Goal: Contribute content: Contribute content

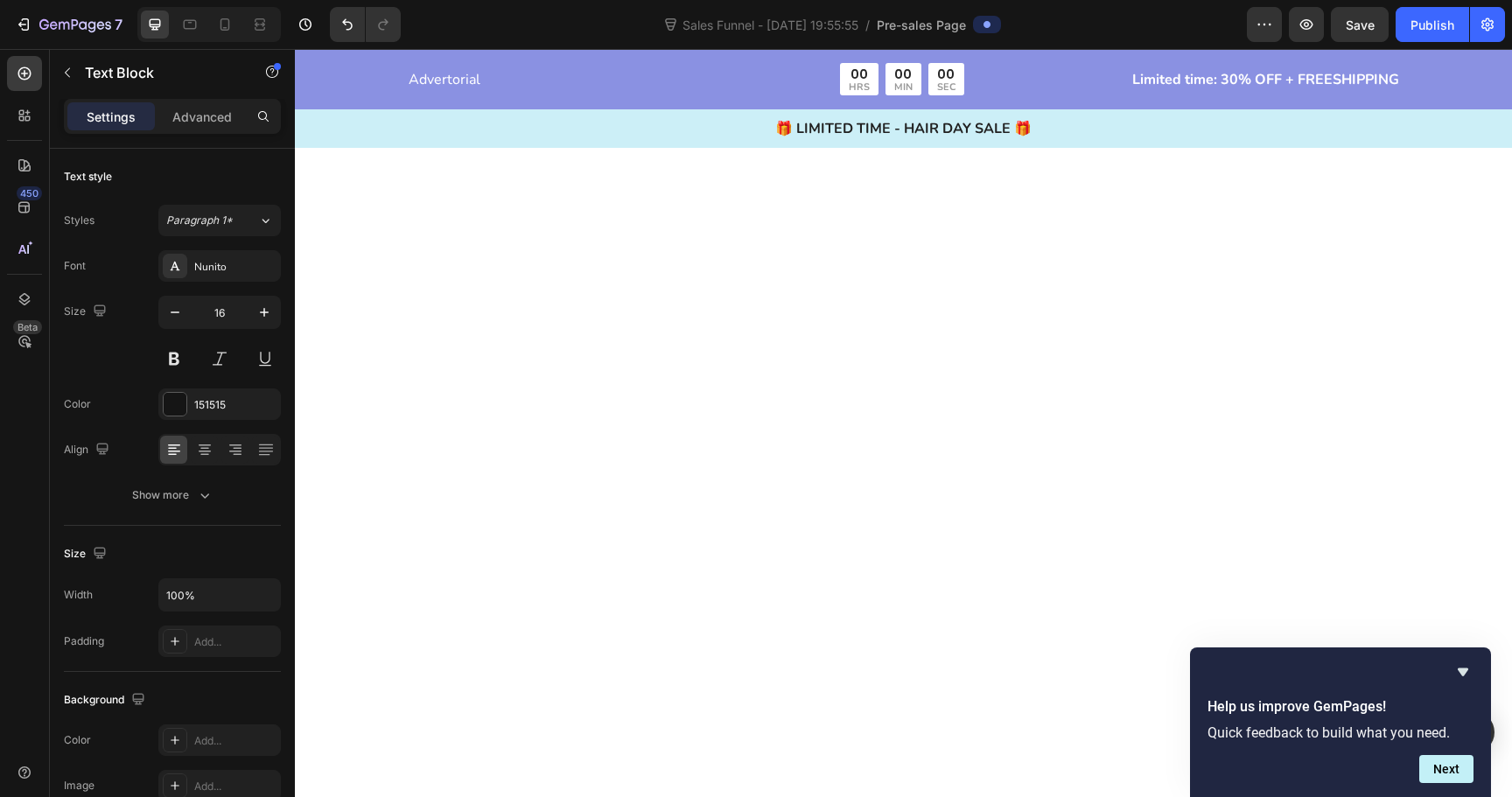
scroll to position [5103, 0]
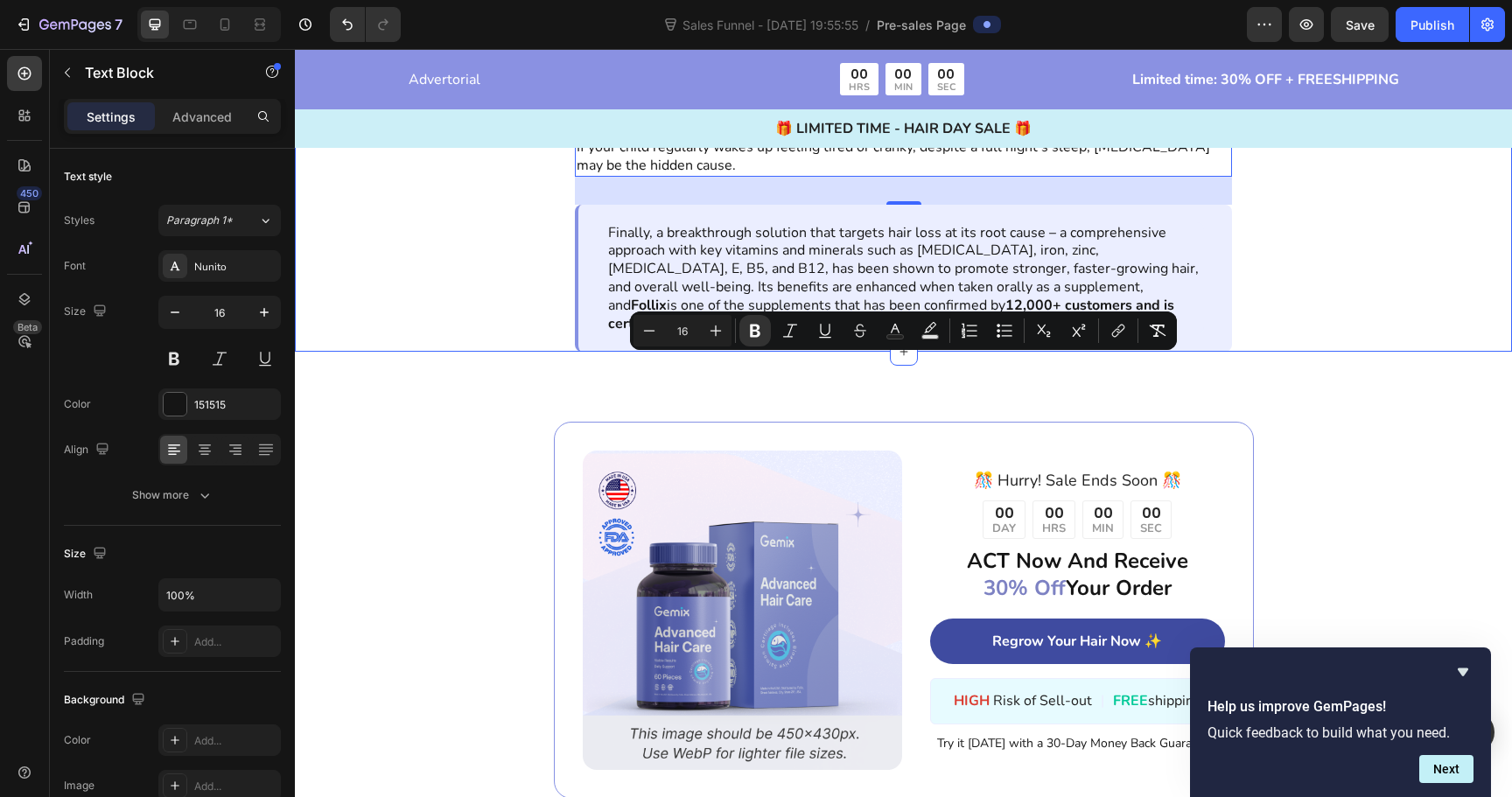
drag, startPoint x: 803, startPoint y: 408, endPoint x: 559, endPoint y: 349, distance: 251.0
click at [559, 349] on div "3. Waking Up Tired, [PERSON_NAME], or Low on Energy Text Block Image Poor sleep…" at bounding box center [904, 111] width 1218 height 482
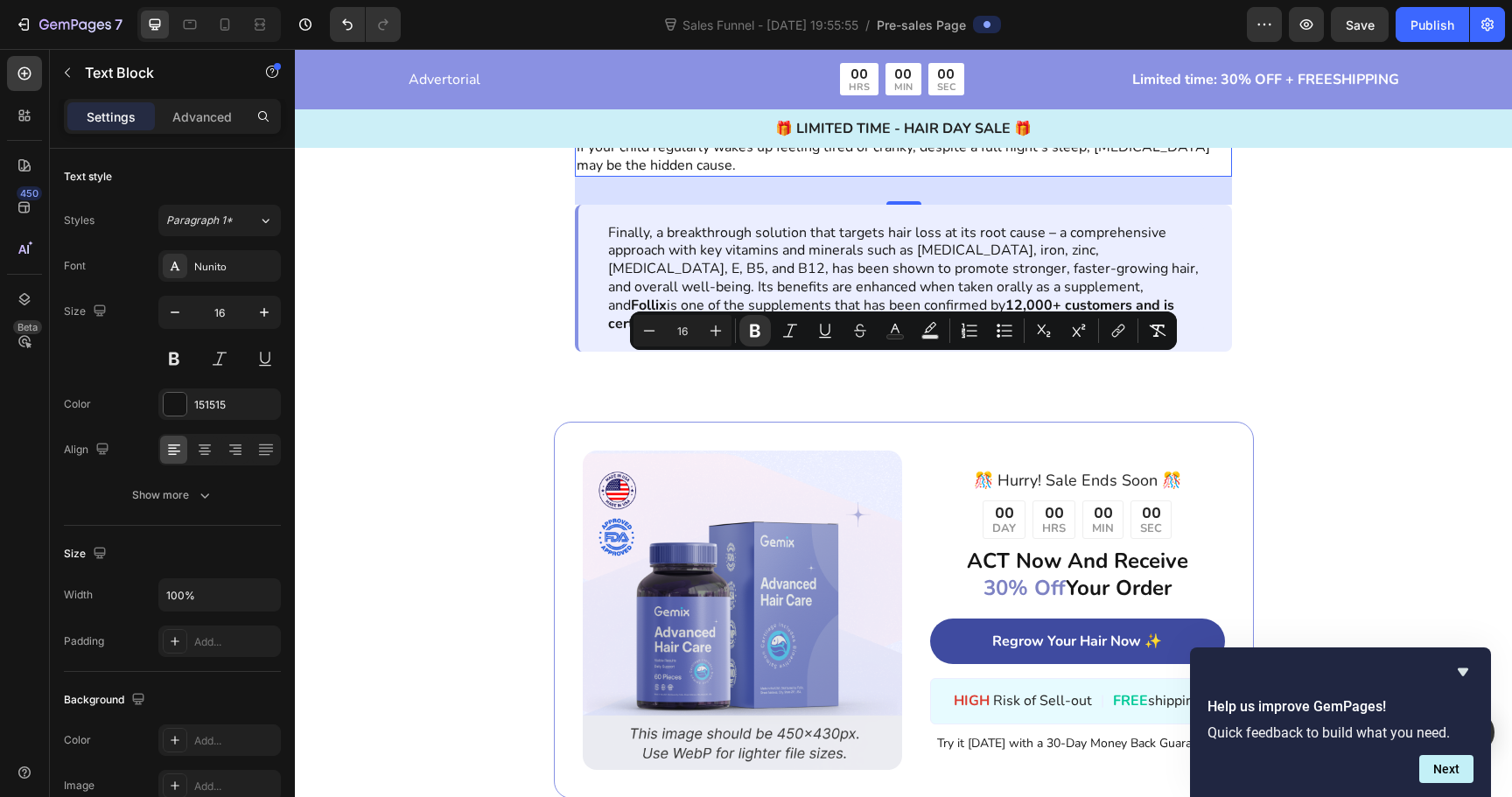
click at [795, 84] on p "Mood swings or irritability" at bounding box center [904, 74] width 653 height 19
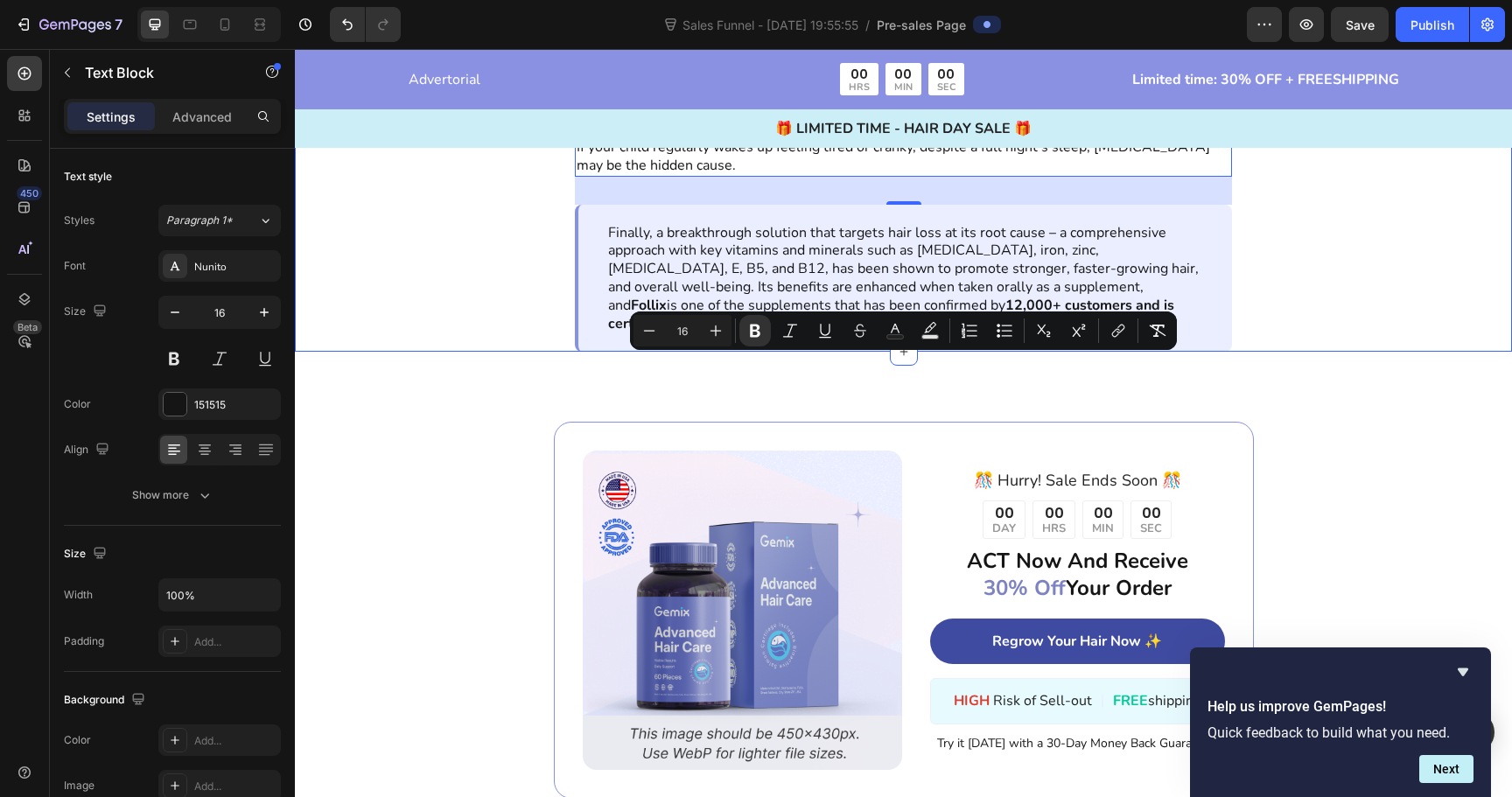
drag, startPoint x: 789, startPoint y: 404, endPoint x: 561, endPoint y: 375, distance: 229.8
click at [561, 352] on div "3. Waking Up Tired, [PERSON_NAME], or Low on Energy Text Block Image Poor sleep…" at bounding box center [904, 111] width 1218 height 482
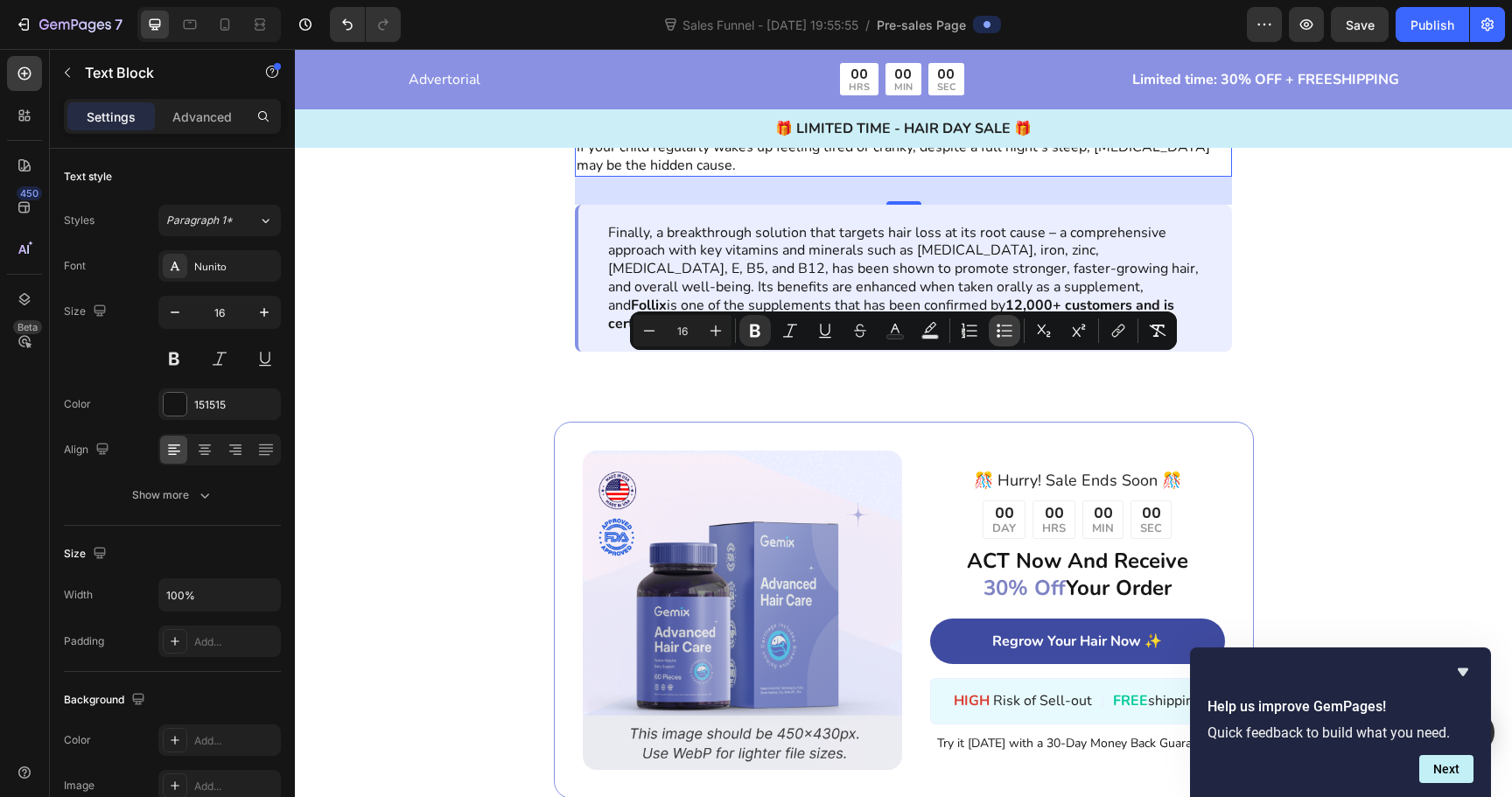
click at [1000, 326] on icon "Editor contextual toolbar" at bounding box center [1004, 331] width 18 height 18
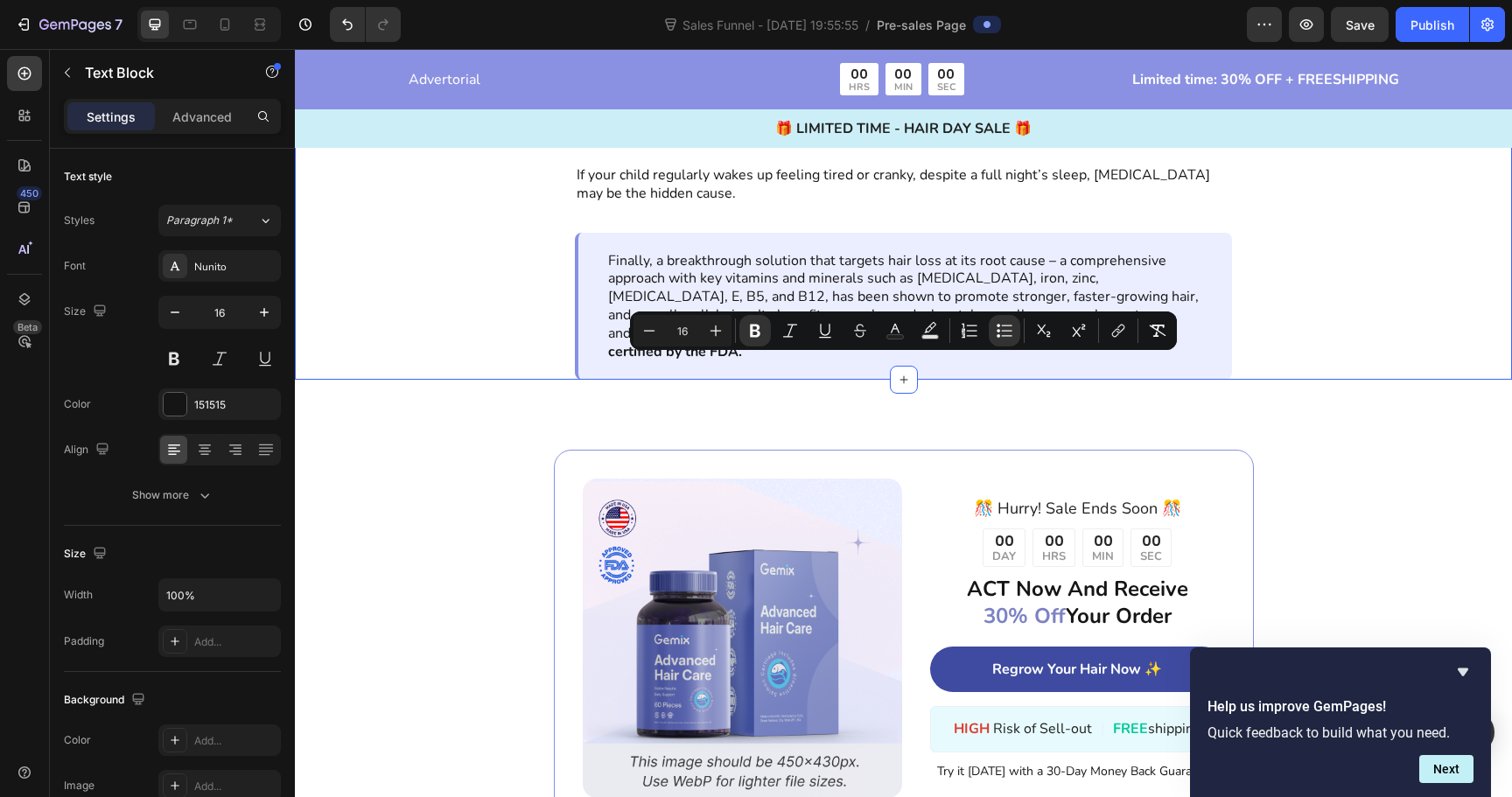
click at [335, 379] on div "3. Waking Up Tired, [PERSON_NAME], or Low on Energy Text Block Image Poor sleep…" at bounding box center [904, 125] width 1218 height 510
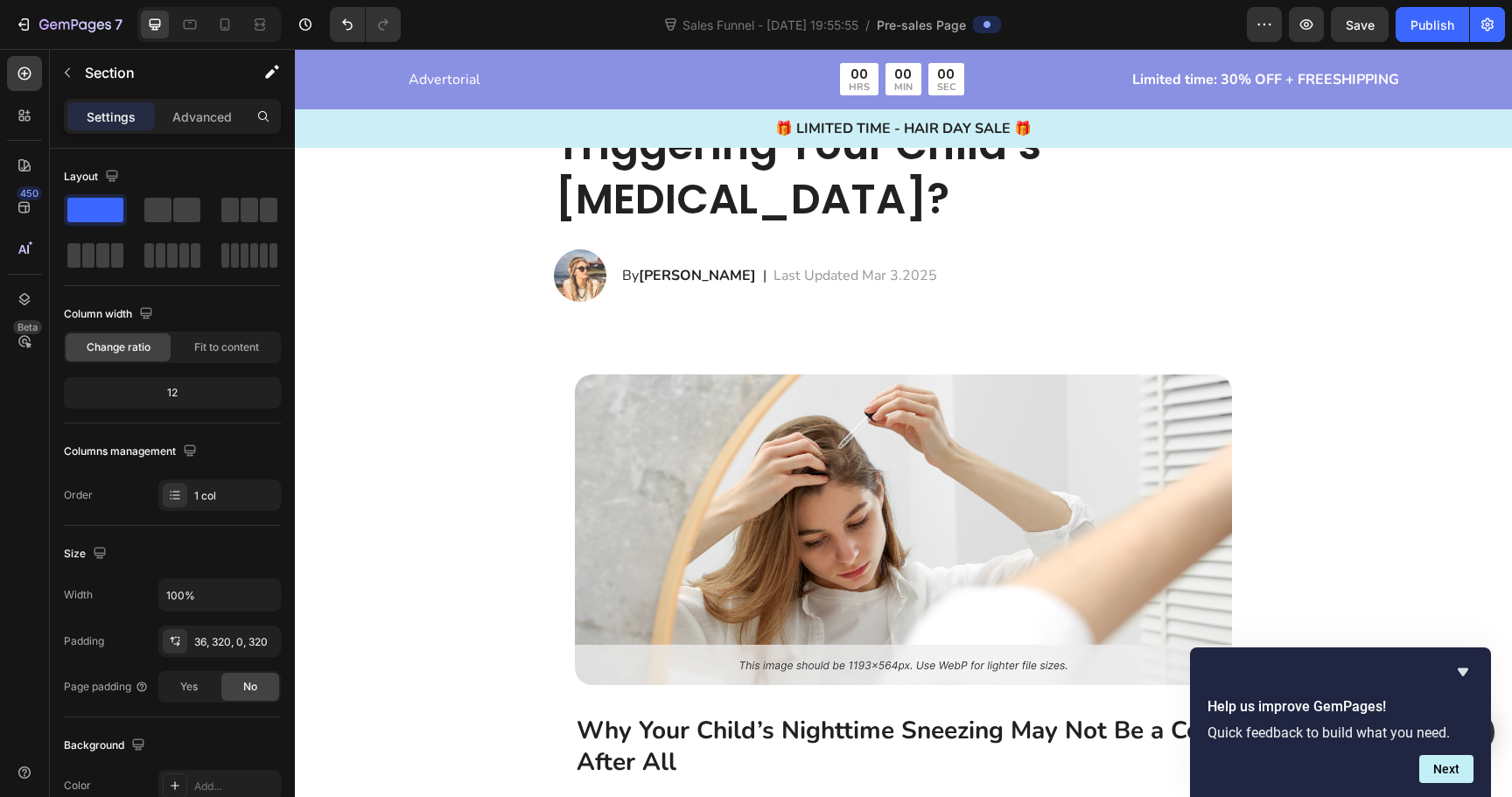
scroll to position [0, 0]
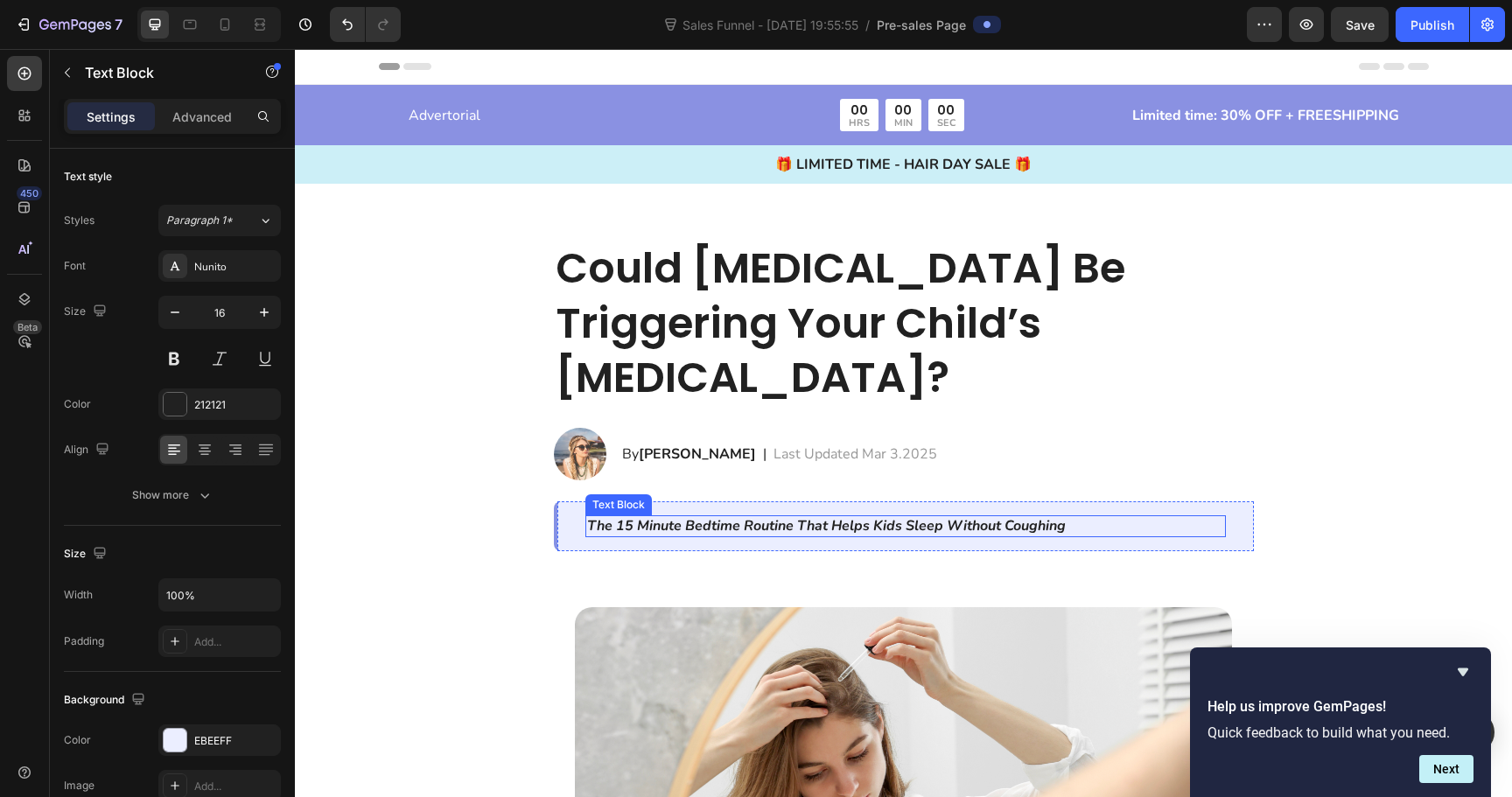
click at [727, 516] on icon "The 15 Minute Bedtime Routine That Helps Kids Sleep Without Coughing" at bounding box center [825, 526] width 478 height 20
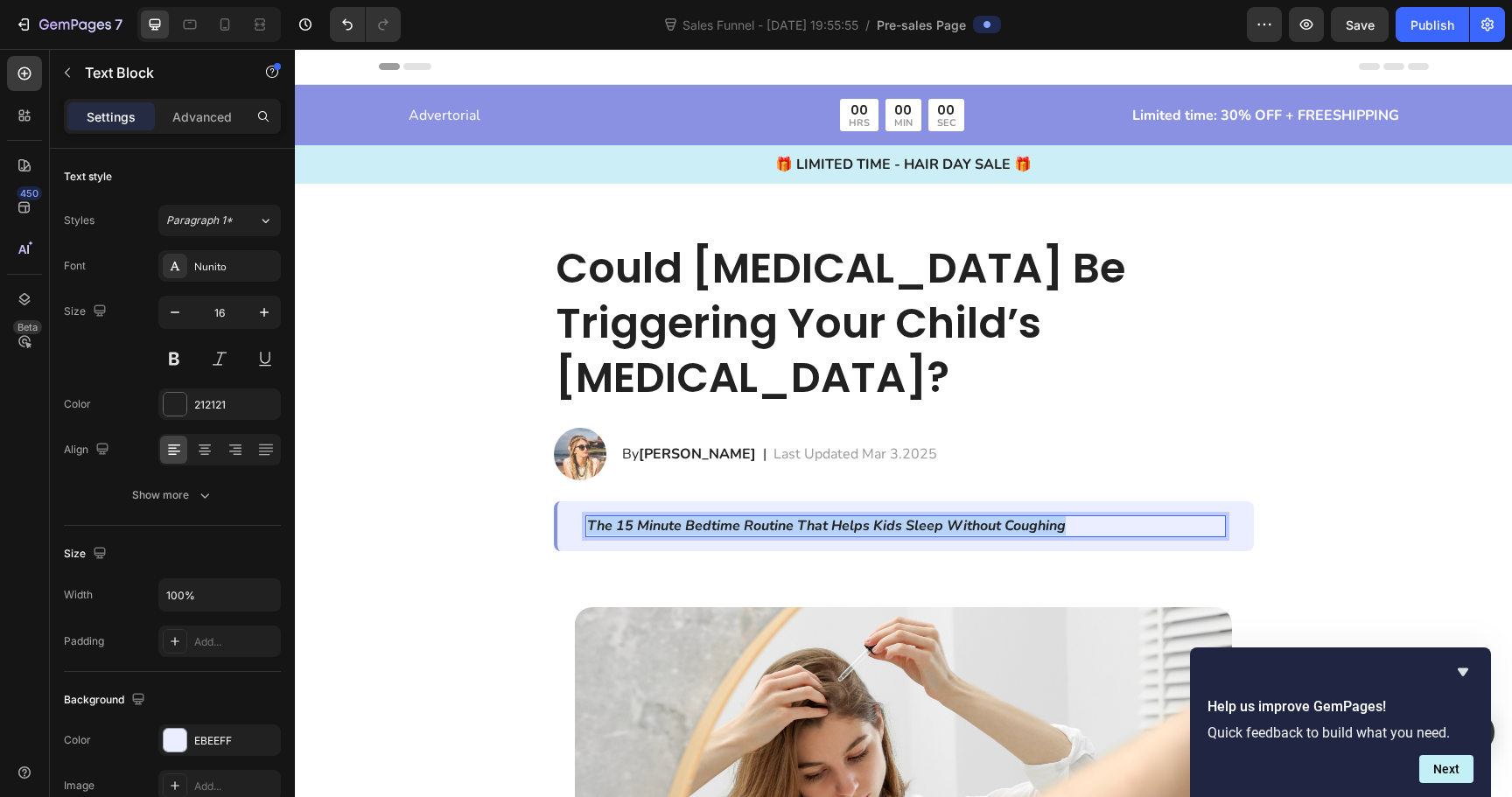
click at [727, 516] on icon "The 15 Minute Bedtime Routine That Helps Kids Sleep Without Coughing" at bounding box center [825, 526] width 478 height 20
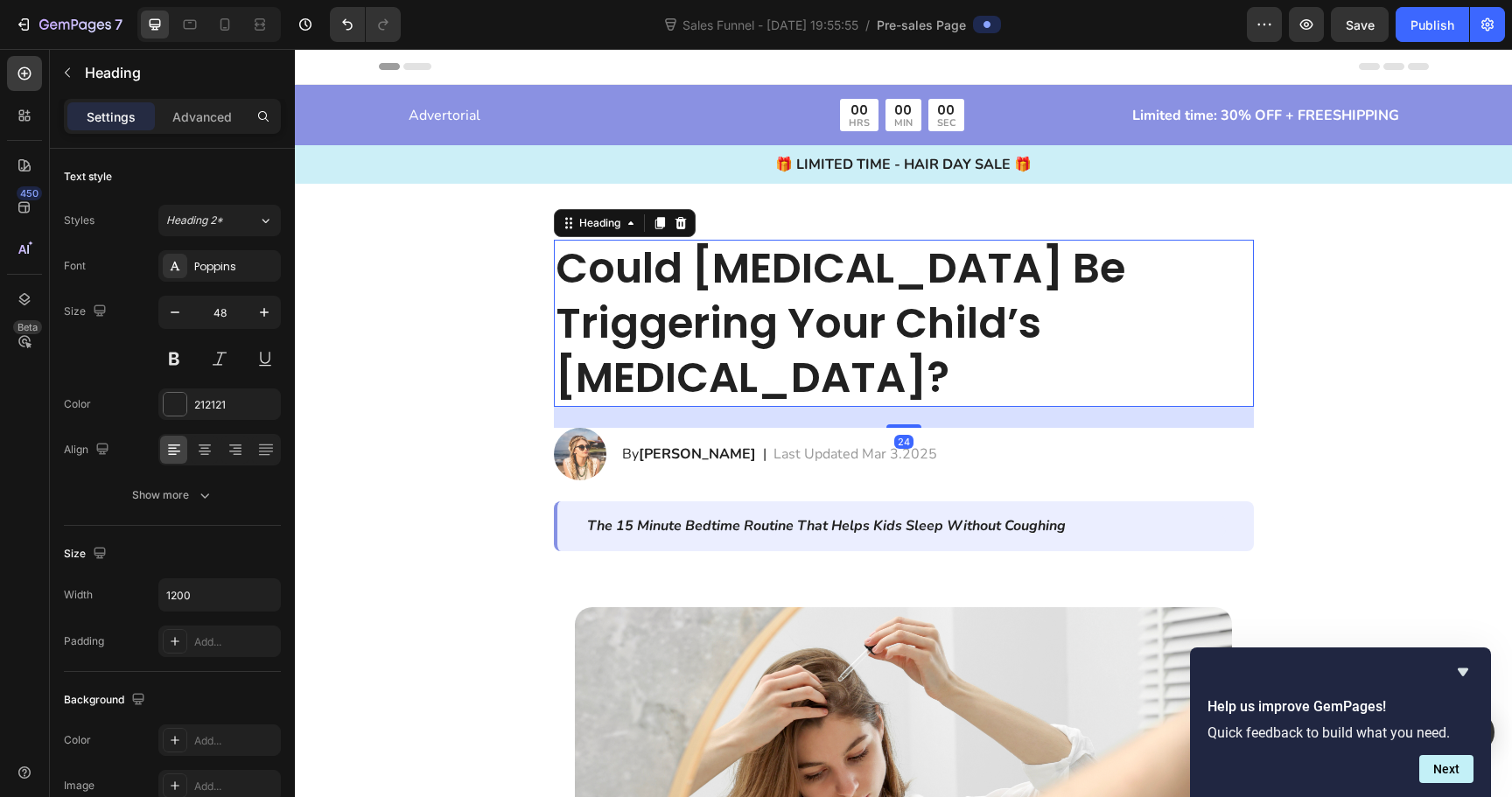
click at [712, 317] on h2 "Could [MEDICAL_DATA] Be Triggering Your Child’s [MEDICAL_DATA]?" at bounding box center [904, 323] width 700 height 167
click at [664, 222] on icon at bounding box center [659, 223] width 10 height 13
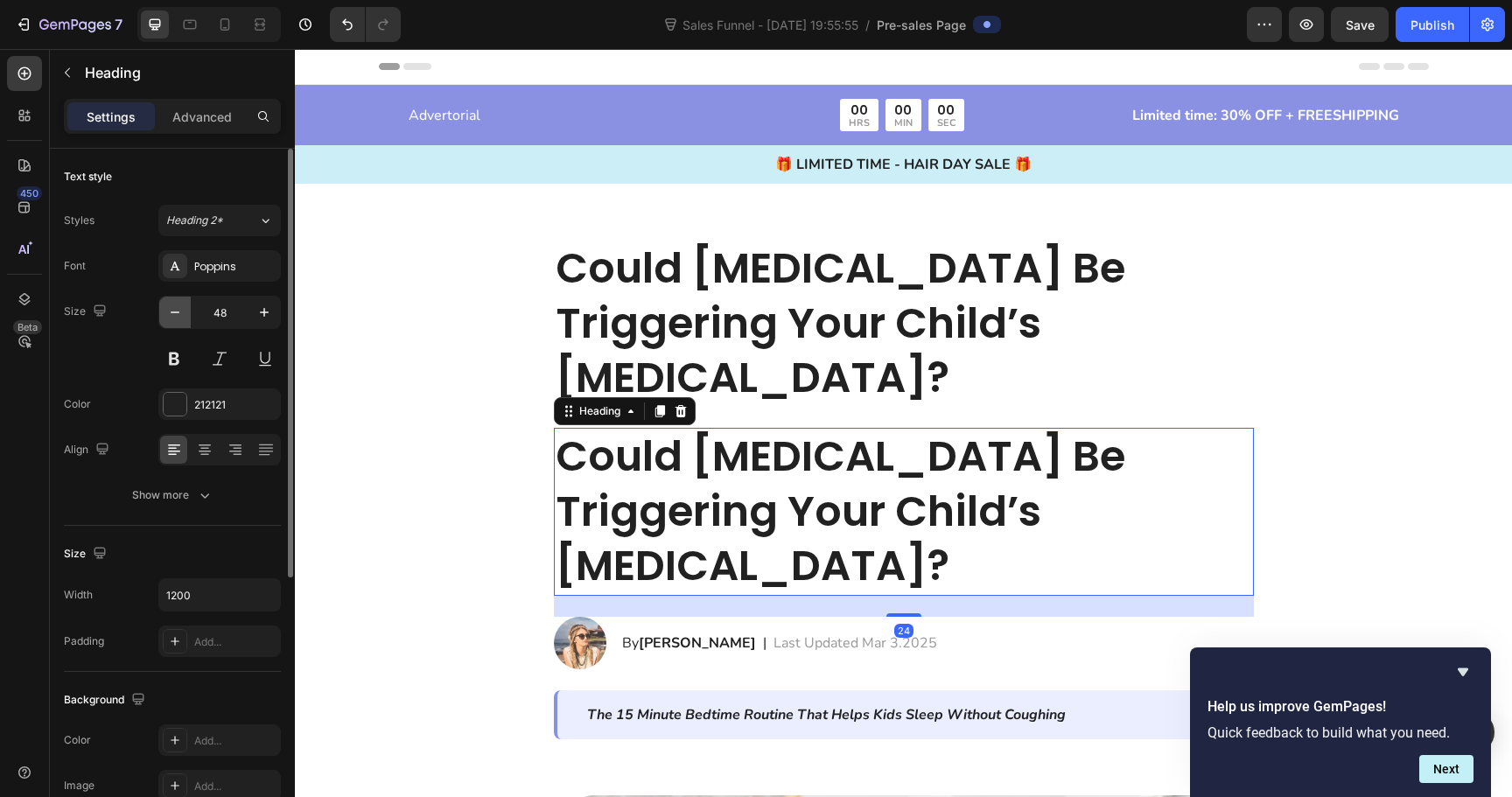
click at [176, 319] on icon "button" at bounding box center [175, 313] width 18 height 18
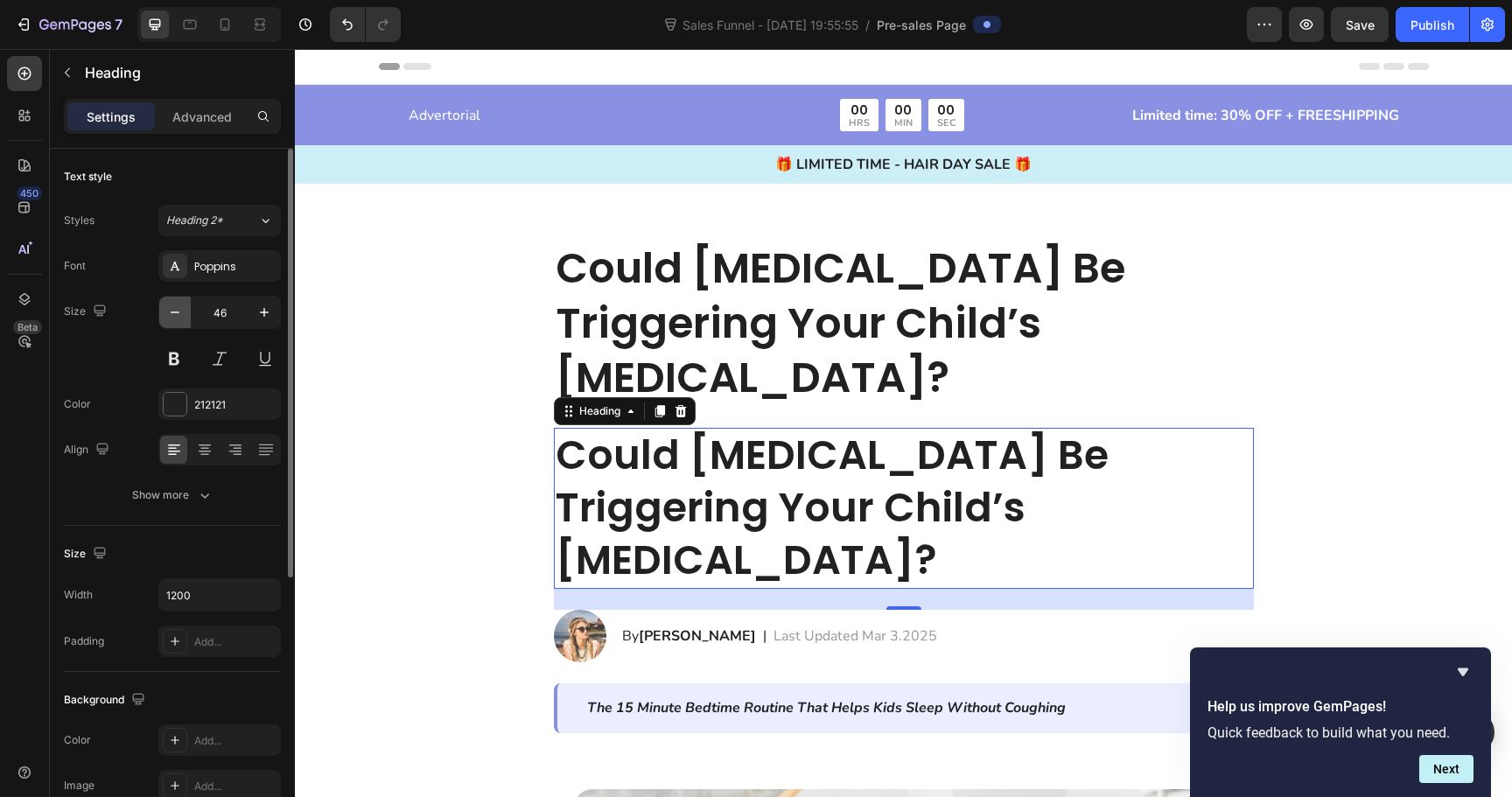
click at [176, 319] on icon "button" at bounding box center [175, 313] width 18 height 18
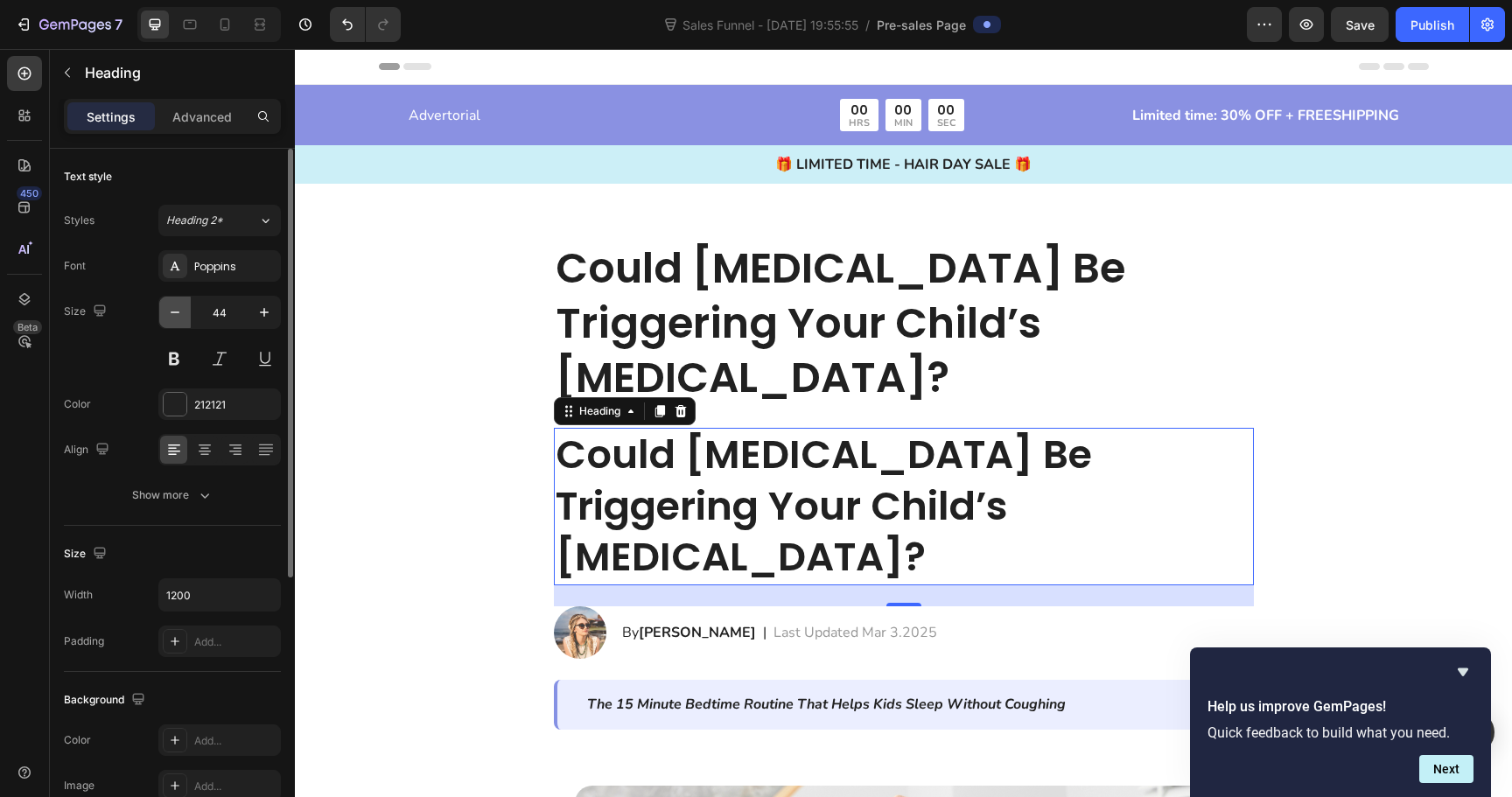
click at [176, 319] on icon "button" at bounding box center [175, 313] width 18 height 18
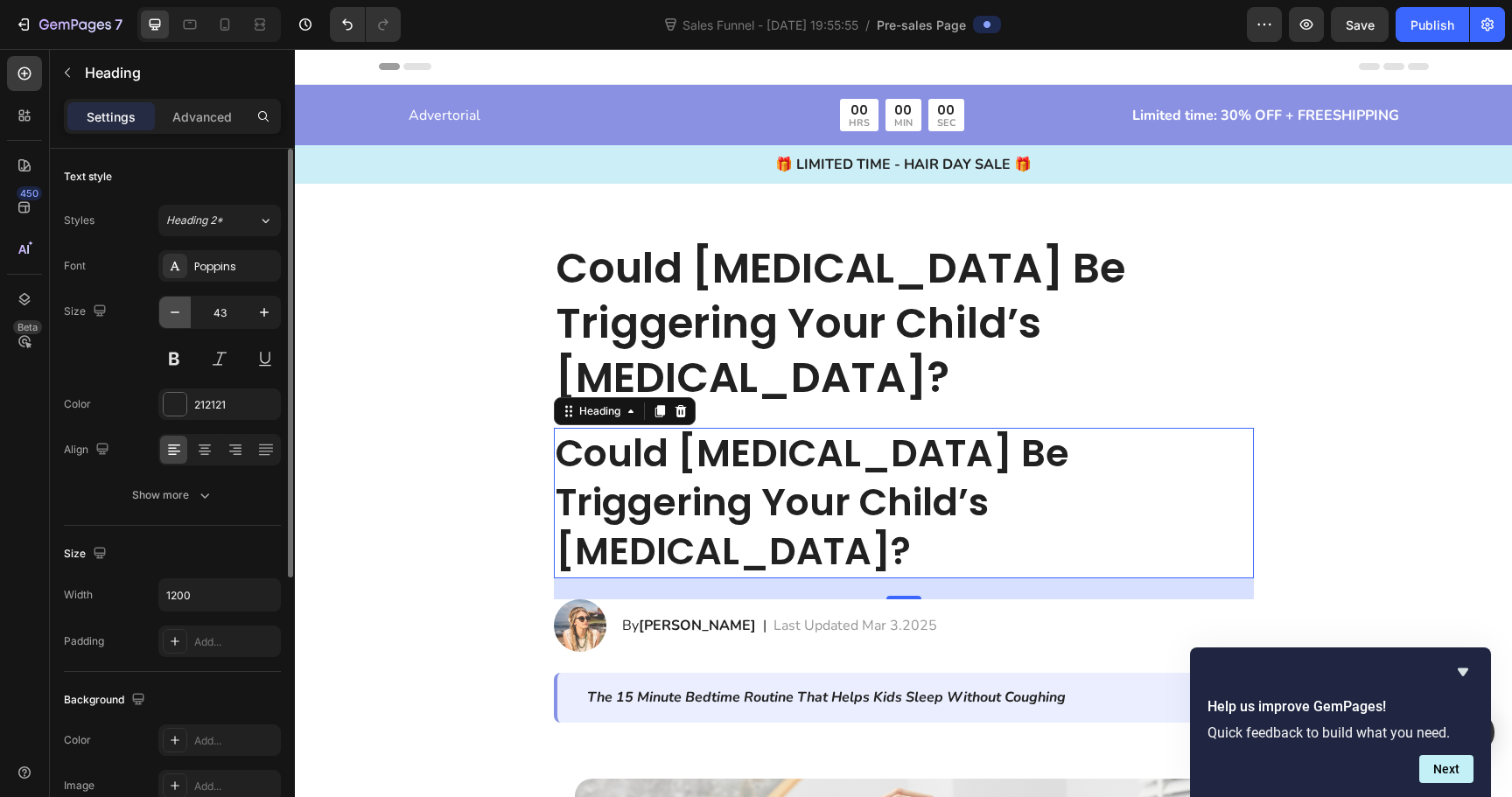
click at [176, 319] on icon "button" at bounding box center [175, 313] width 18 height 18
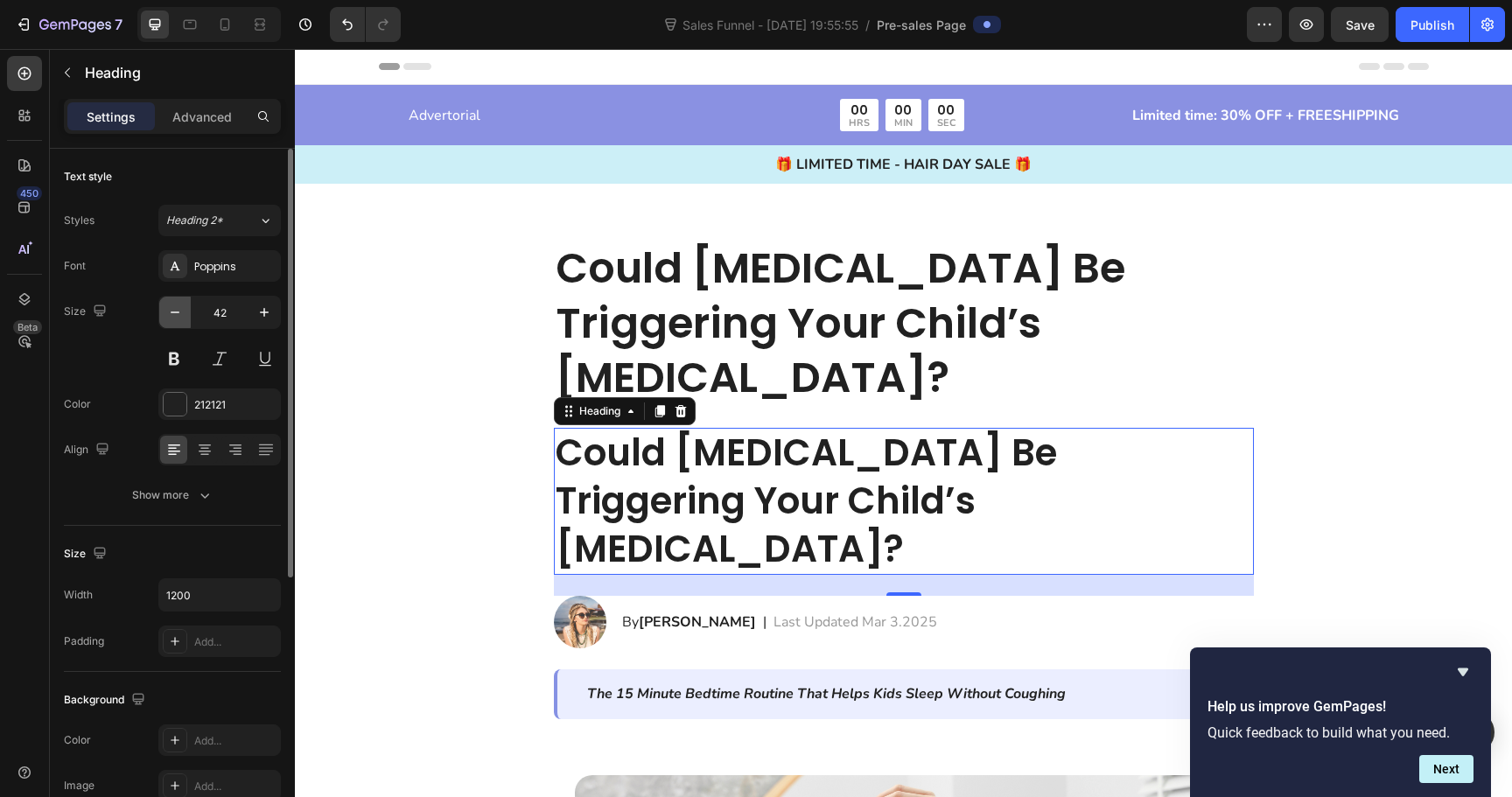
click at [176, 319] on icon "button" at bounding box center [175, 313] width 18 height 18
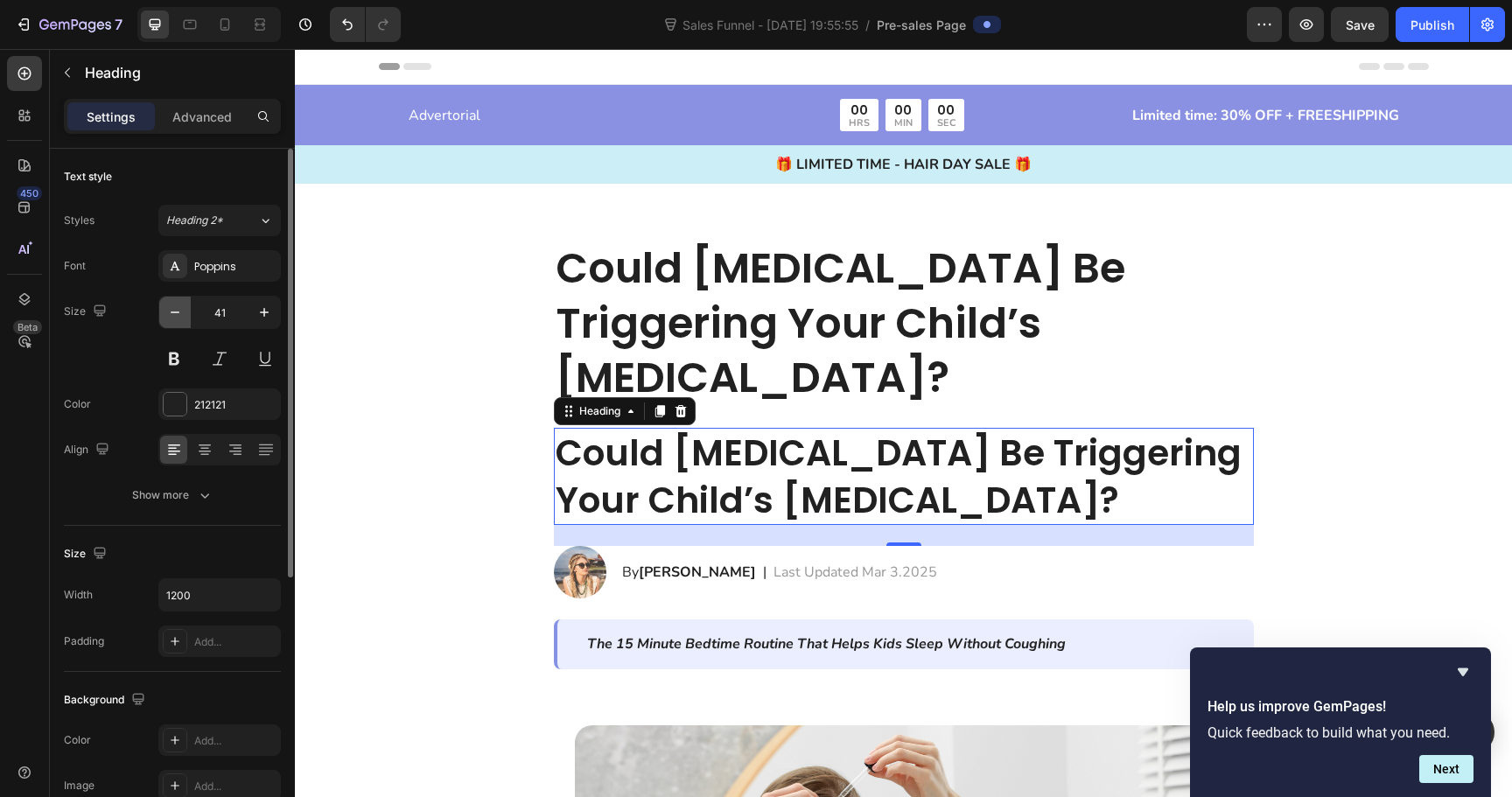
click at [176, 319] on icon "button" at bounding box center [175, 313] width 18 height 18
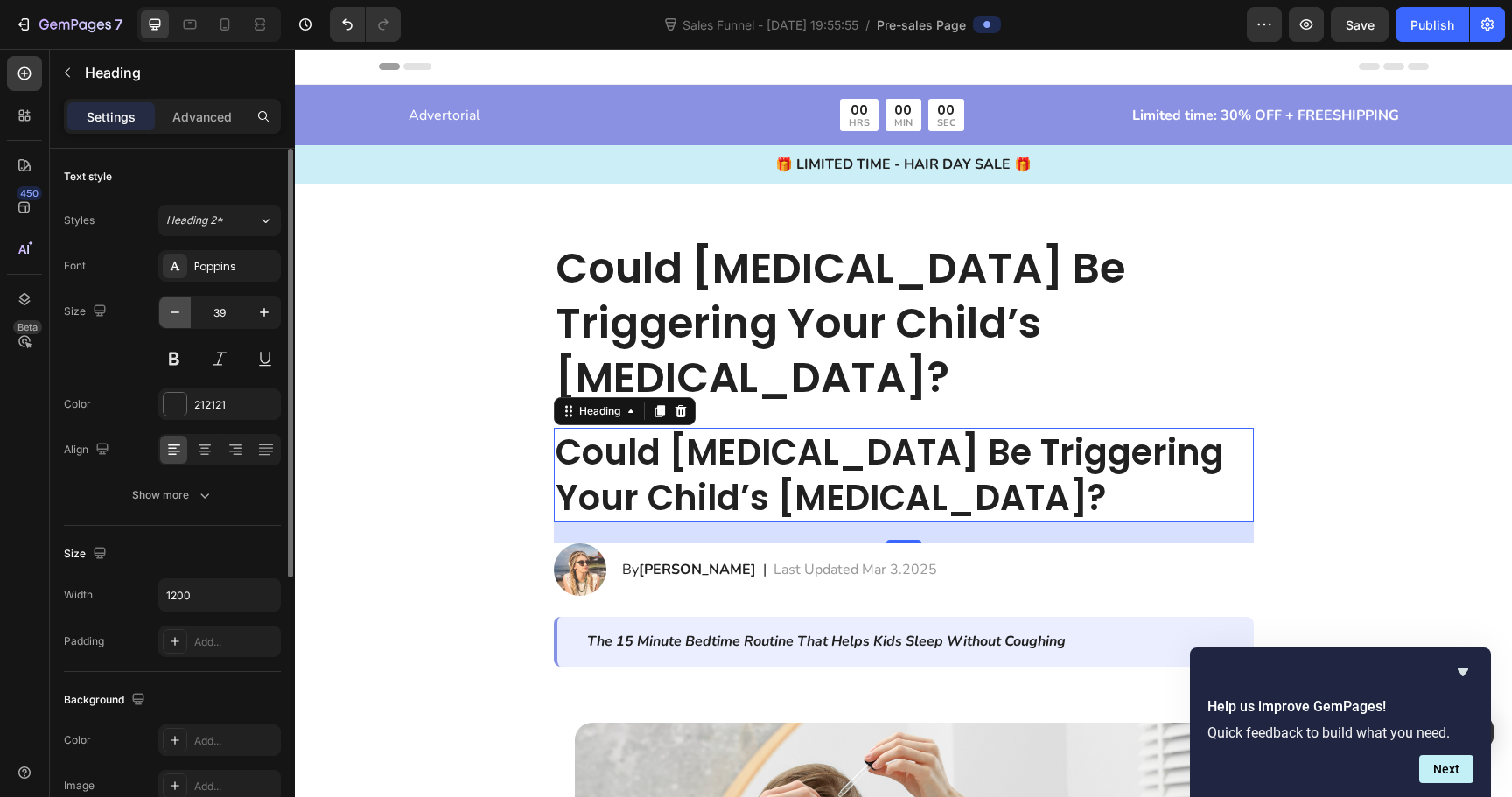
click at [176, 319] on icon "button" at bounding box center [175, 313] width 18 height 18
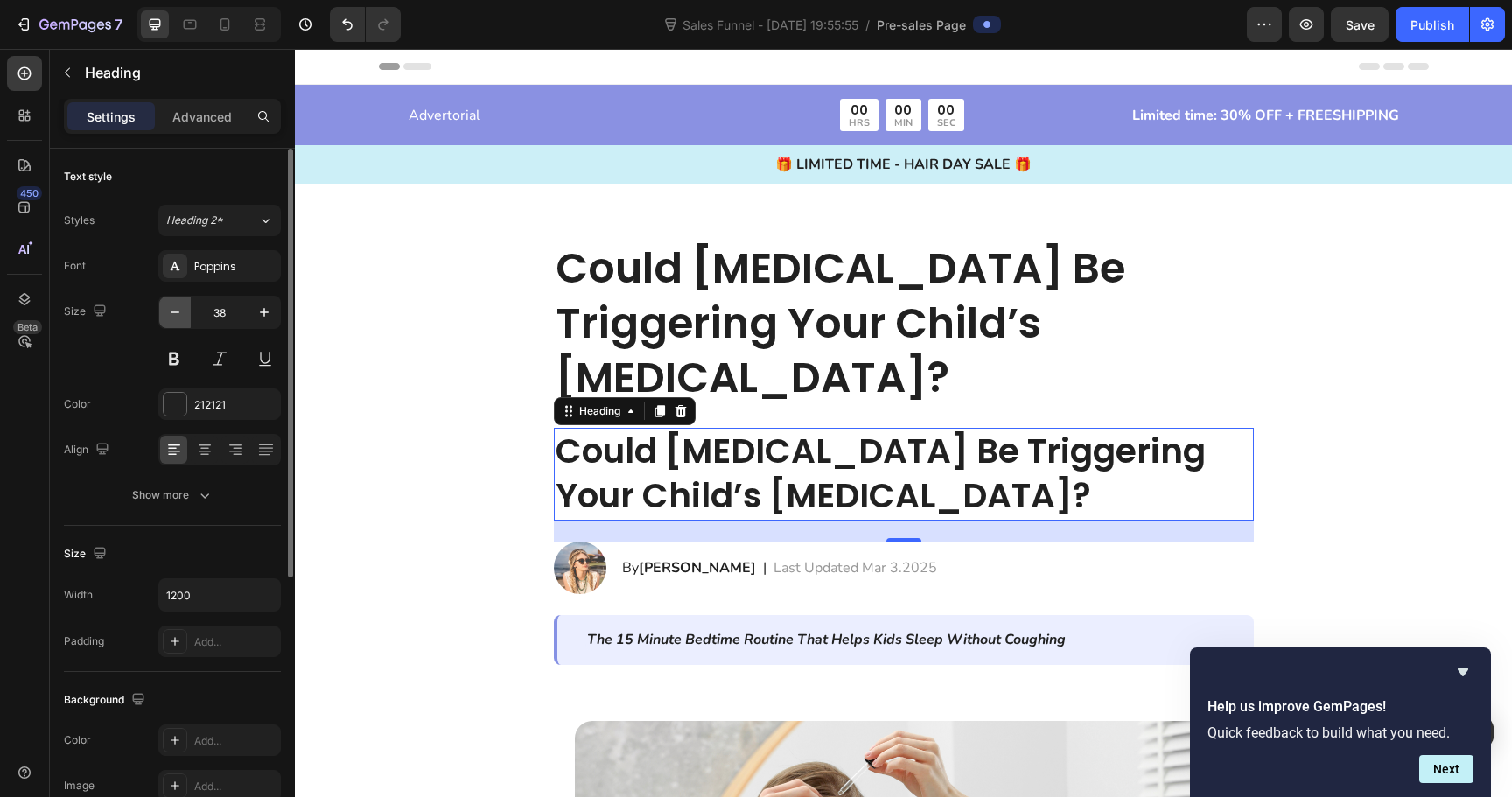
click at [176, 319] on icon "button" at bounding box center [175, 313] width 18 height 18
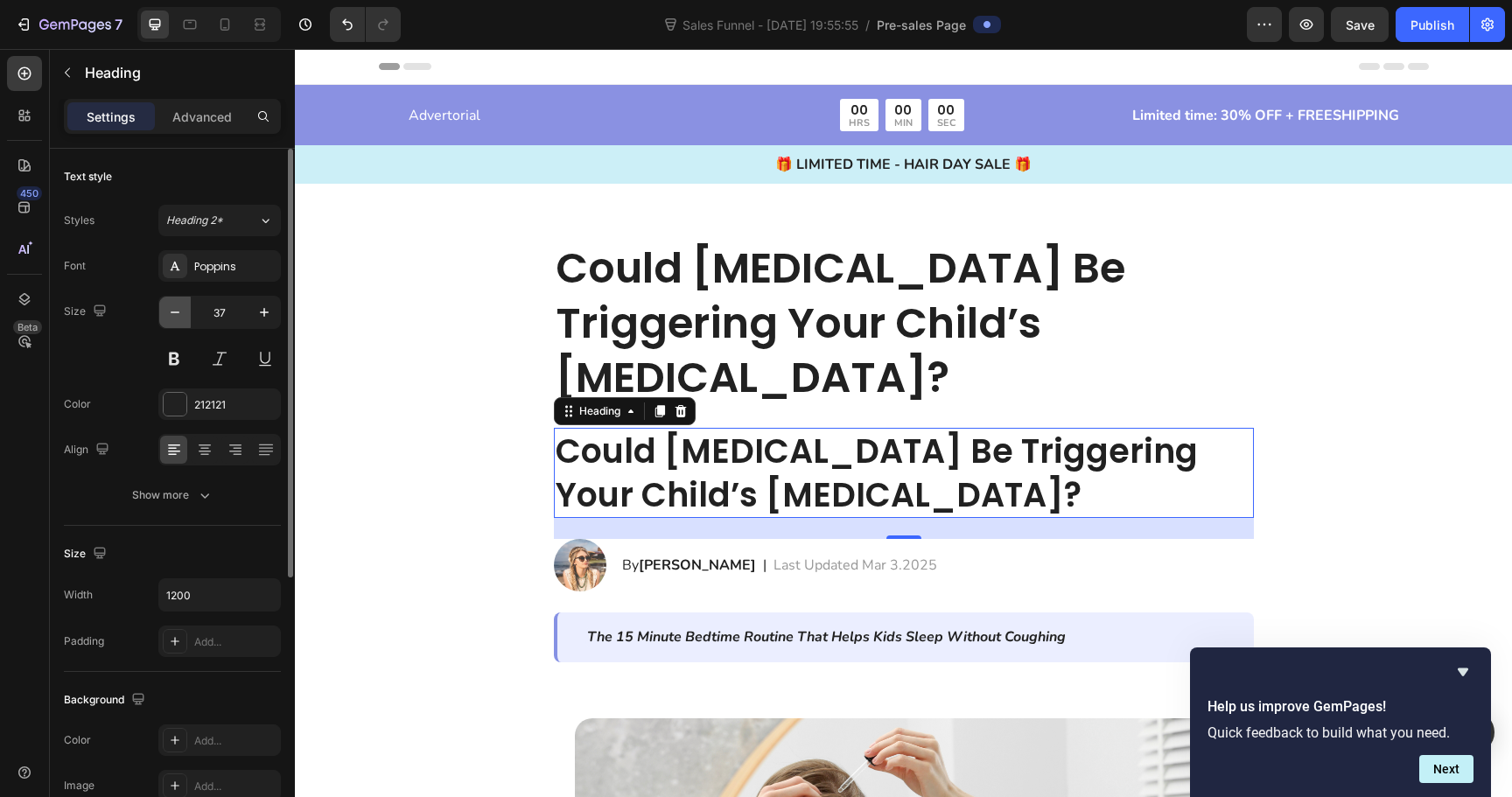
click at [176, 319] on icon "button" at bounding box center [175, 313] width 18 height 18
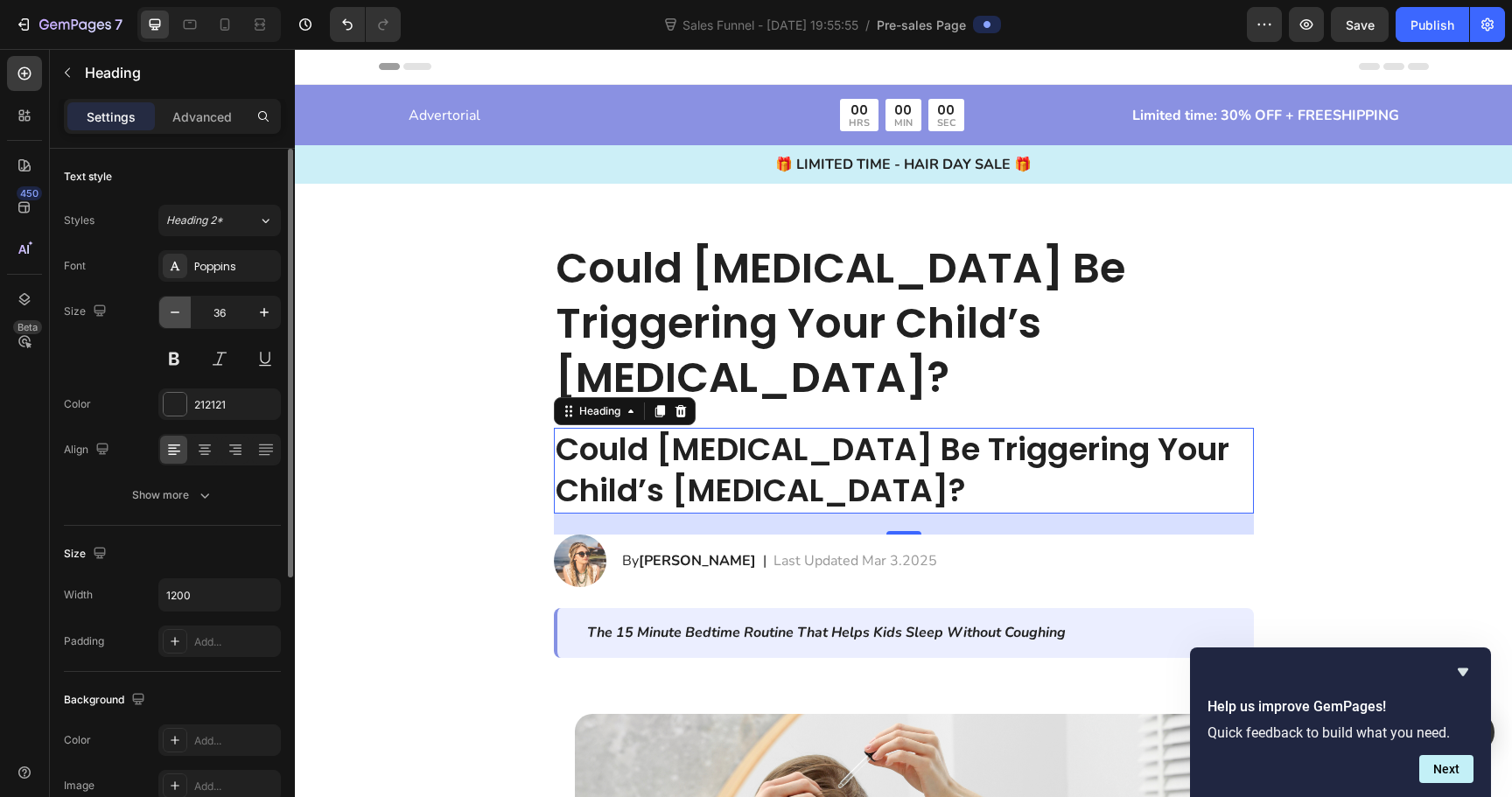
click at [176, 319] on icon "button" at bounding box center [175, 313] width 18 height 18
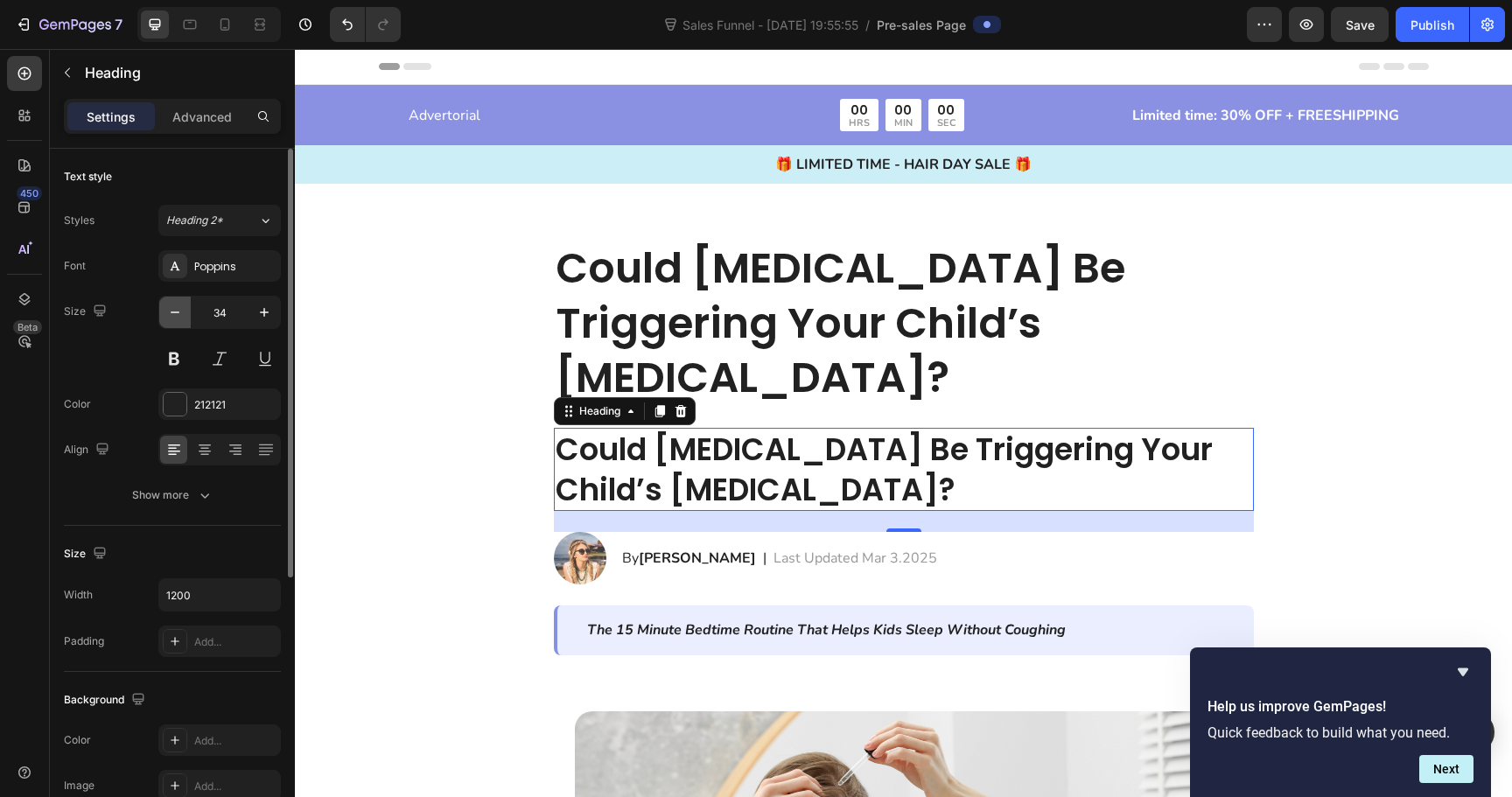
click at [176, 319] on icon "button" at bounding box center [175, 313] width 18 height 18
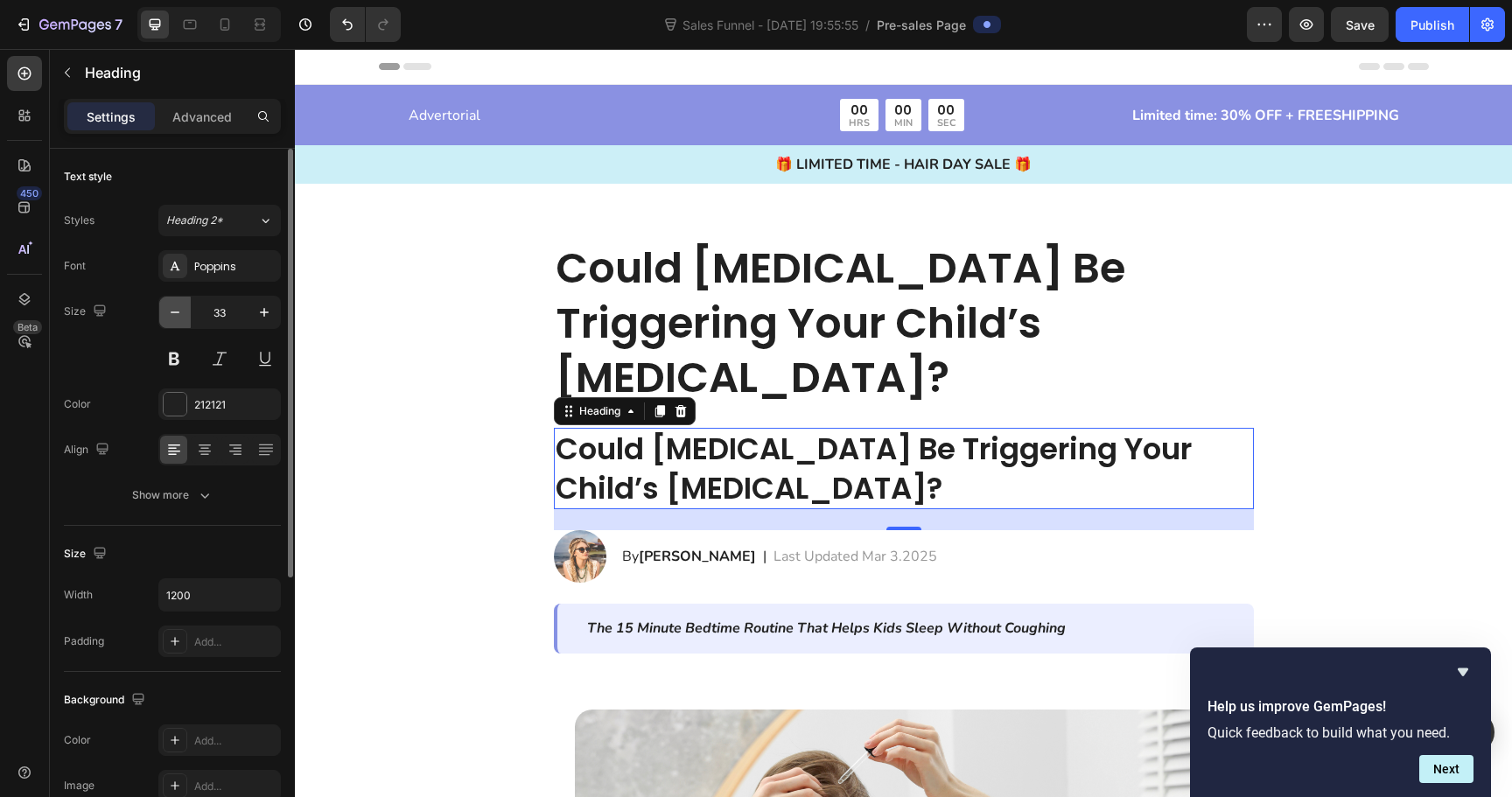
click at [176, 319] on icon "button" at bounding box center [175, 313] width 18 height 18
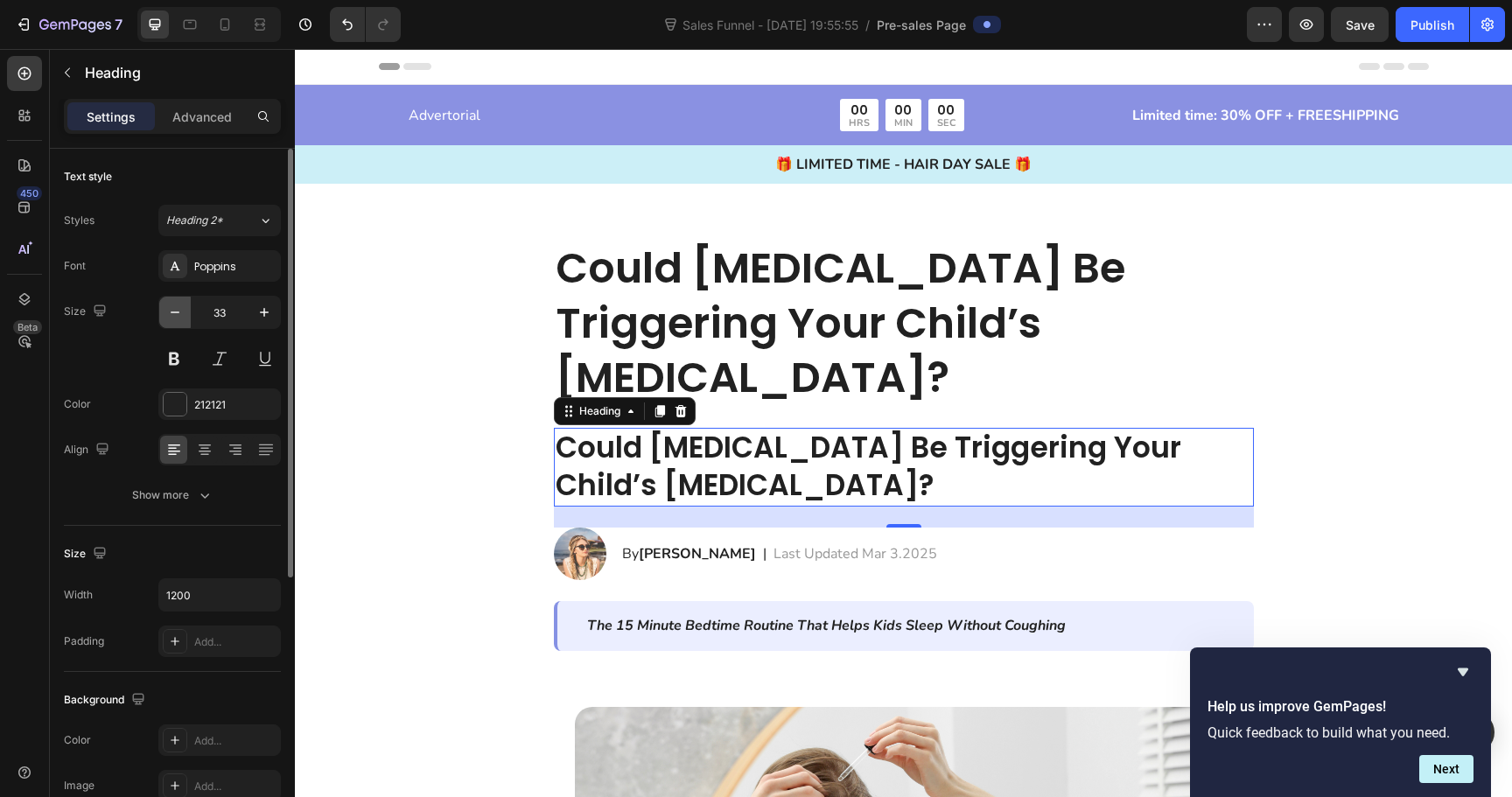
click at [176, 319] on icon "button" at bounding box center [175, 313] width 18 height 18
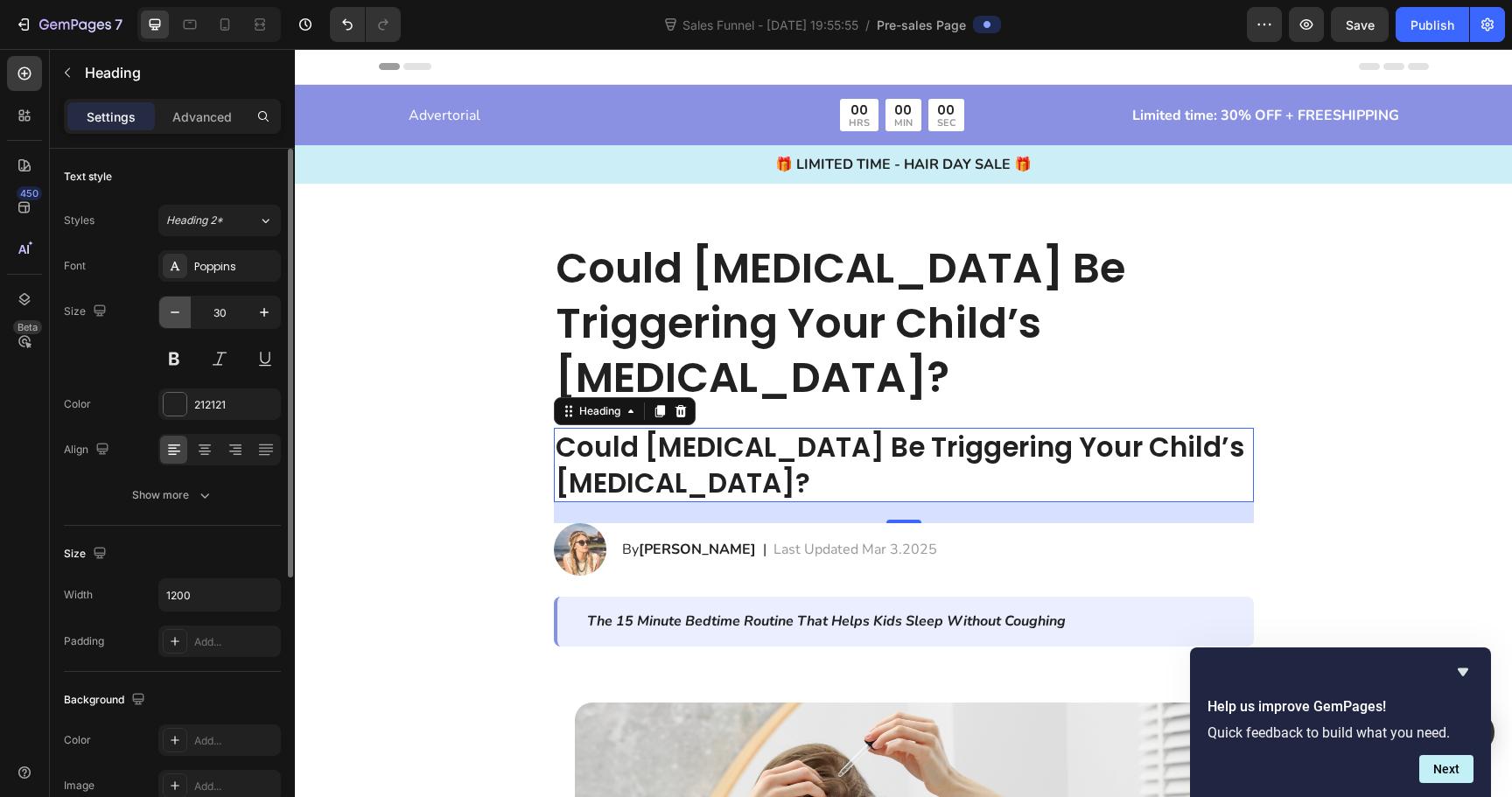
click at [176, 319] on icon "button" at bounding box center [175, 313] width 18 height 18
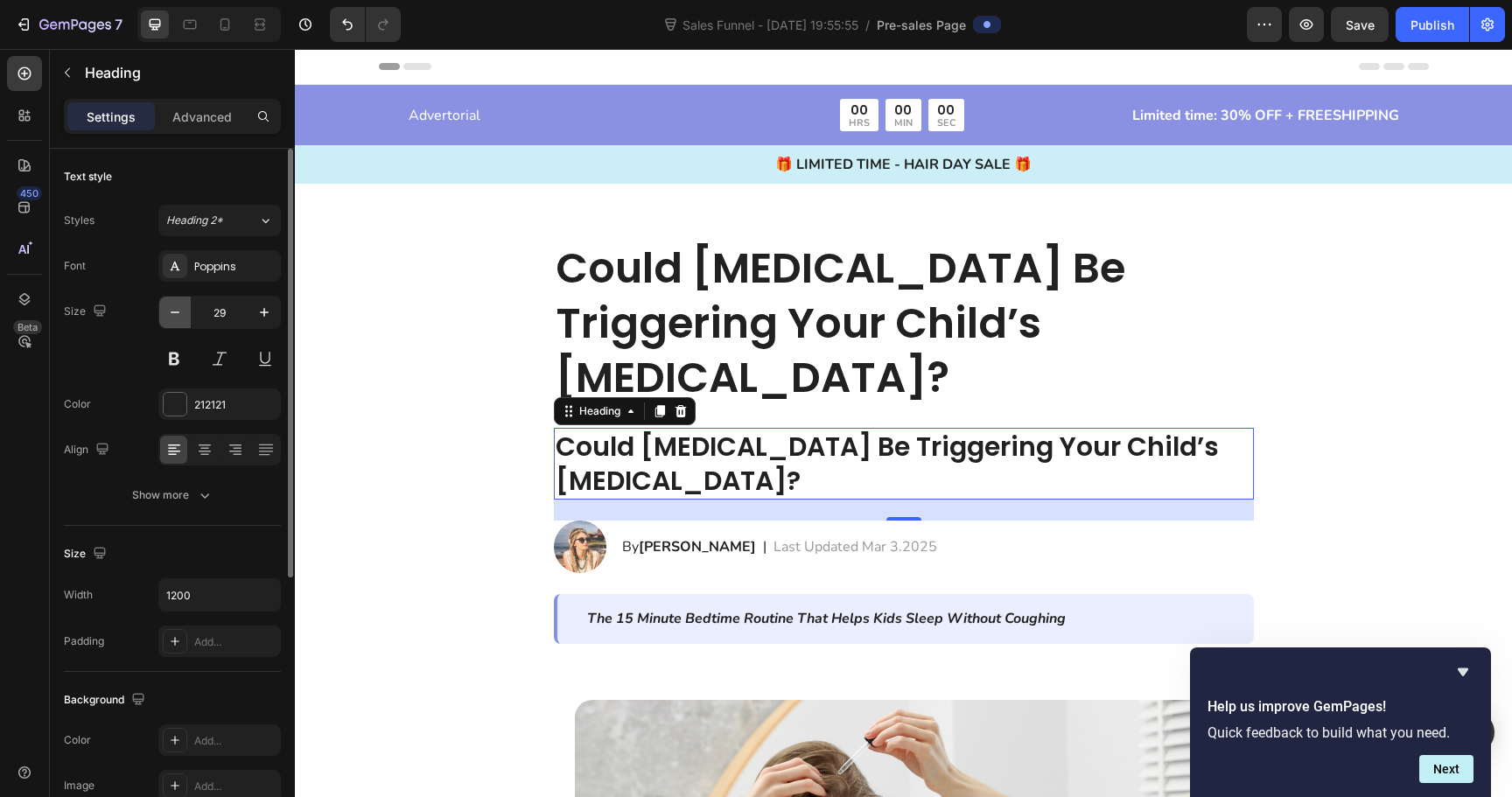
click at [176, 319] on icon "button" at bounding box center [175, 313] width 18 height 18
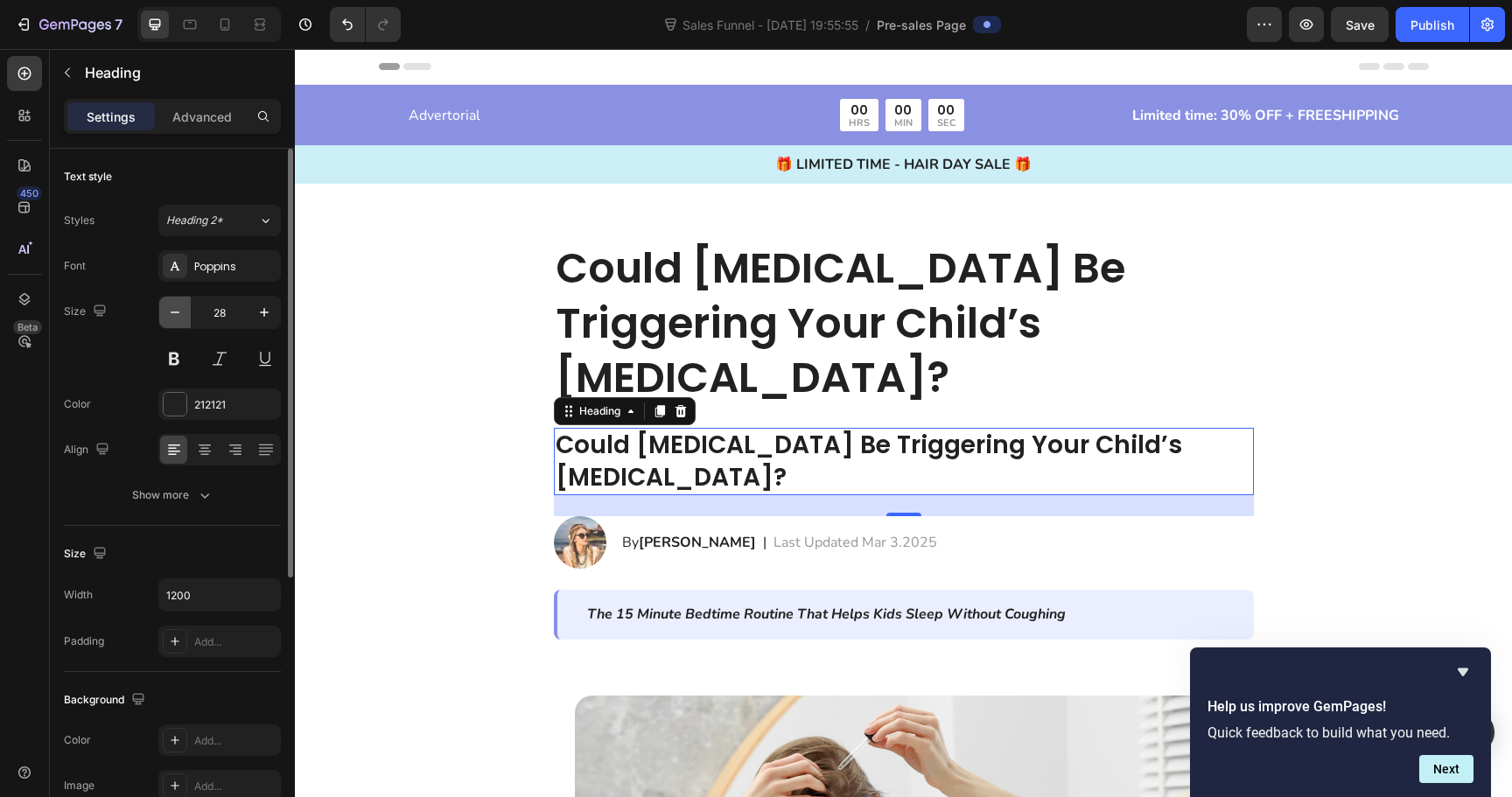
click at [176, 319] on icon "button" at bounding box center [175, 313] width 18 height 18
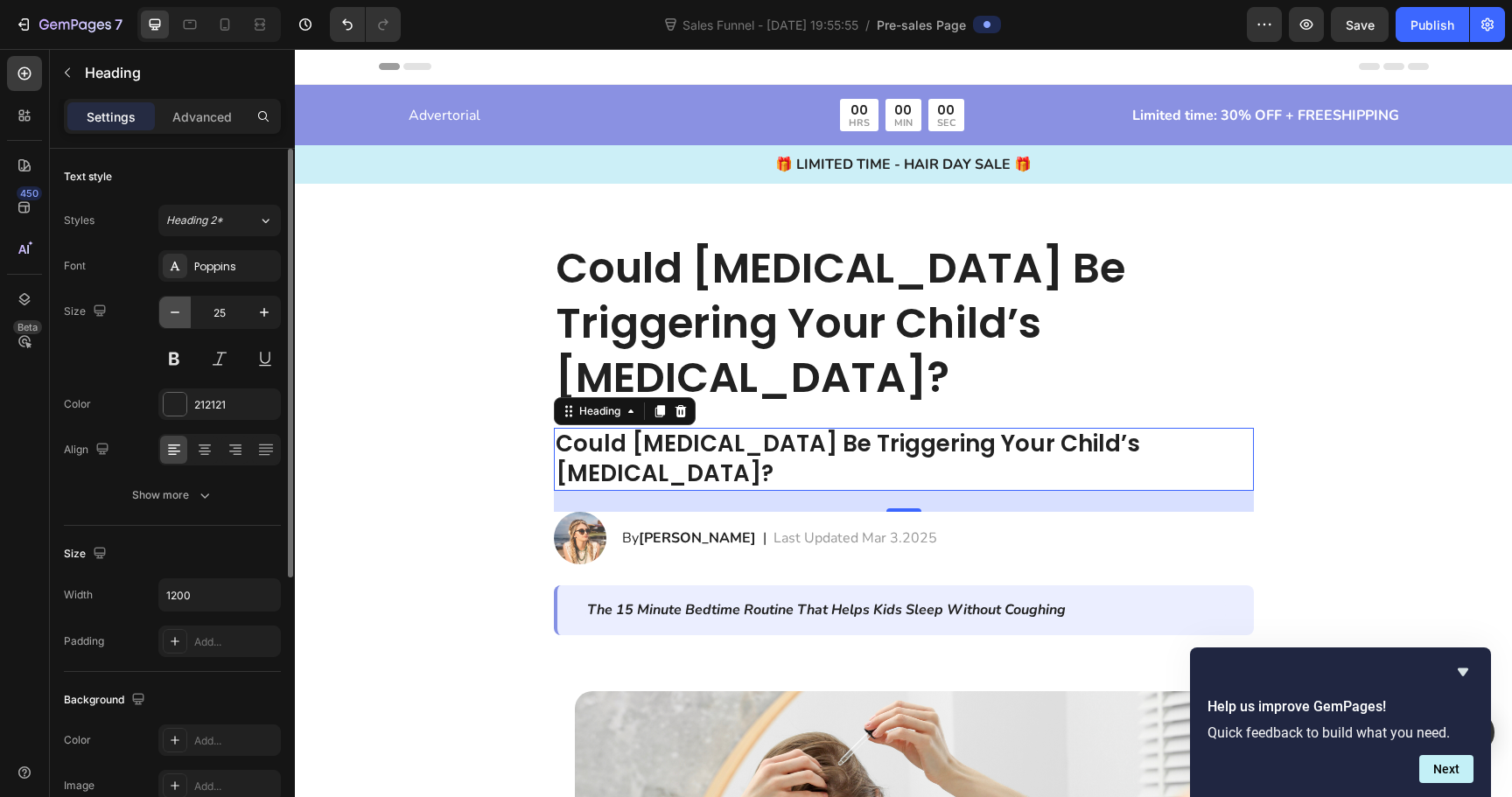
click at [176, 319] on icon "button" at bounding box center [175, 313] width 18 height 18
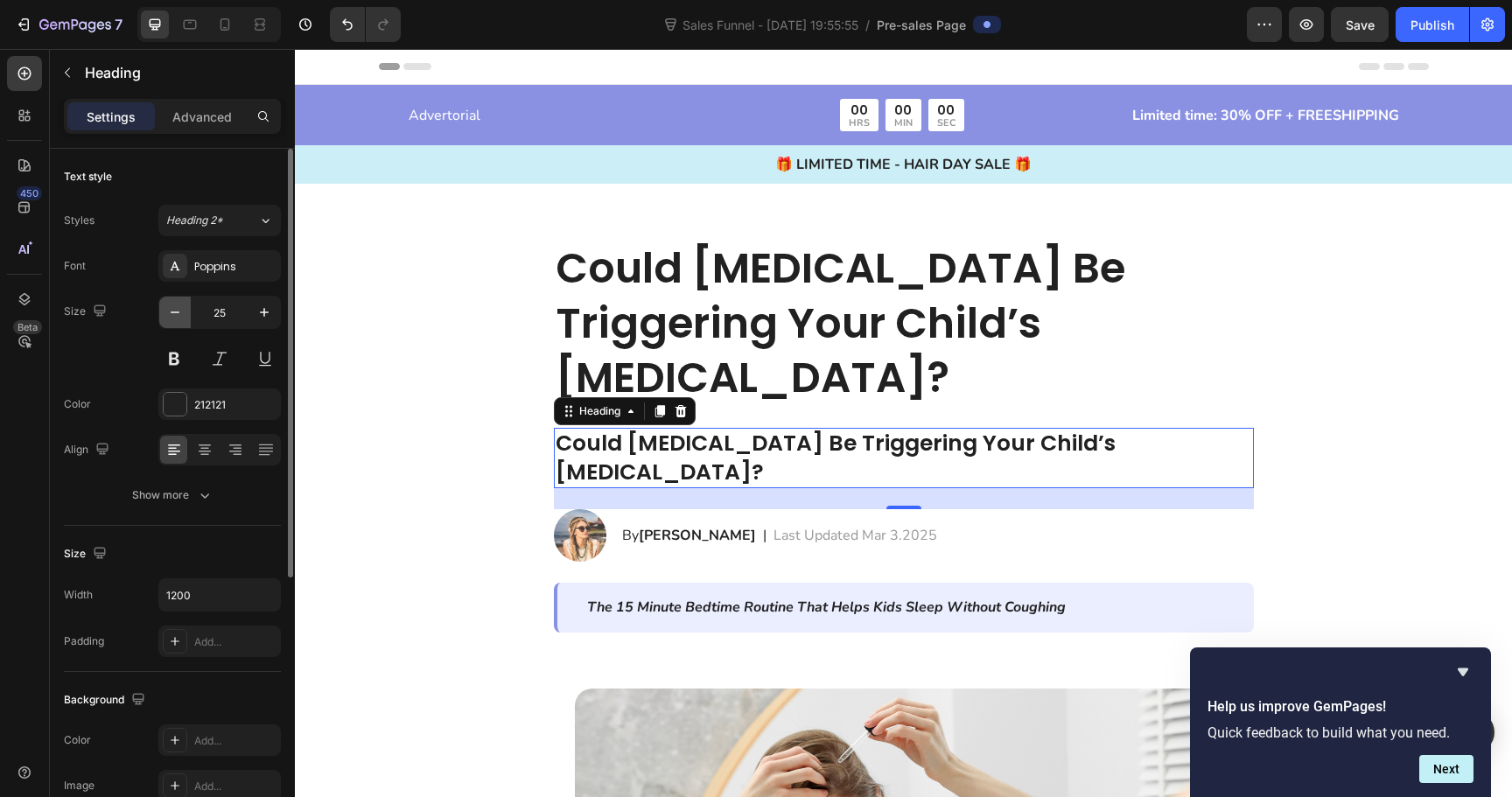
type input "24"
click at [732, 428] on h2 "Could [MEDICAL_DATA] Be Triggering Your Child’s [MEDICAL_DATA]?" at bounding box center [904, 457] width 700 height 58
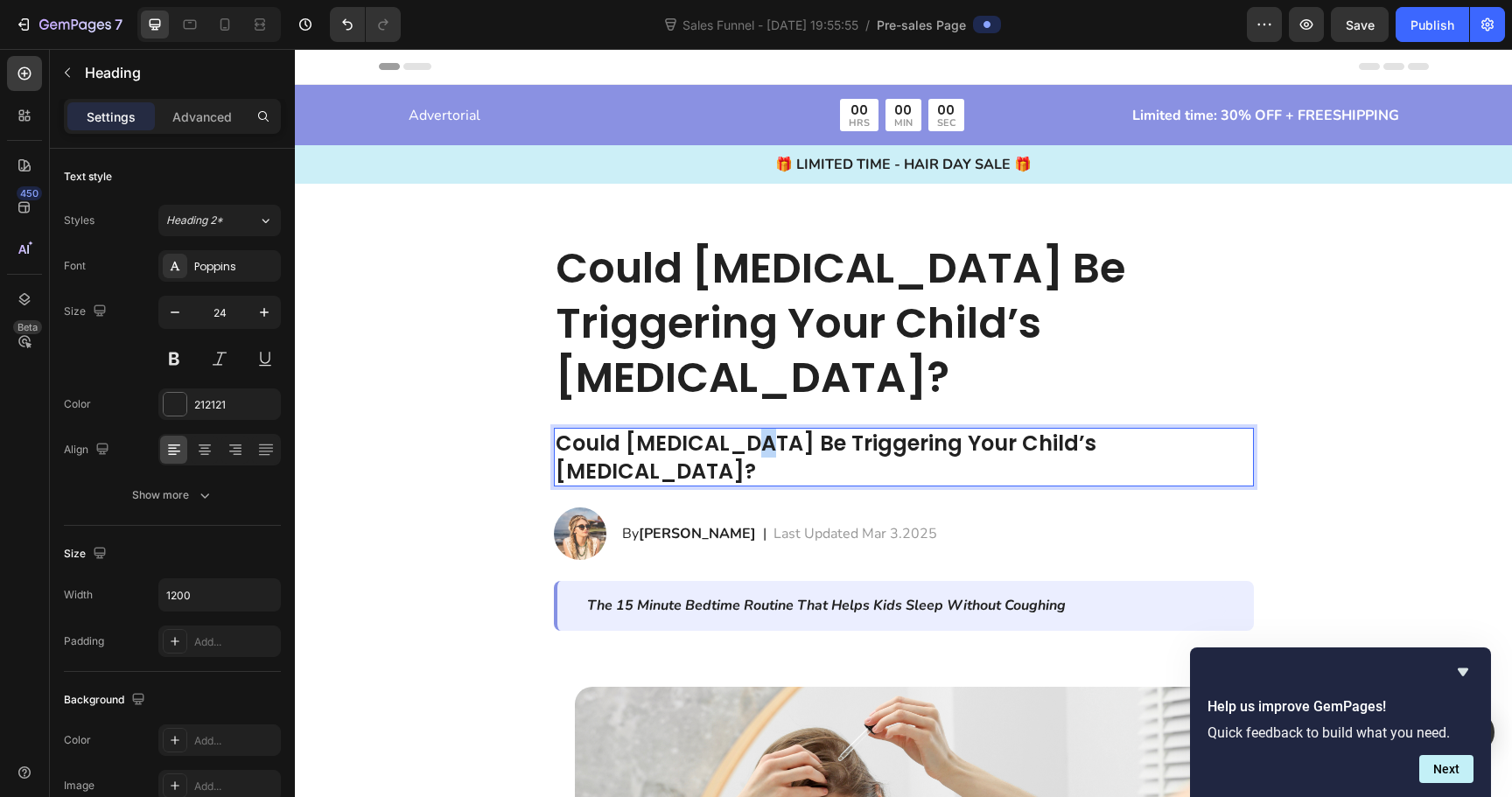
click at [732, 429] on p "Could [MEDICAL_DATA] Be Triggering Your Child’s [MEDICAL_DATA]?" at bounding box center [904, 456] width 696 height 54
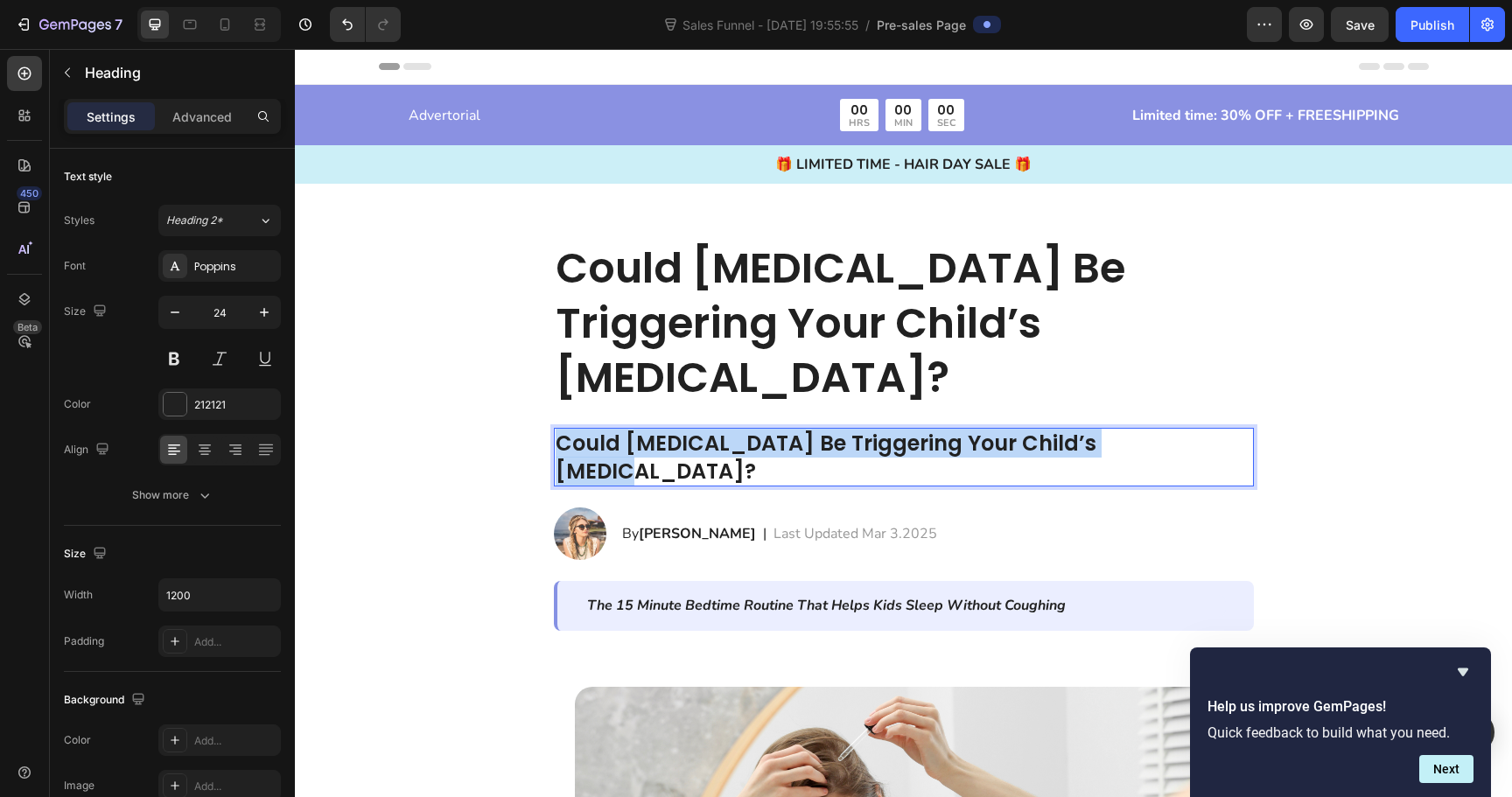
click at [732, 429] on p "Could [MEDICAL_DATA] Be Triggering Your Child’s [MEDICAL_DATA]?" at bounding box center [904, 456] width 696 height 54
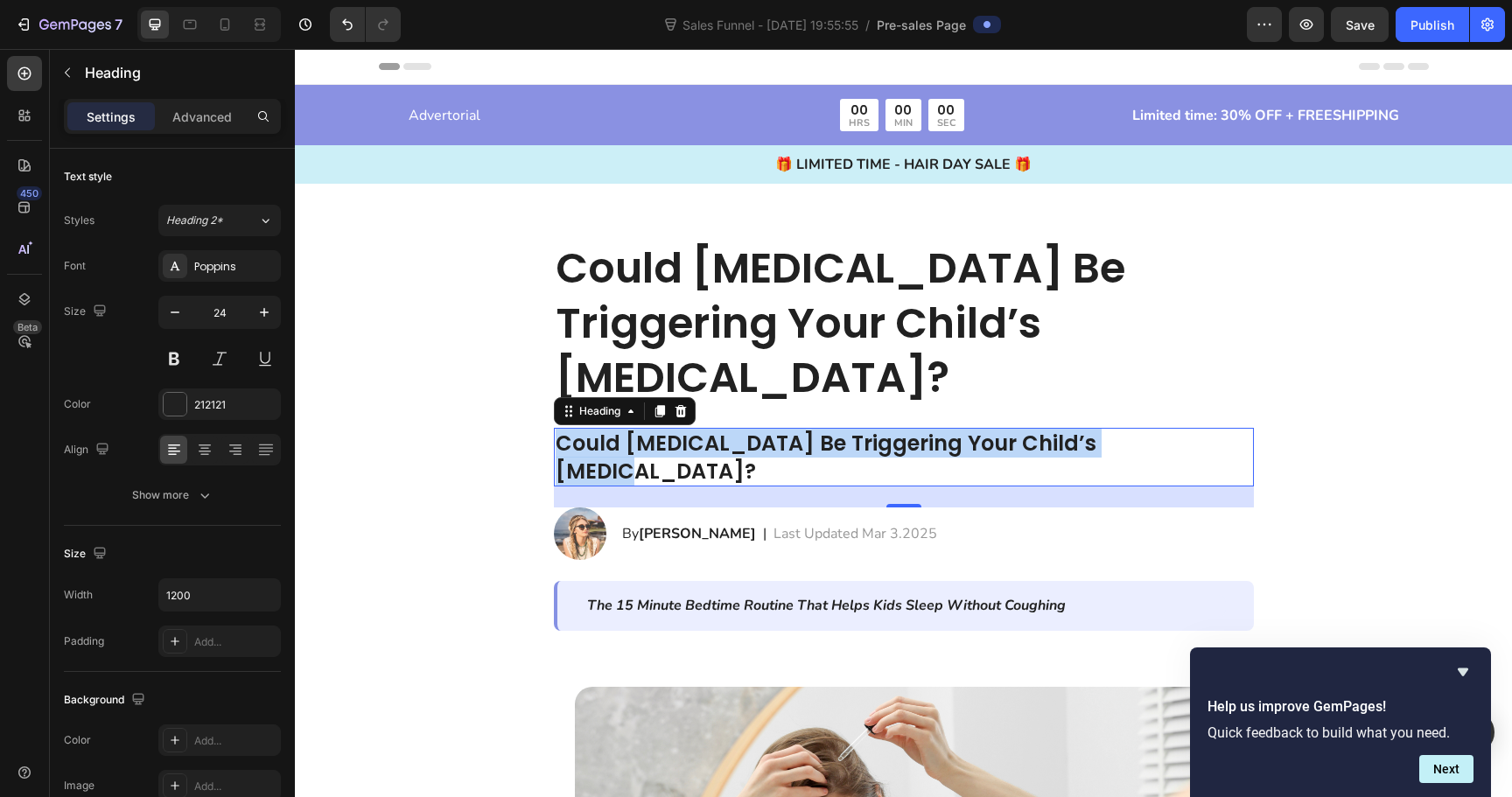
click at [729, 429] on p "Could [MEDICAL_DATA] Be Triggering Your Child’s [MEDICAL_DATA]?" at bounding box center [904, 456] width 696 height 54
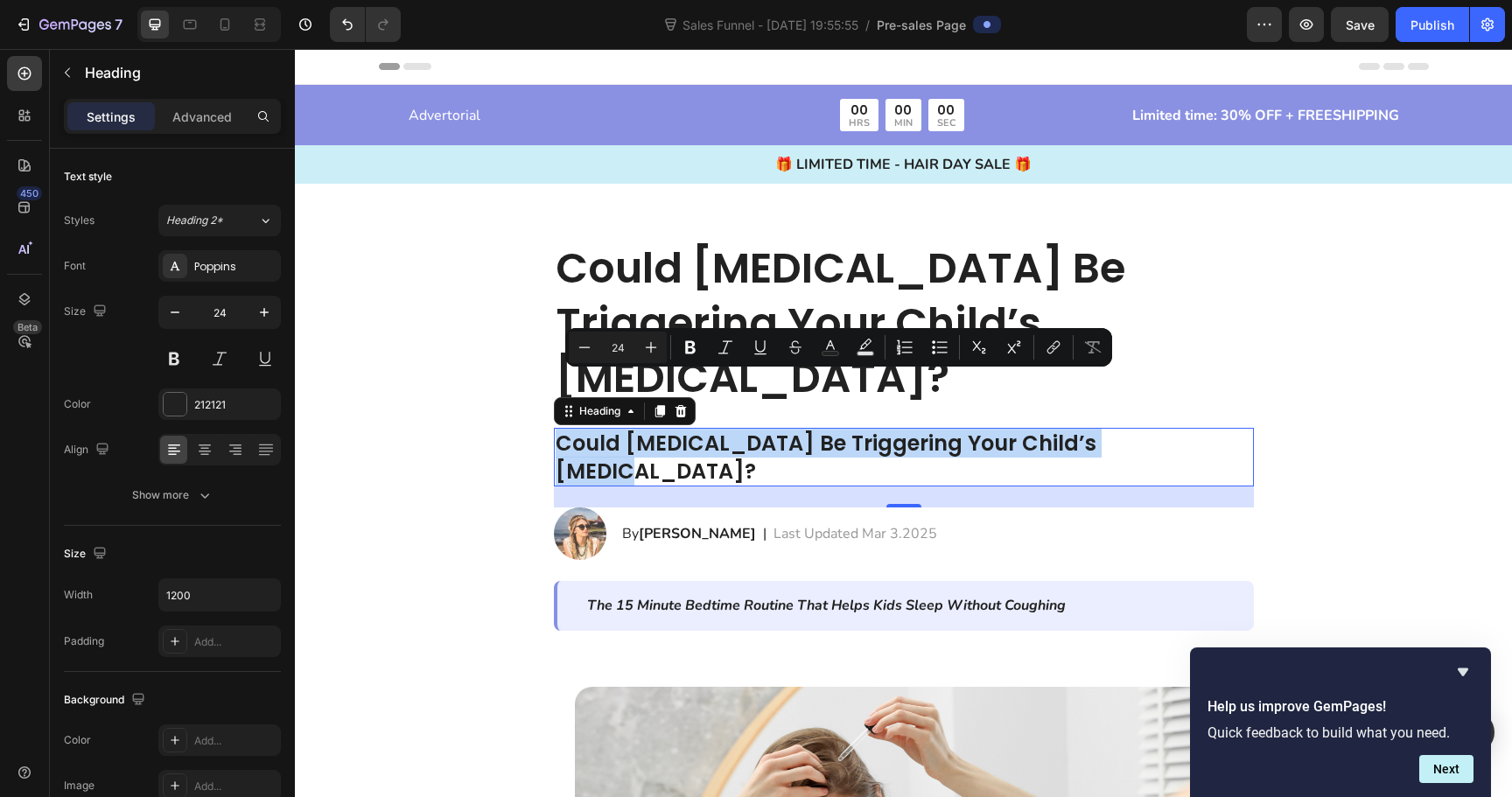
click at [729, 429] on p "Could [MEDICAL_DATA] Be Triggering Your Child’s [MEDICAL_DATA]?" at bounding box center [904, 456] width 696 height 54
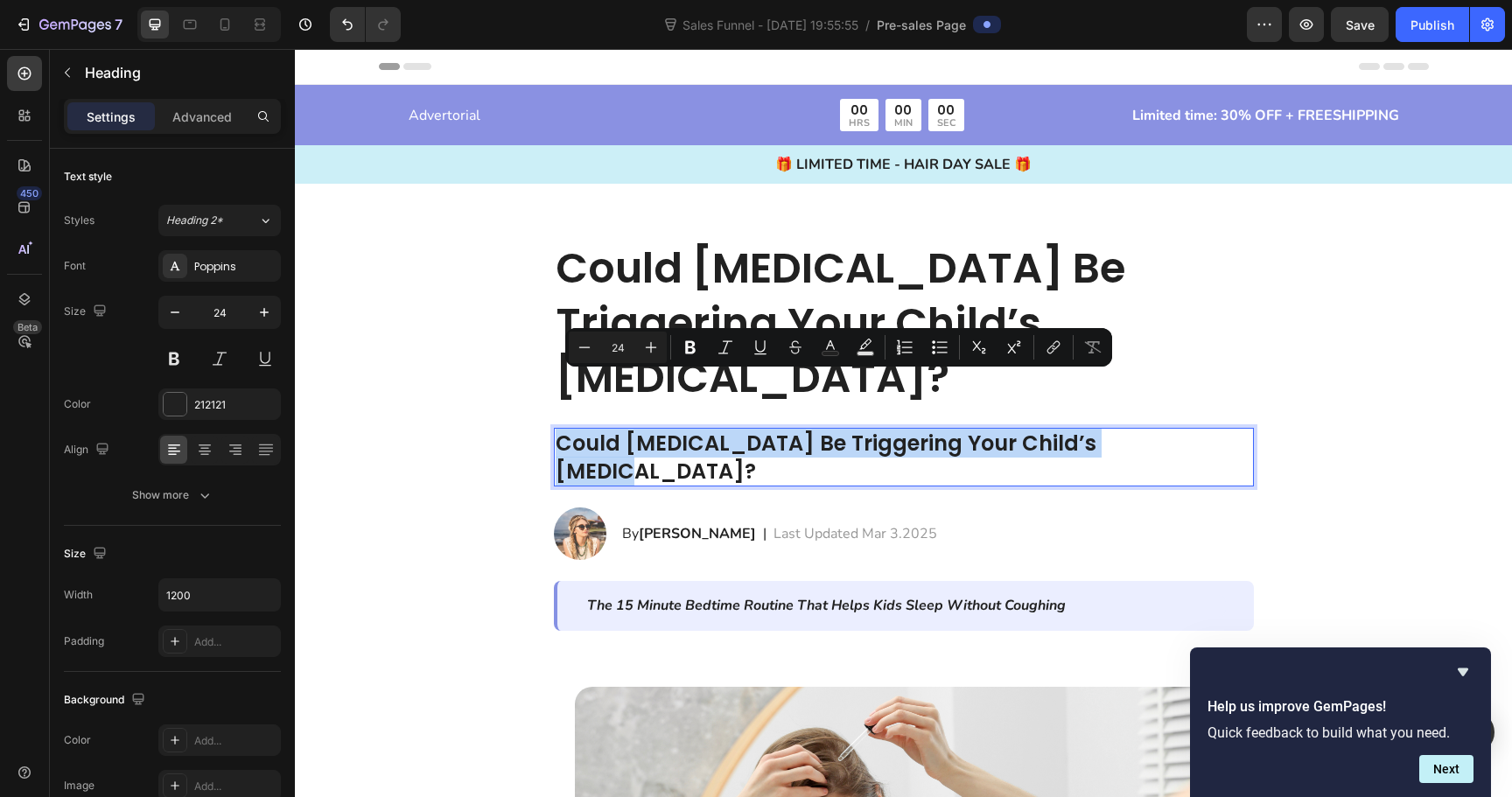
click at [729, 429] on p "Could [MEDICAL_DATA] Be Triggering Your Child’s [MEDICAL_DATA]?" at bounding box center [904, 456] width 696 height 54
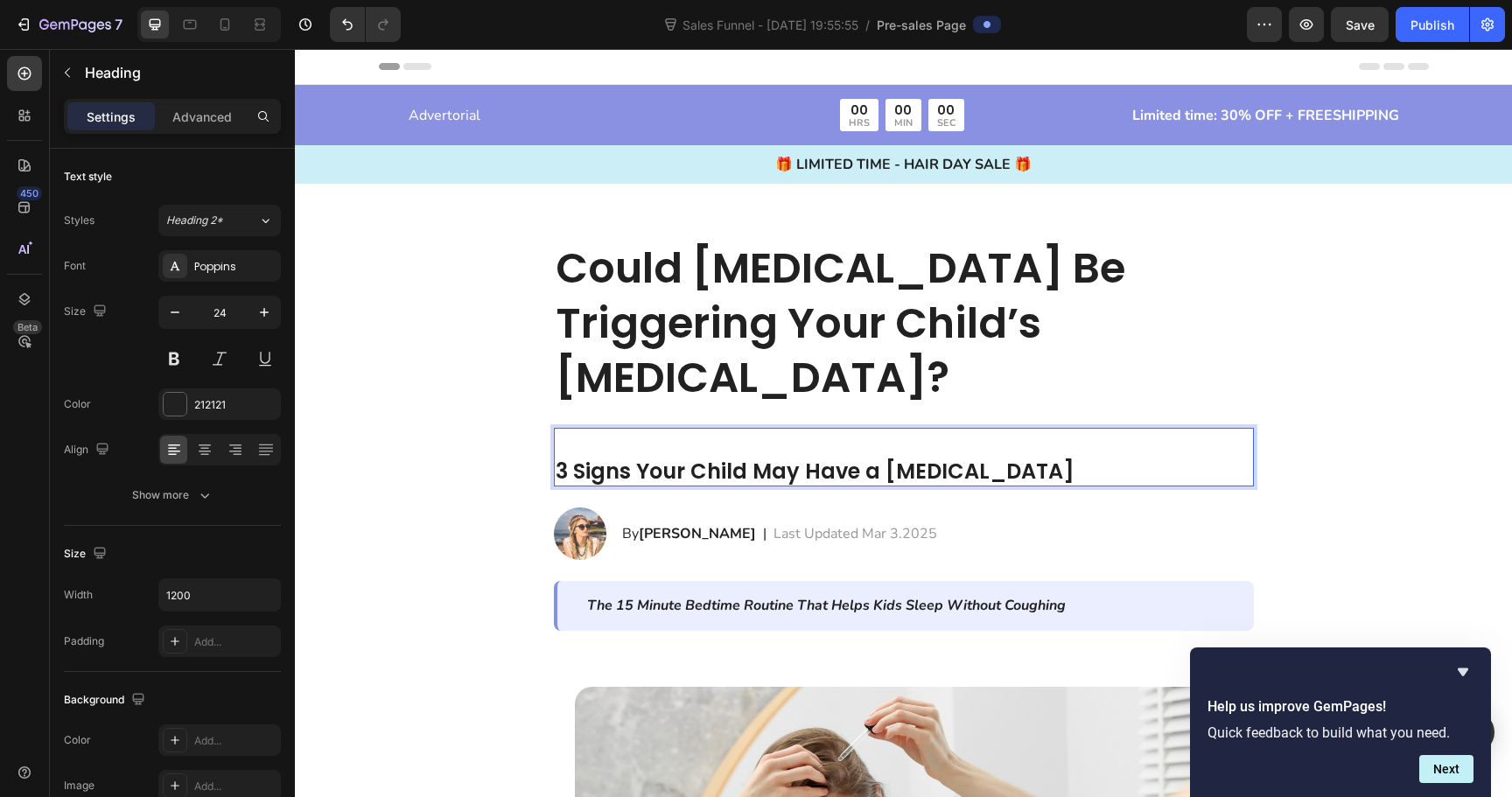
click at [562, 457] on strong "3 Signs Your Child May Have a [MEDICAL_DATA]" at bounding box center [815, 471] width 519 height 29
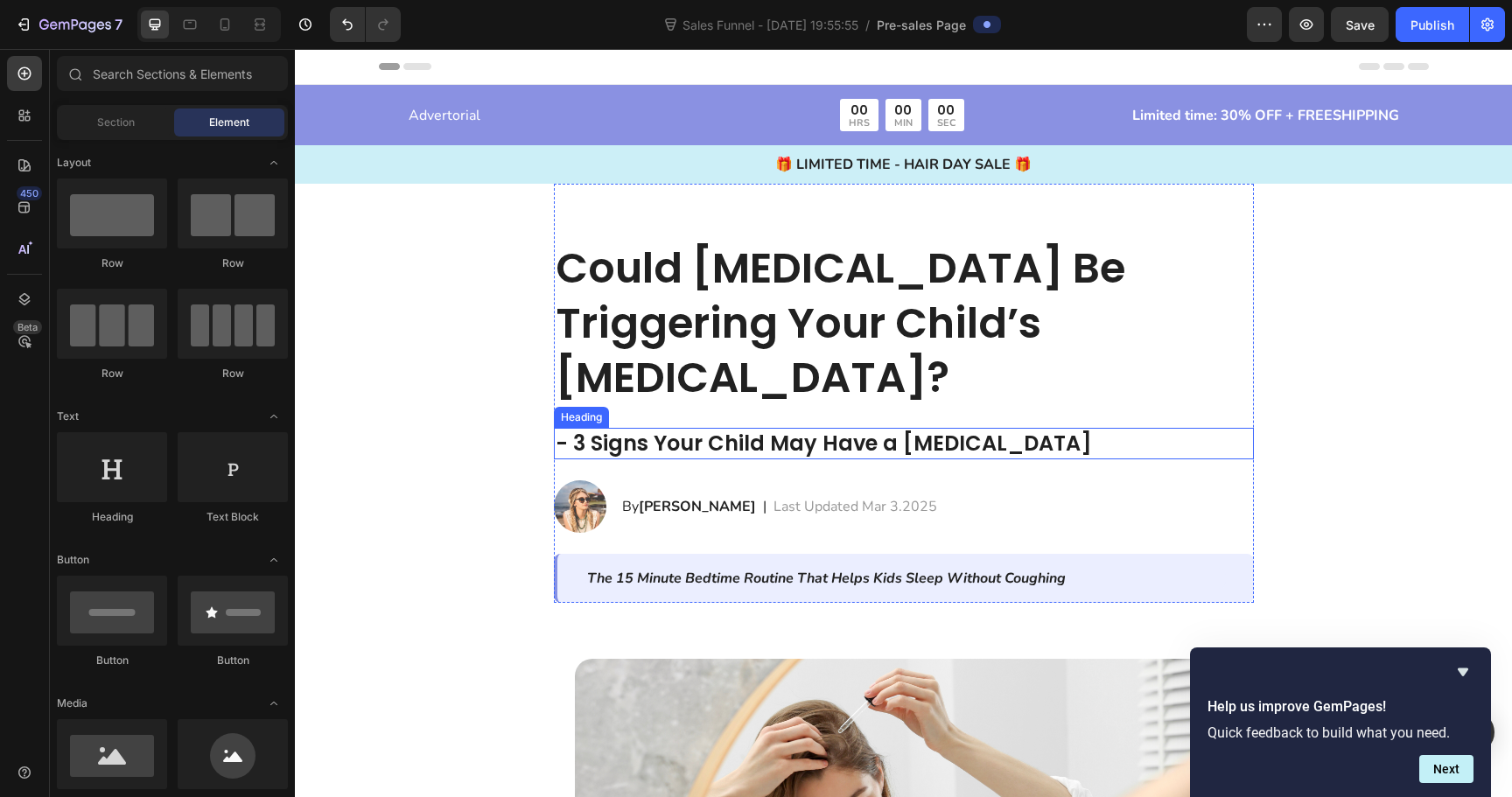
click at [805, 428] on strong "- 3 Signs Your Child May Have a [MEDICAL_DATA]" at bounding box center [823, 443] width 537 height 29
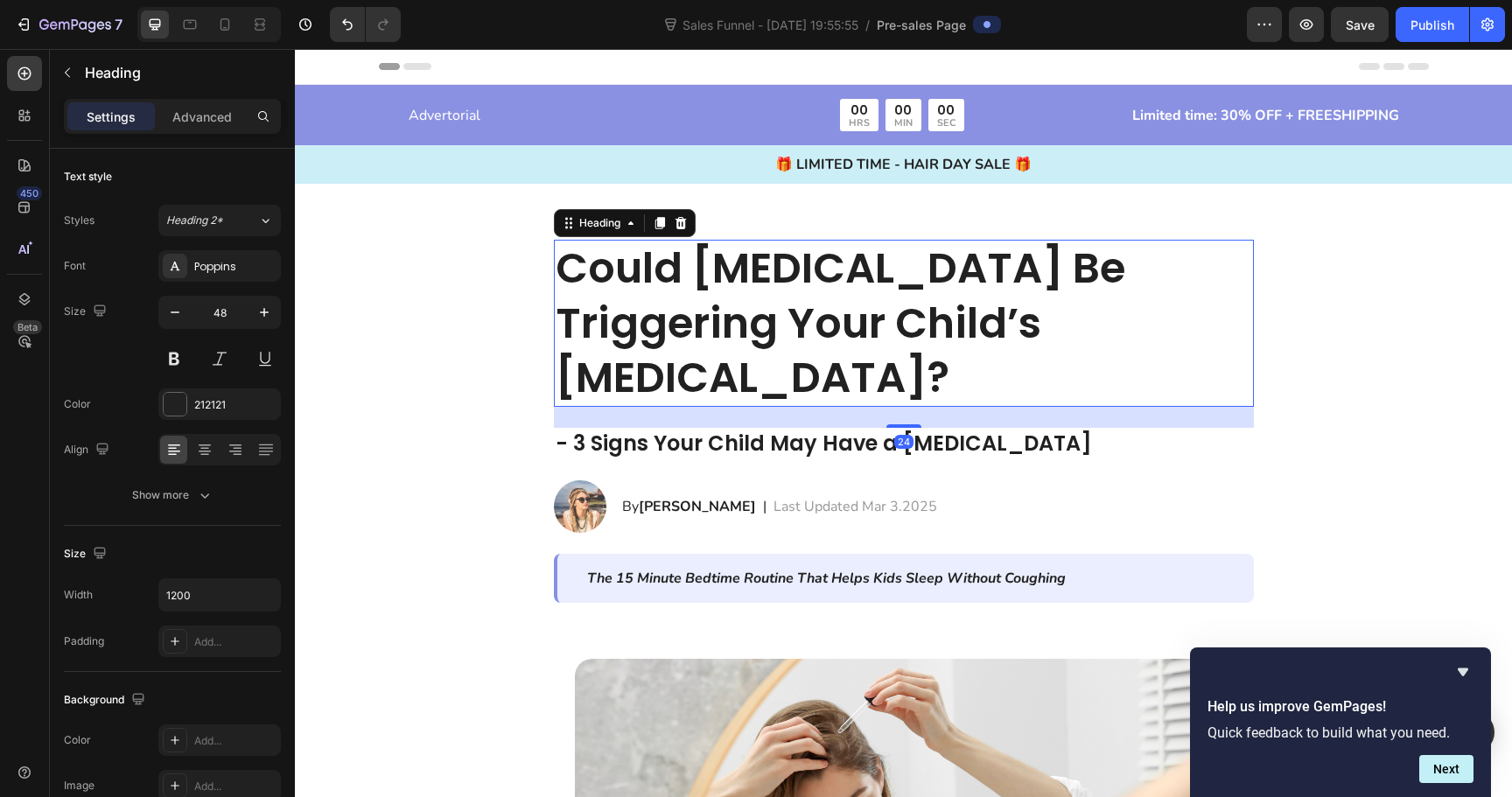
click at [803, 345] on h2 "Could [MEDICAL_DATA] Be Triggering Your Child’s [MEDICAL_DATA]?" at bounding box center [904, 323] width 700 height 167
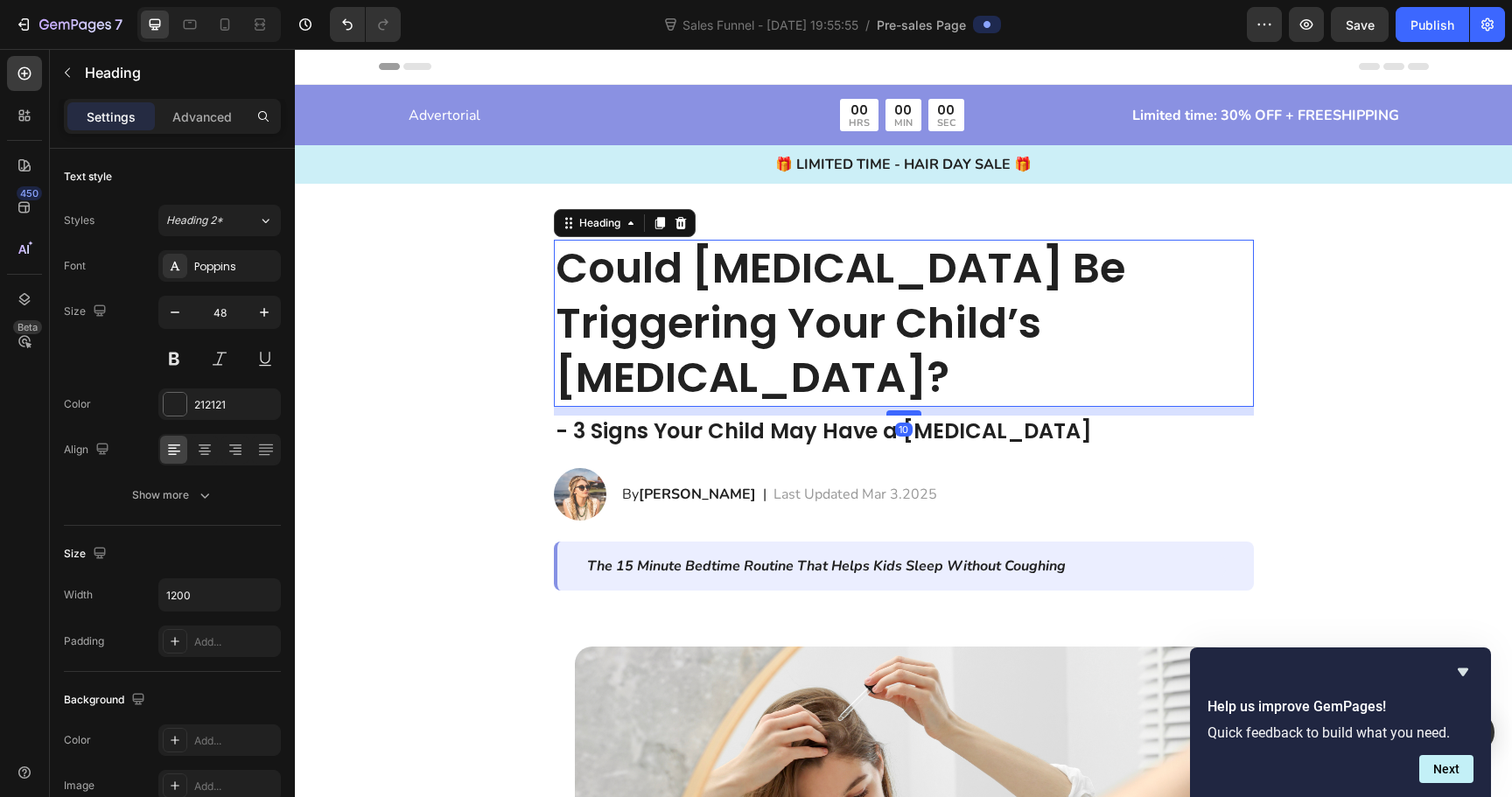
drag, startPoint x: 902, startPoint y: 371, endPoint x: 905, endPoint y: 359, distance: 12.4
click at [905, 411] on div at bounding box center [905, 413] width 35 height 5
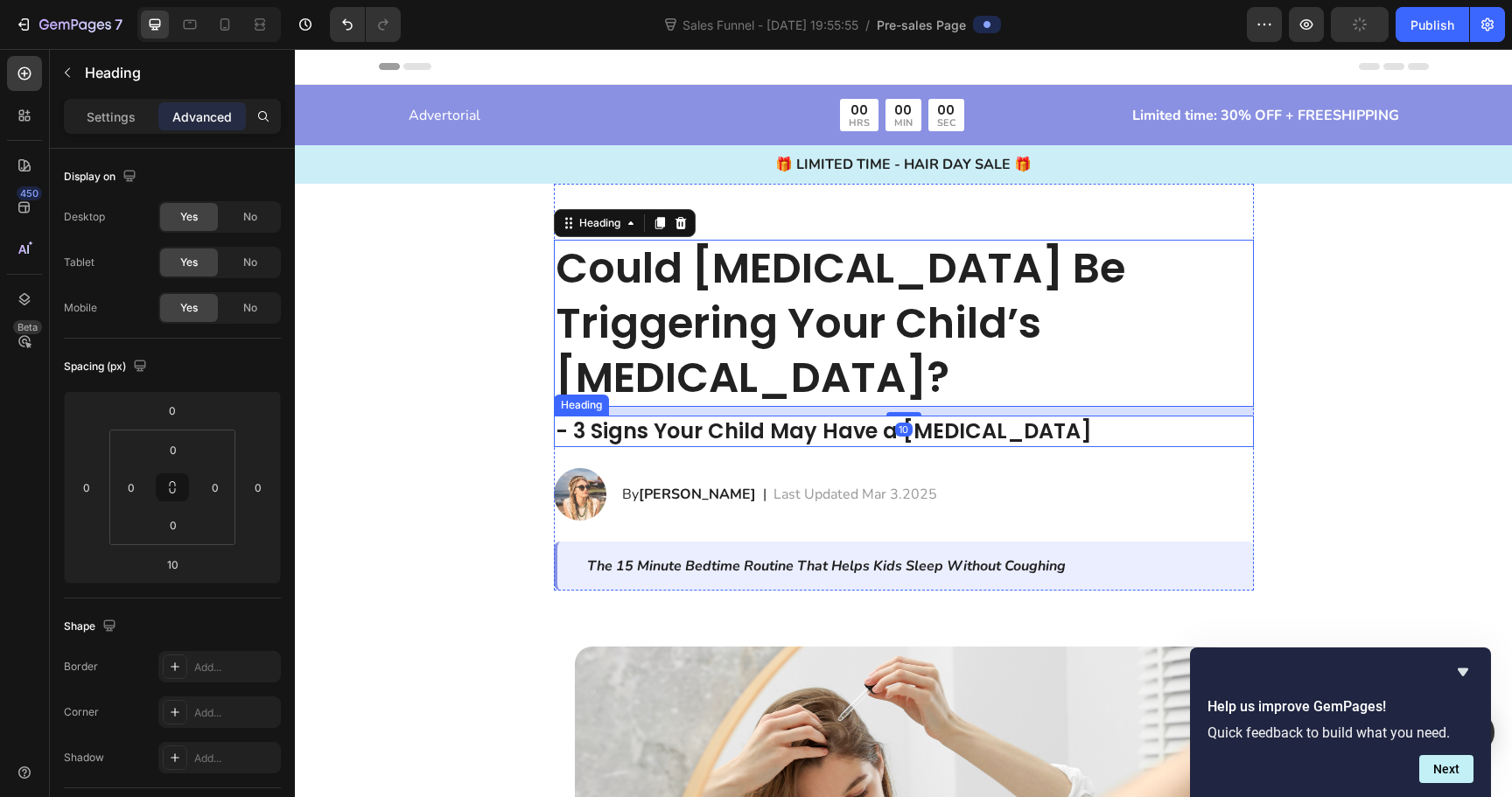
click at [859, 417] on strong "- 3 Signs Your Child May Have a [MEDICAL_DATA]" at bounding box center [823, 431] width 537 height 29
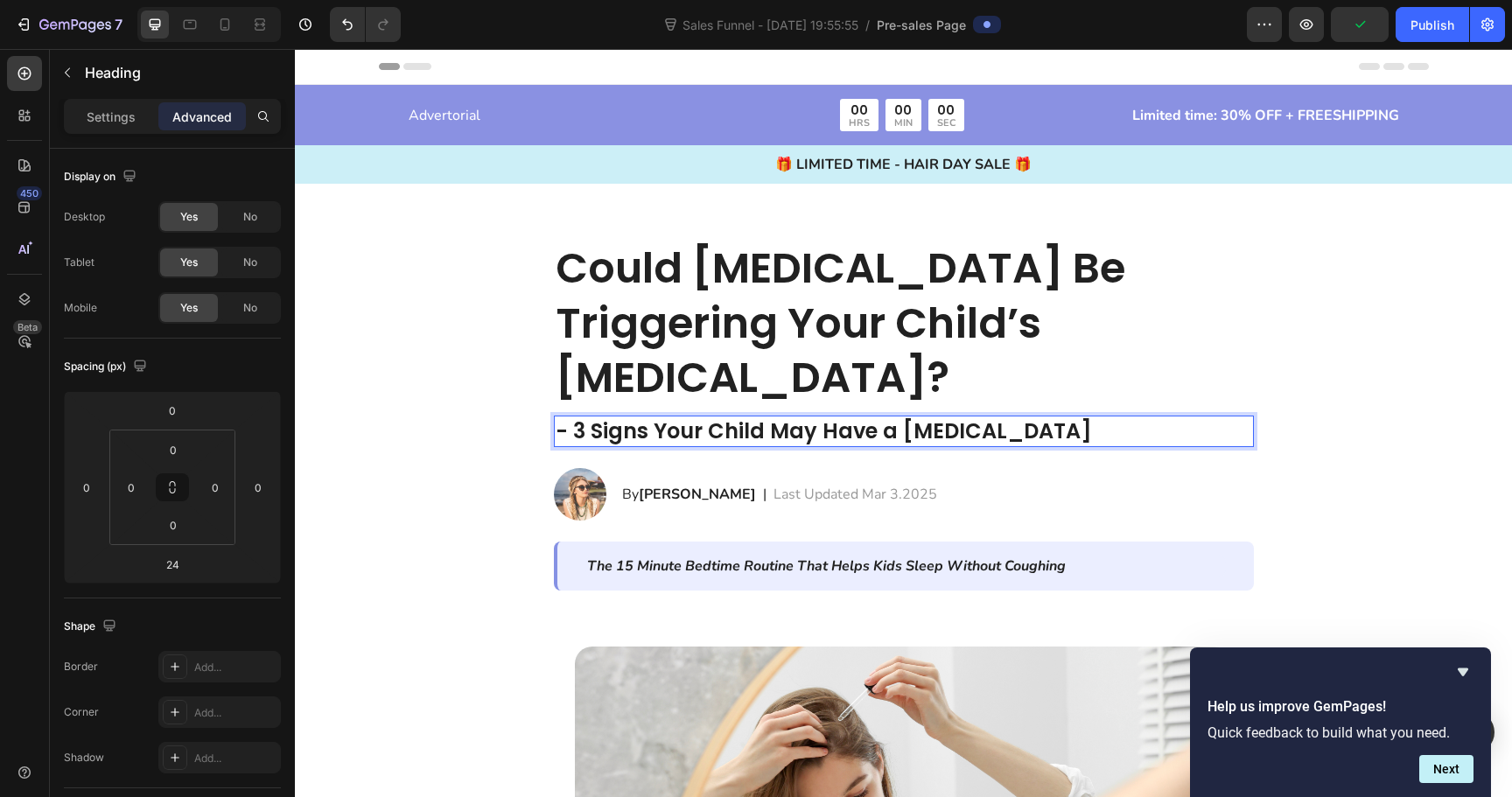
click at [750, 417] on strong "- 3 Signs Your Child May Have a [MEDICAL_DATA]" at bounding box center [823, 431] width 537 height 29
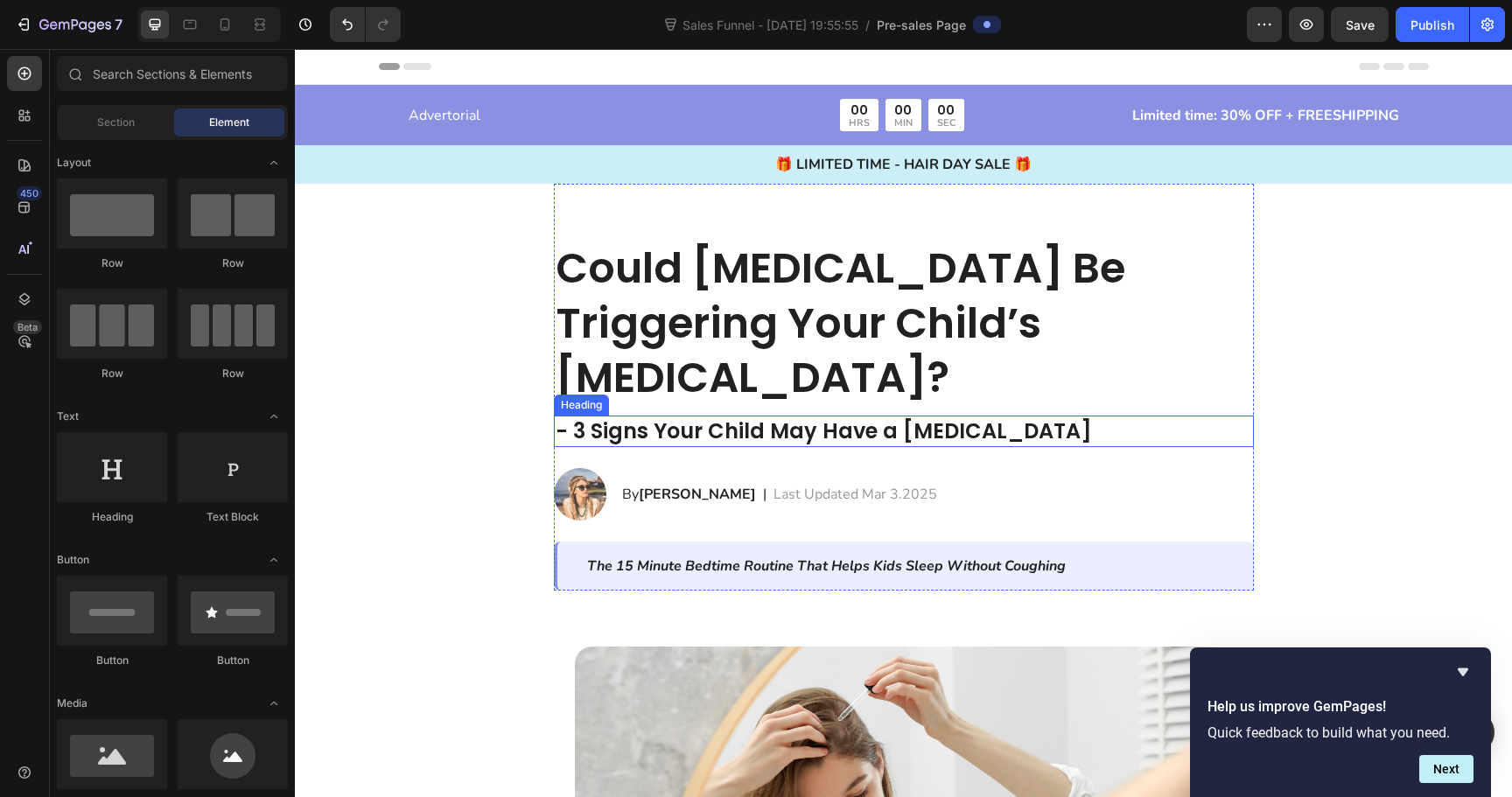
click at [612, 417] on strong "- 3 Signs Your Child May Have a [MEDICAL_DATA]" at bounding box center [823, 431] width 537 height 29
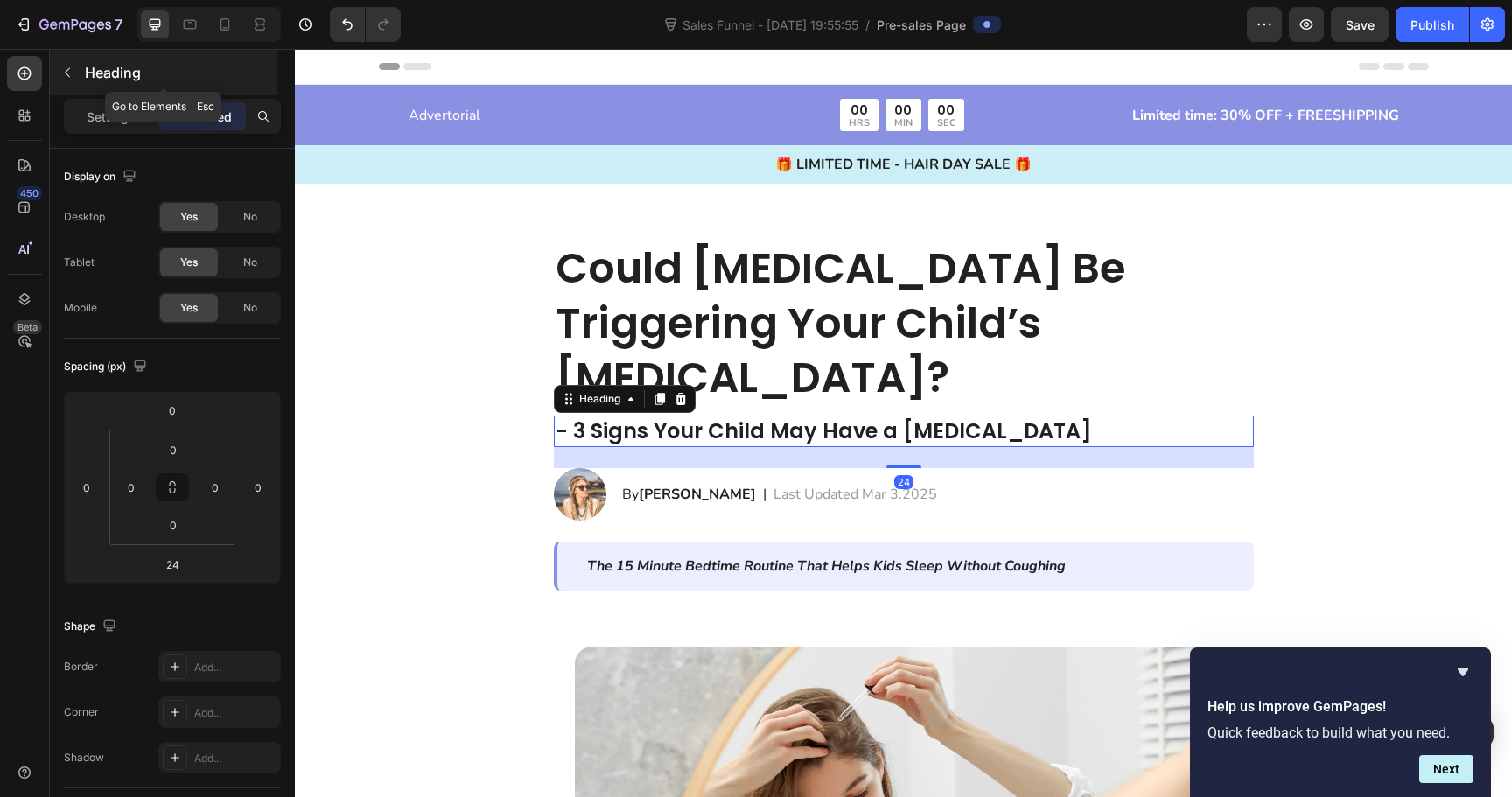
click at [124, 95] on div "Heading" at bounding box center [163, 72] width 228 height 46
click at [579, 417] on strong "- 3 Signs Your Child May Have a [MEDICAL_DATA]" at bounding box center [823, 431] width 537 height 29
click at [112, 116] on p "Settings" at bounding box center [111, 116] width 49 height 19
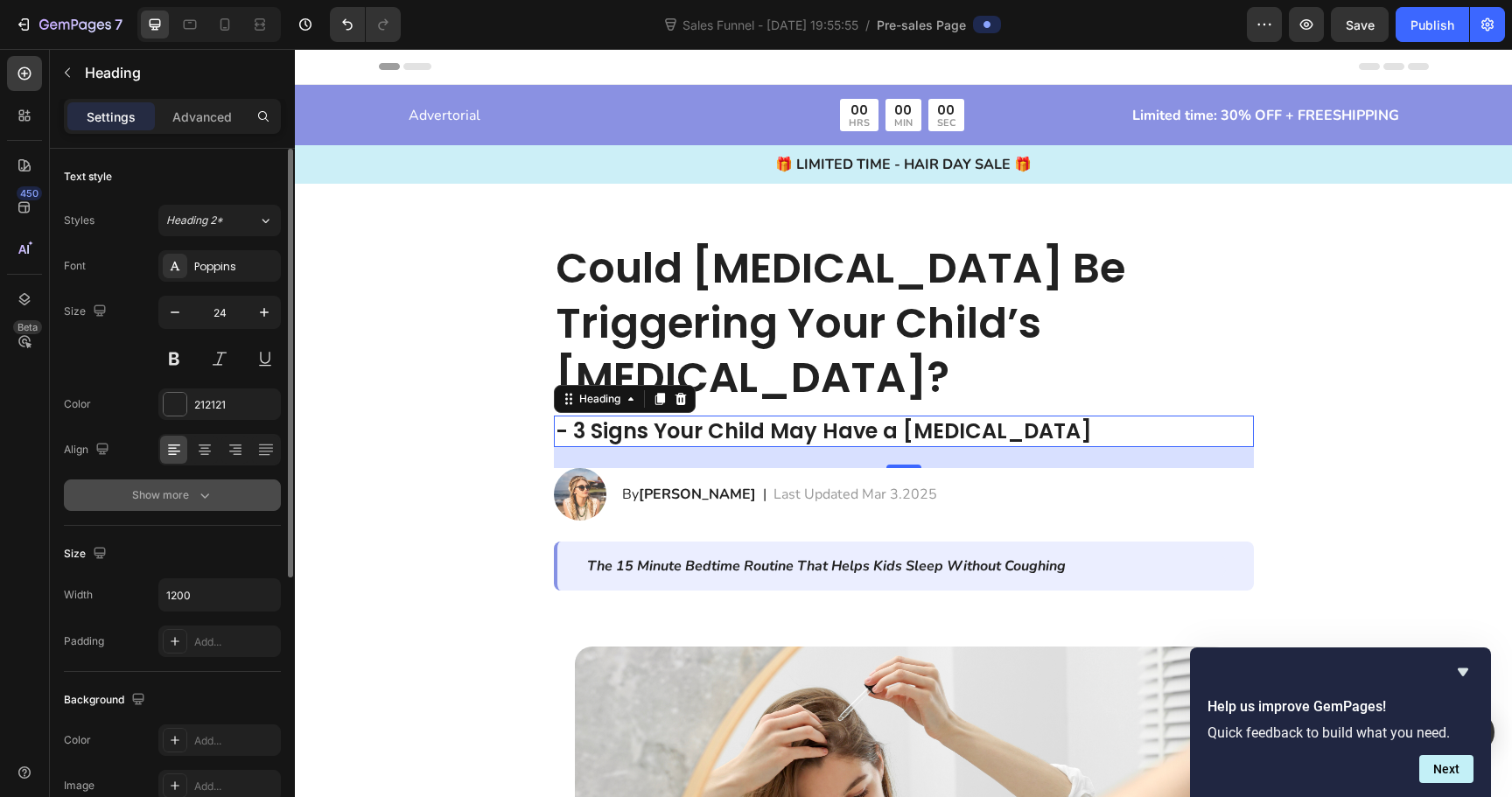
click at [183, 504] on div "Show more" at bounding box center [172, 496] width 81 height 18
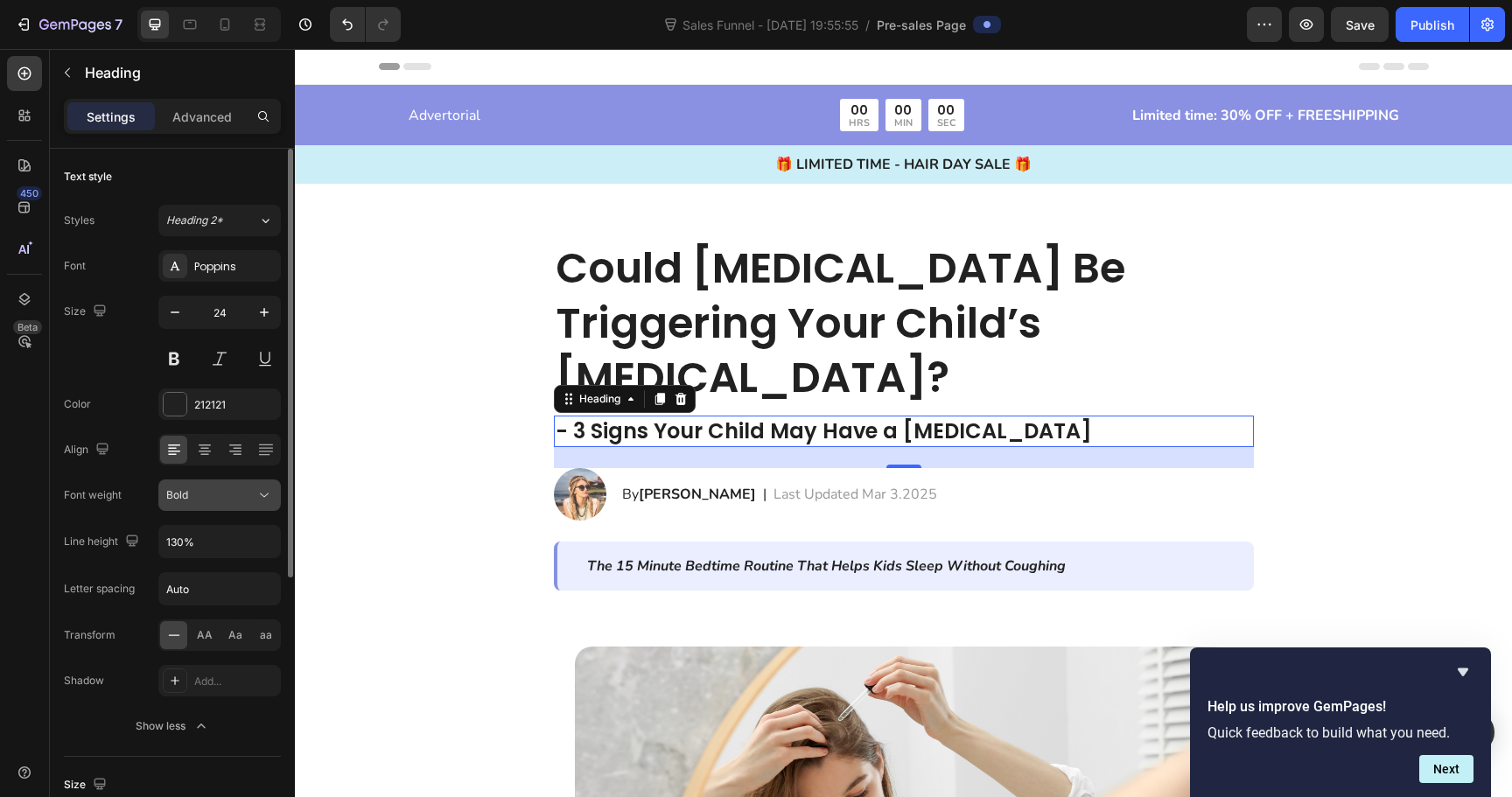
click at [197, 496] on div "Bold" at bounding box center [210, 495] width 89 height 16
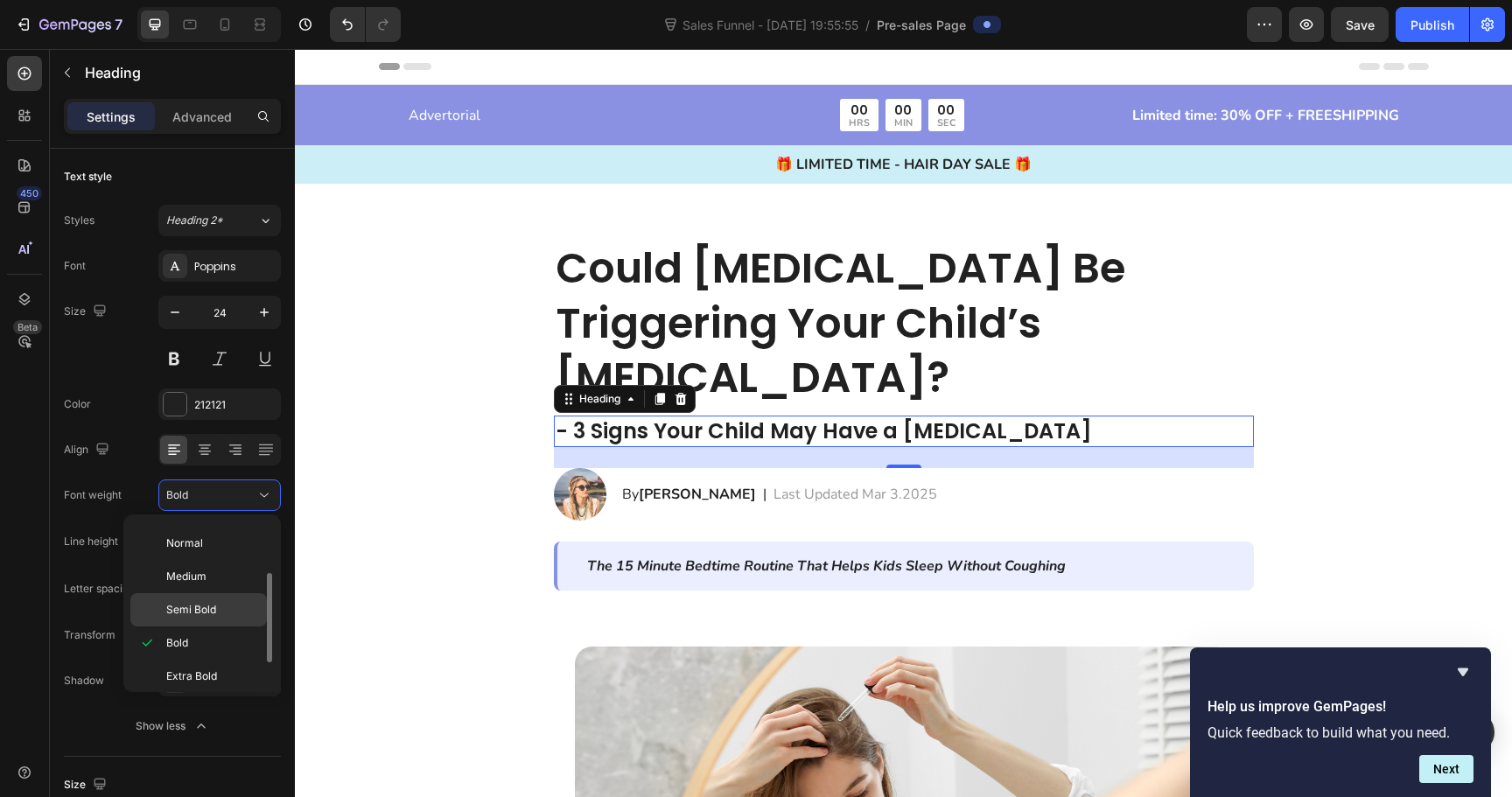
click at [204, 607] on span "Semi Bold" at bounding box center [191, 610] width 50 height 16
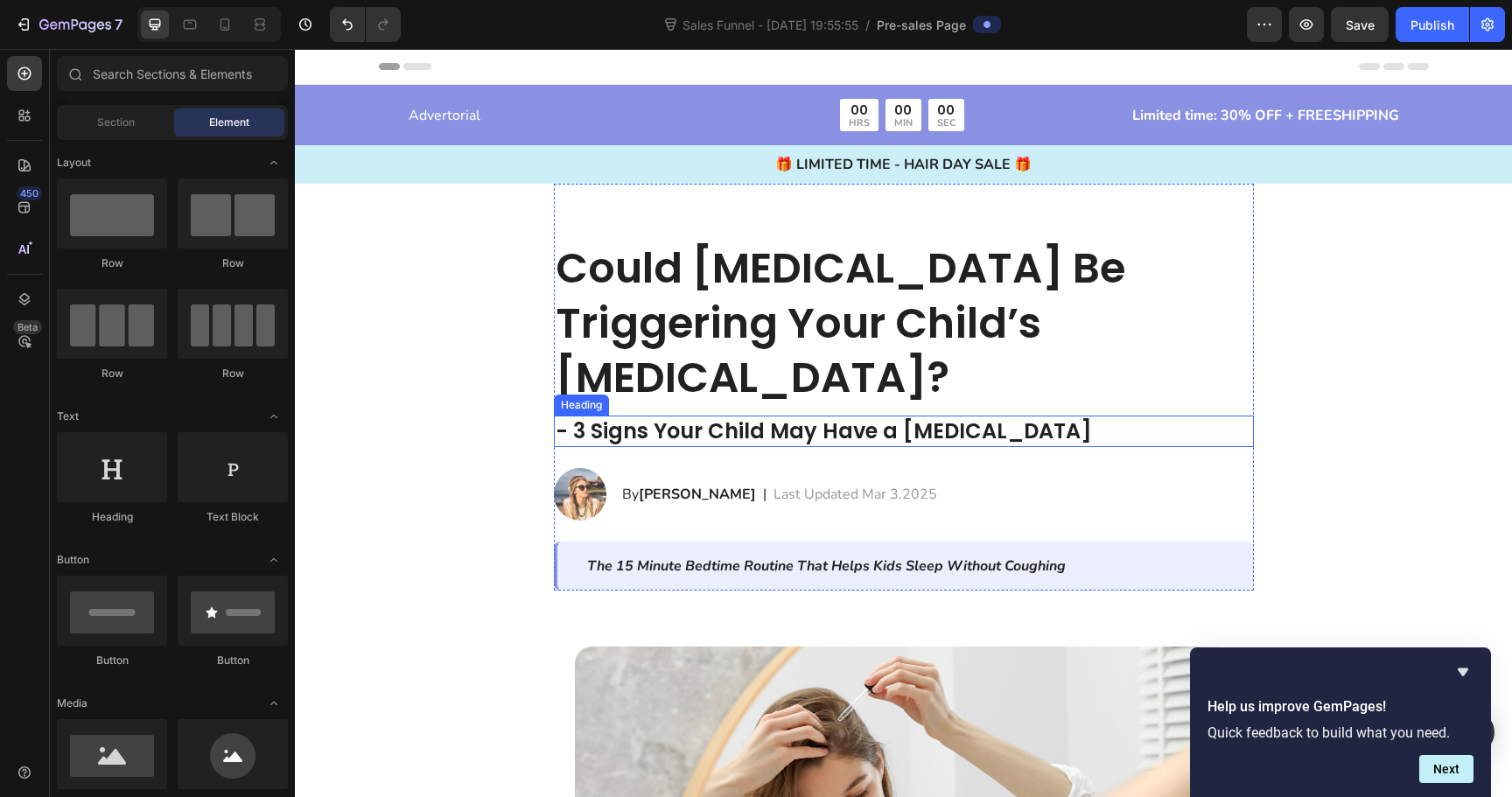
click at [651, 417] on strong "- 3 Signs Your Child May Have a [MEDICAL_DATA]" at bounding box center [823, 431] width 537 height 29
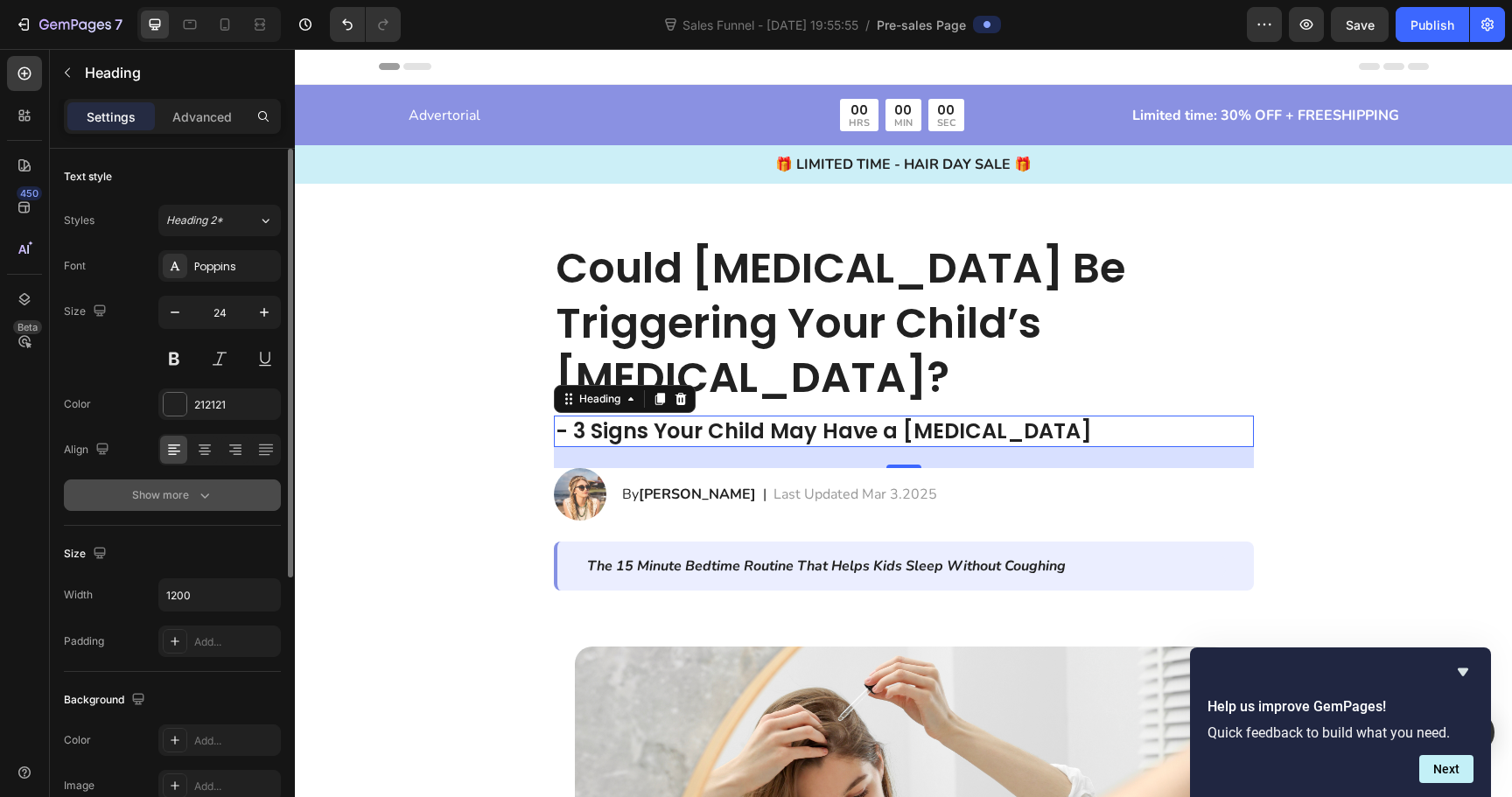
click at [203, 494] on icon "button" at bounding box center [204, 496] width 18 height 18
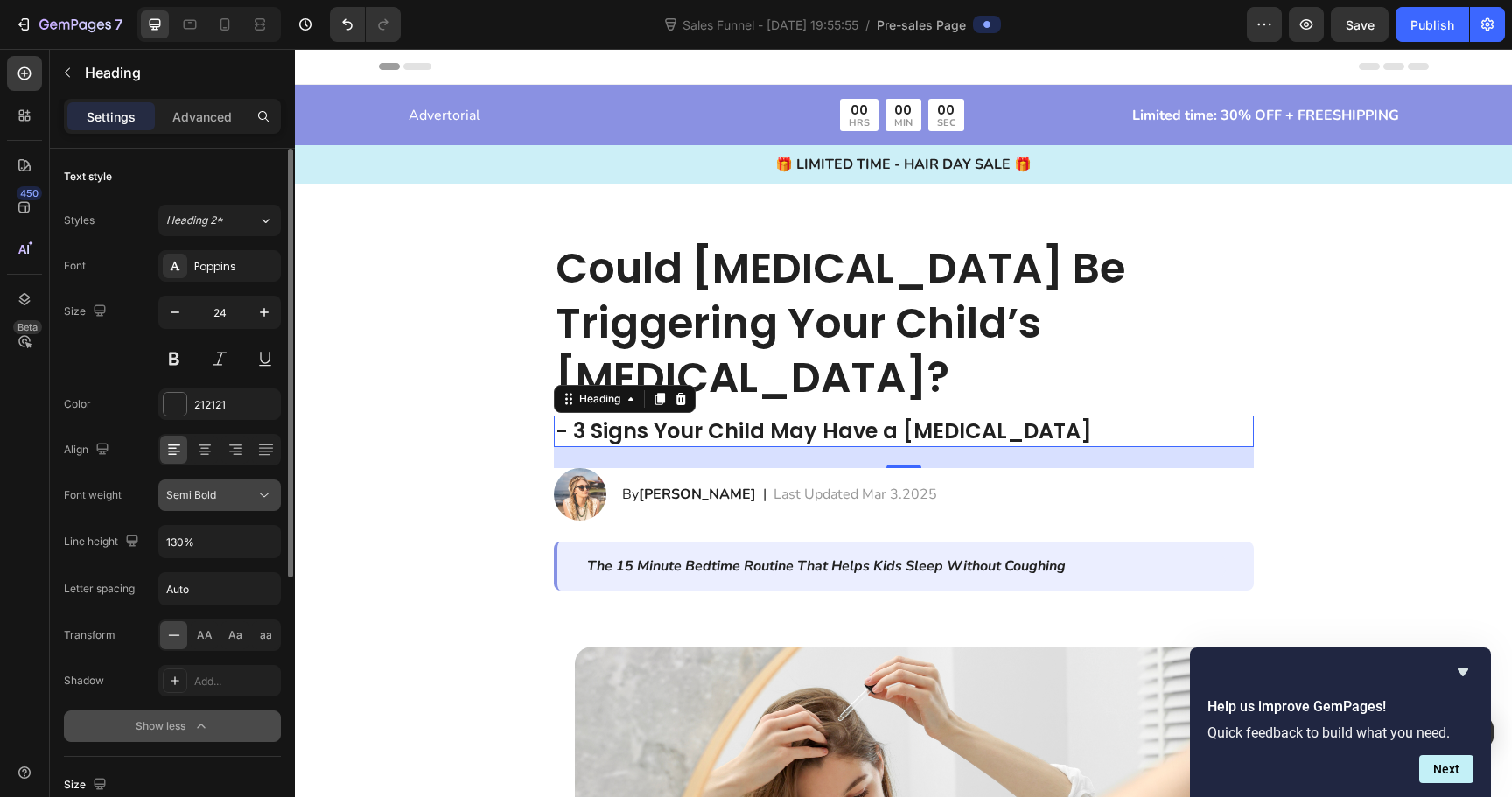
click at [247, 489] on div "Semi Bold" at bounding box center [210, 495] width 89 height 16
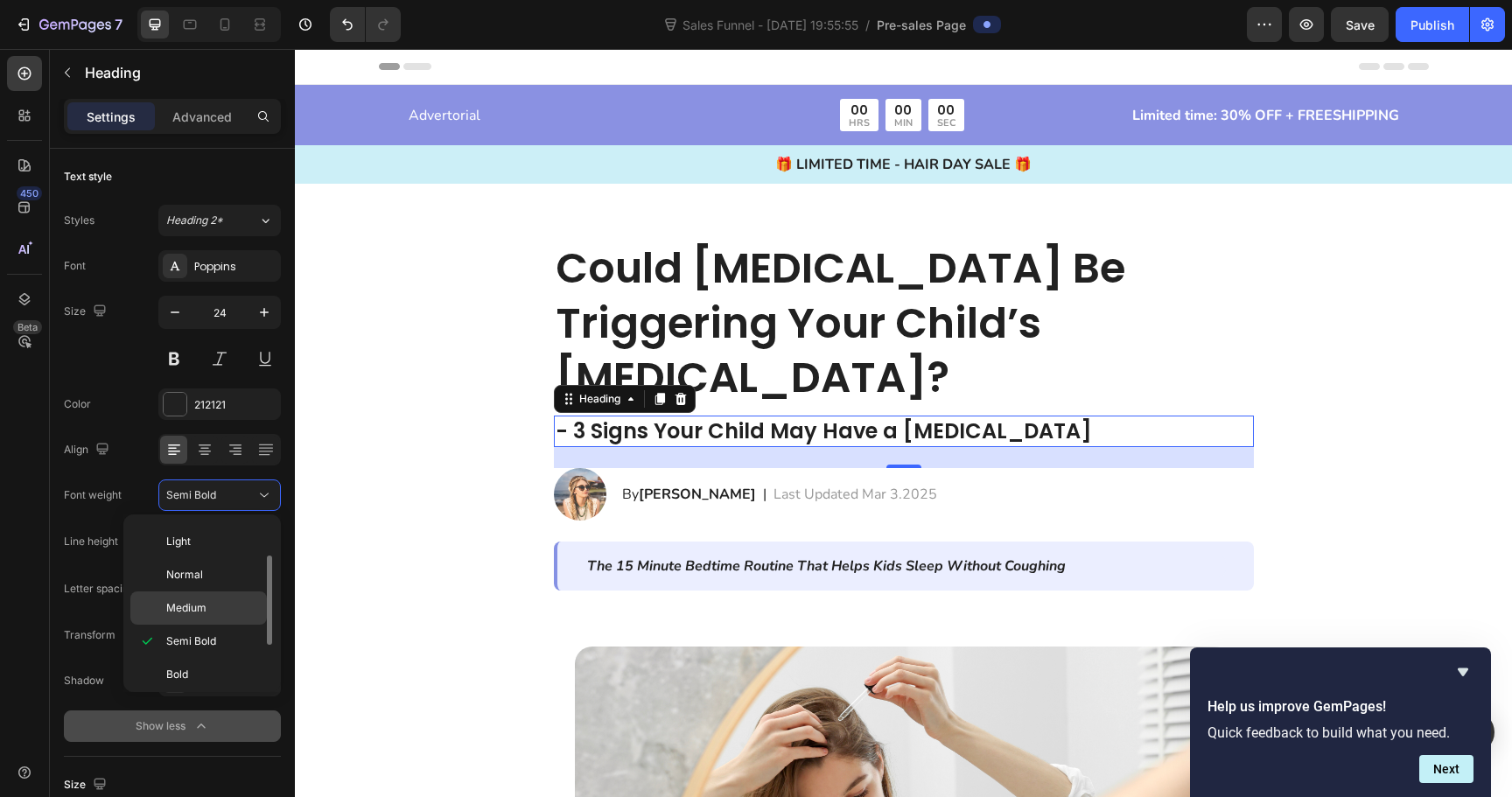
click at [196, 613] on span "Medium" at bounding box center [186, 608] width 40 height 16
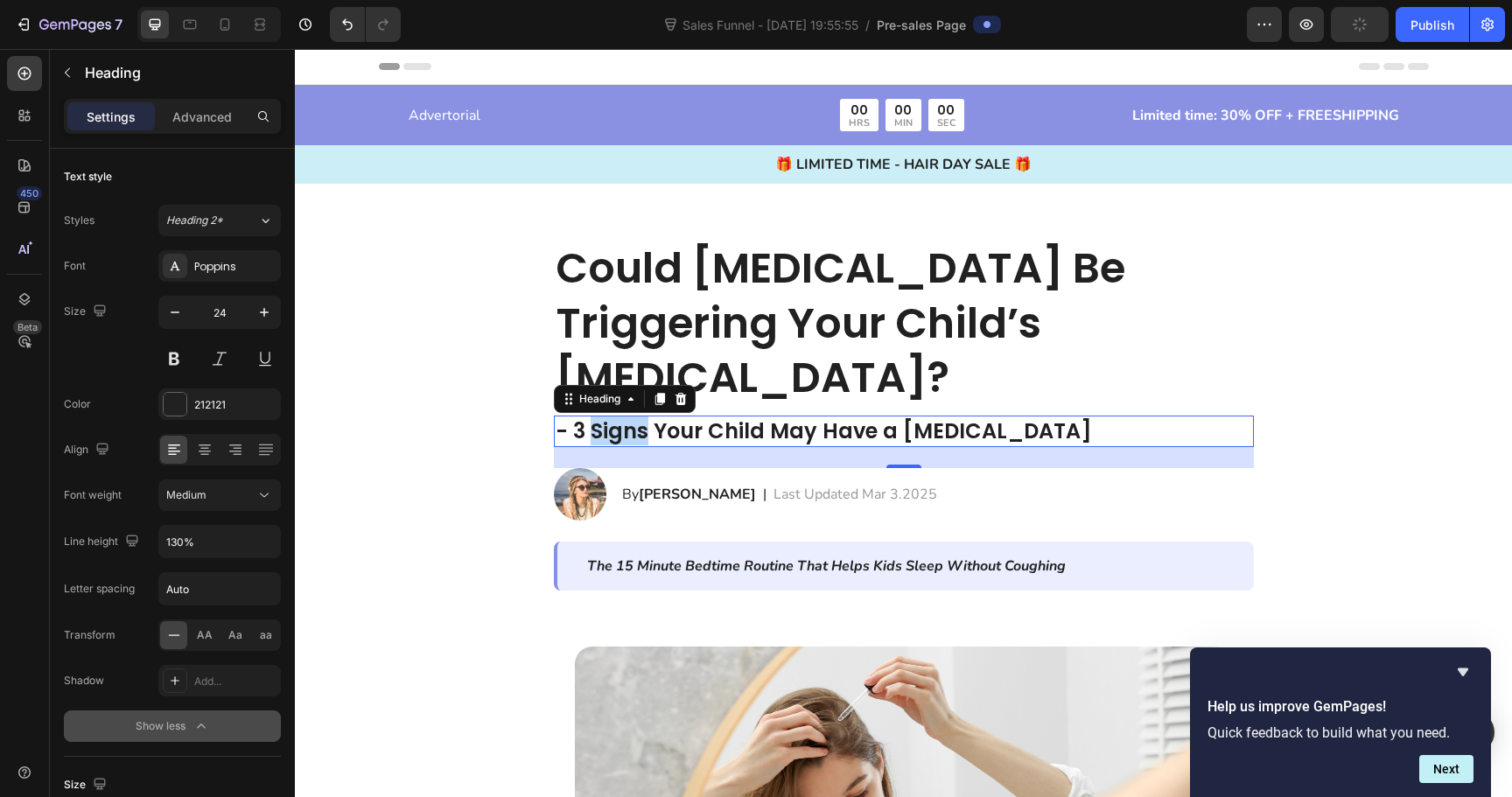
click at [612, 417] on strong "- 3 Signs Your Child May Have a [MEDICAL_DATA]" at bounding box center [823, 431] width 537 height 29
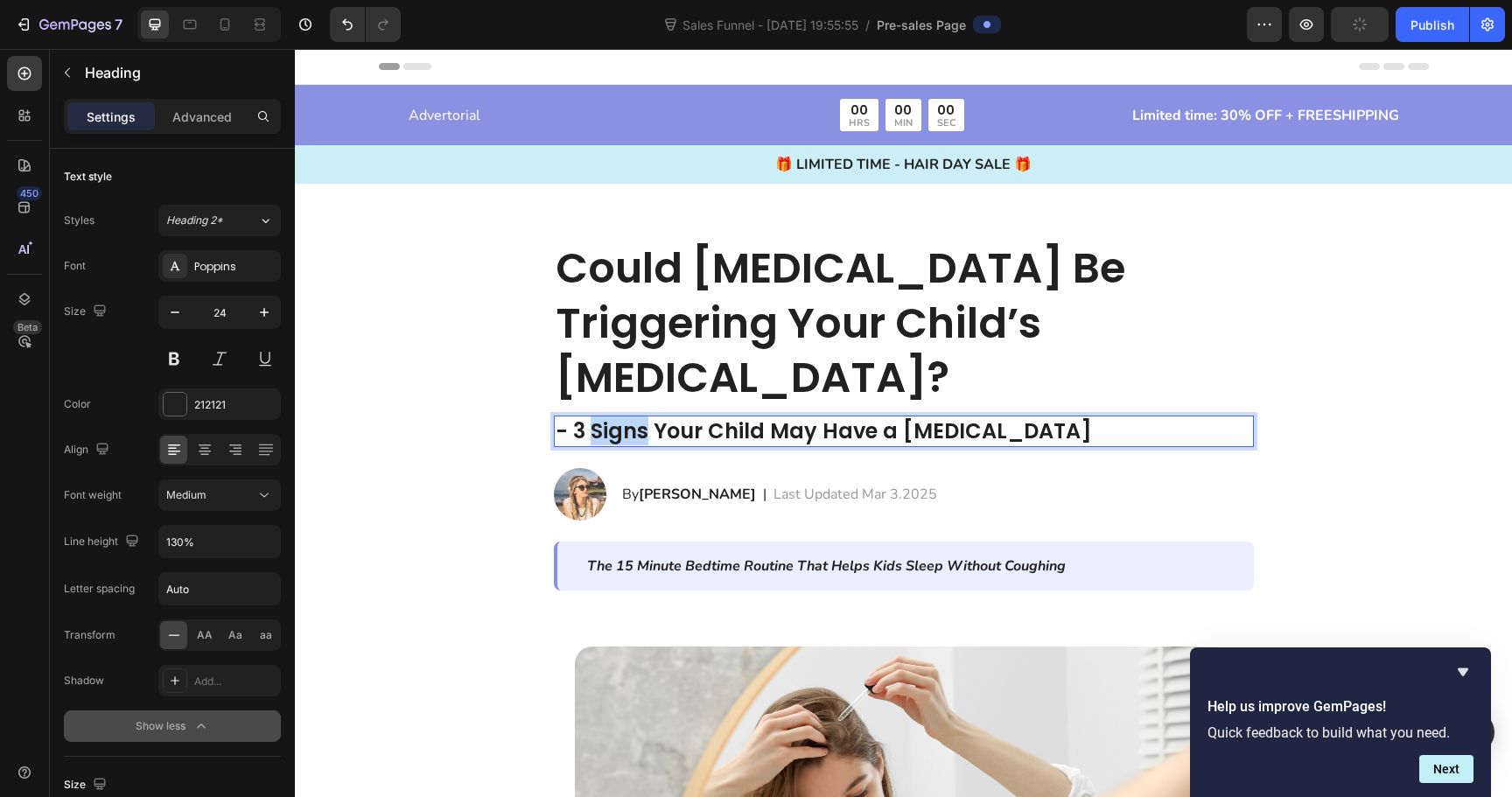
click at [612, 417] on strong "- 3 Signs Your Child May Have a [MEDICAL_DATA]" at bounding box center [823, 431] width 537 height 29
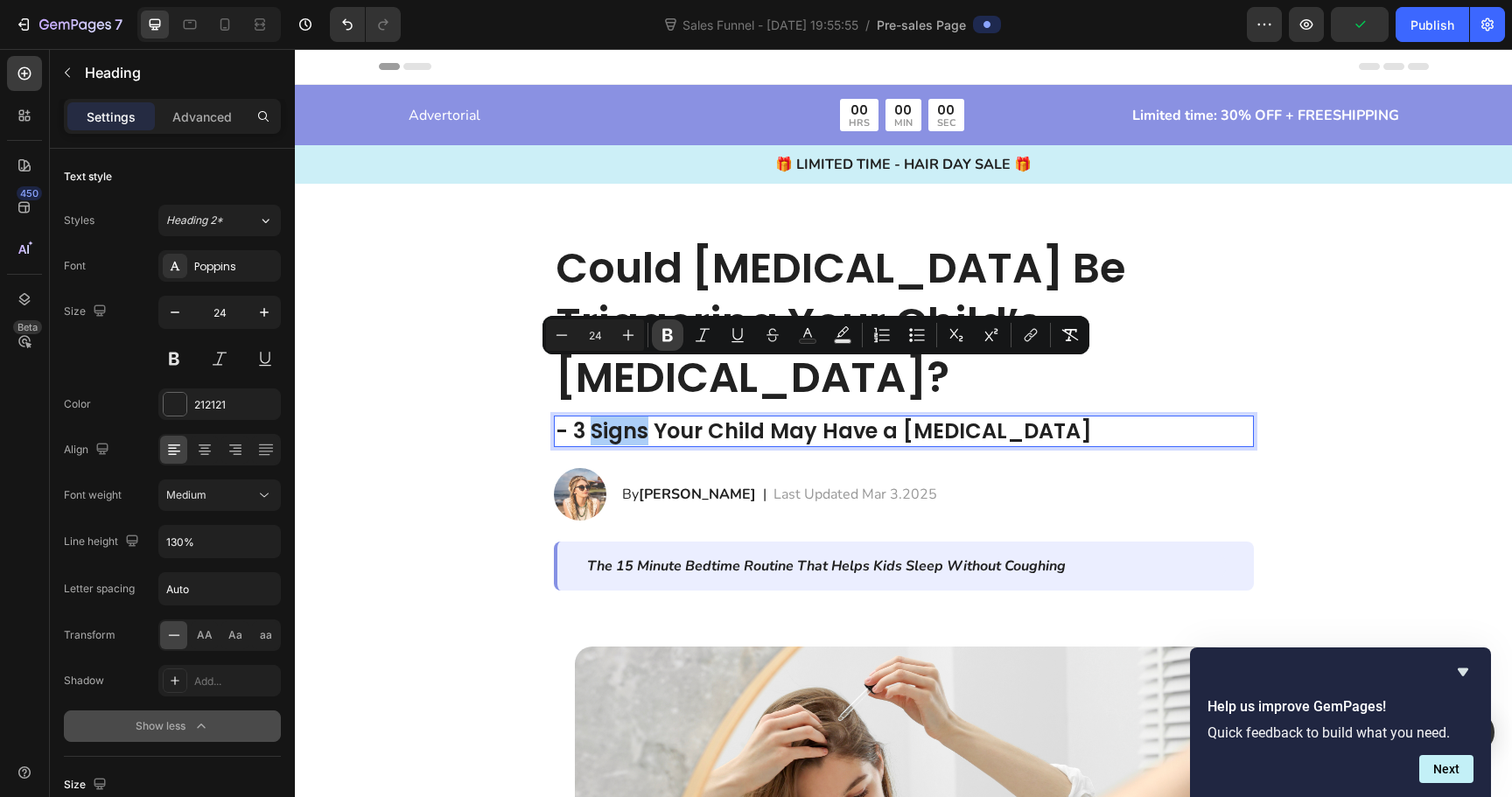
click at [668, 332] on icon "Editor contextual toolbar" at bounding box center [668, 335] width 18 height 18
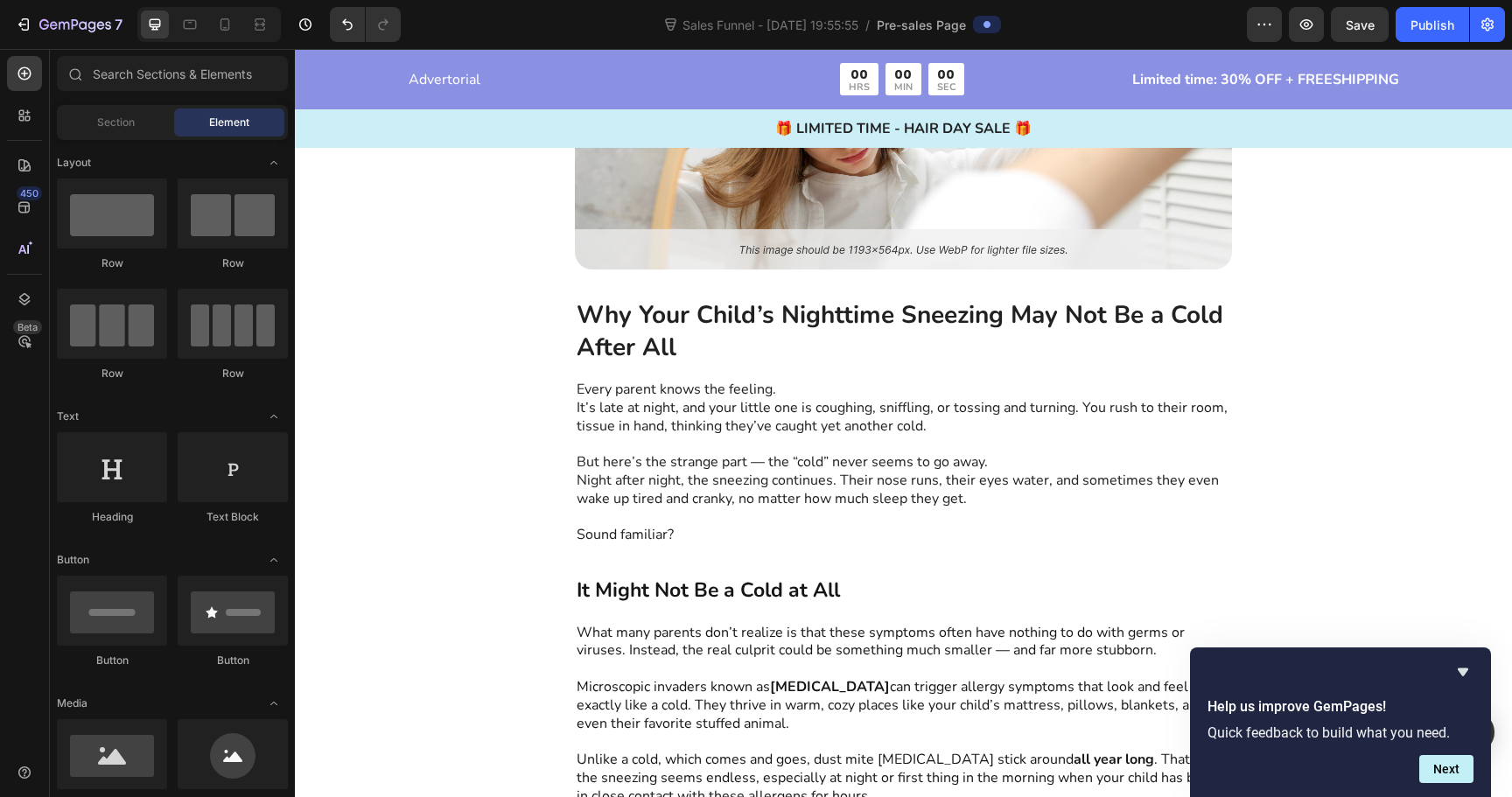
scroll to position [628, 0]
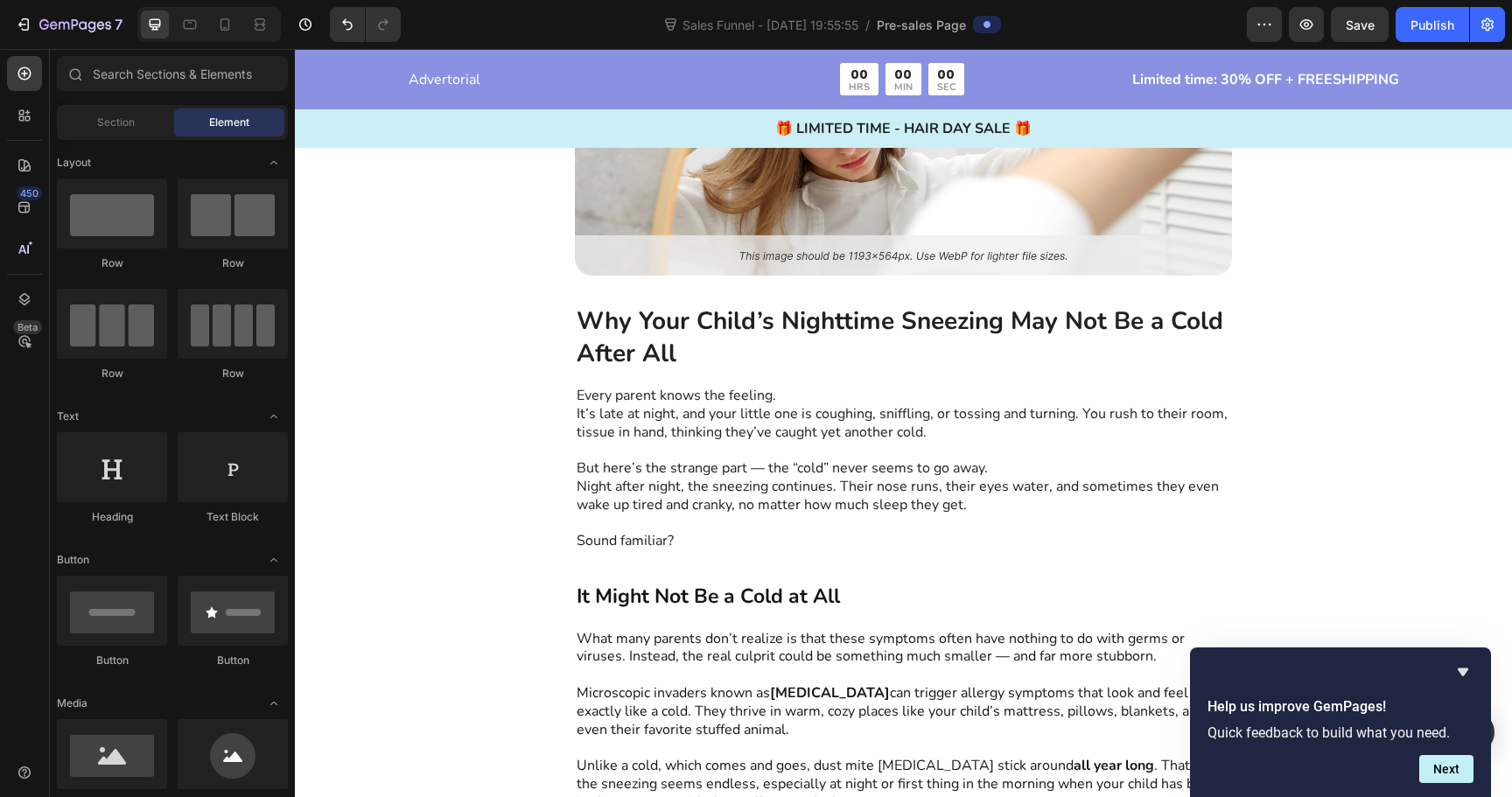
click at [783, 429] on p "It’s late at night, and your little one is coughing, sniffling, or tossing and …" at bounding box center [904, 423] width 653 height 37
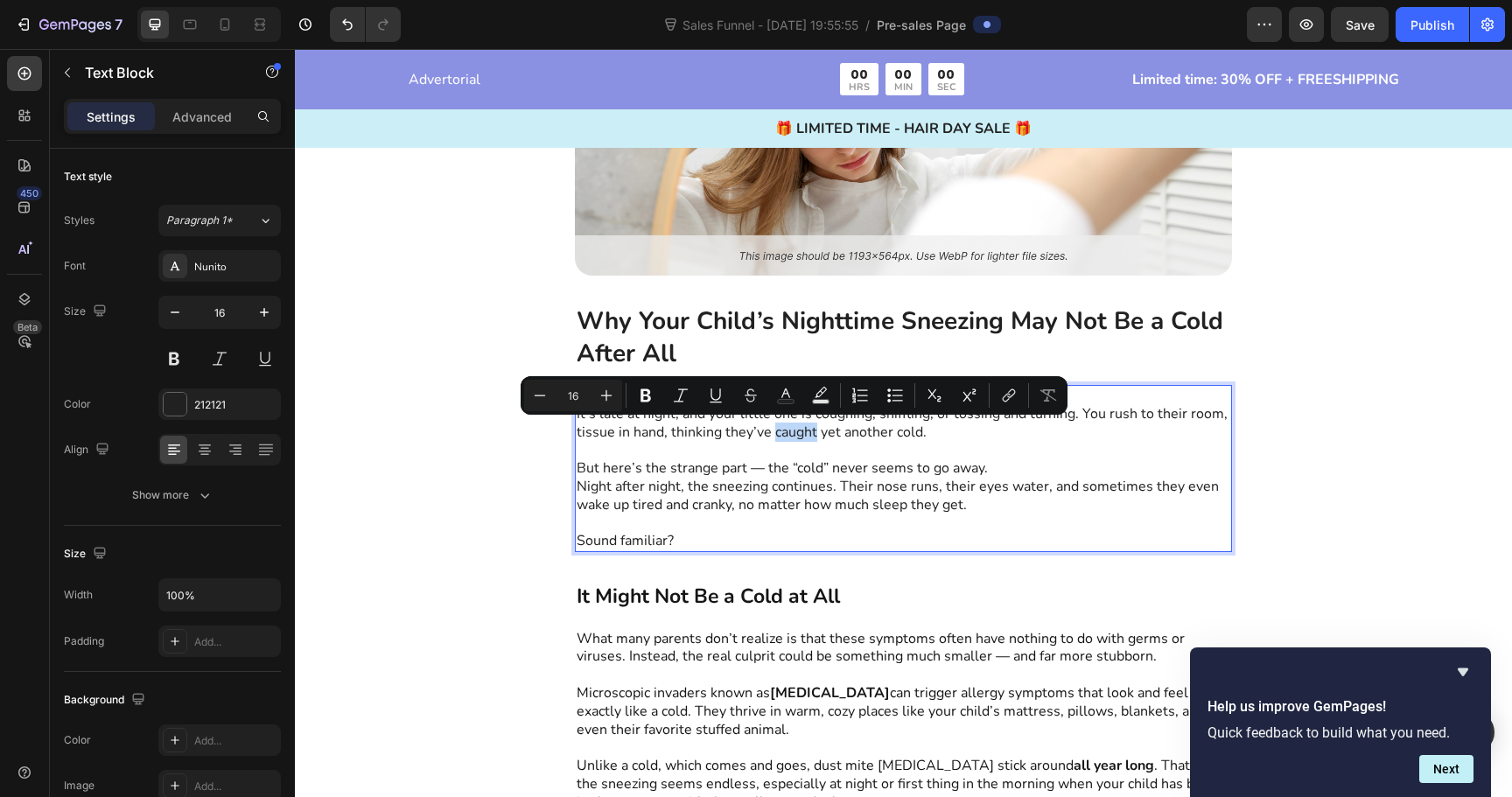
click at [831, 413] on div "Minus 16 Plus Bold Italic Underline Strikethrough Text Color Text Background Co…" at bounding box center [793, 395] width 547 height 38
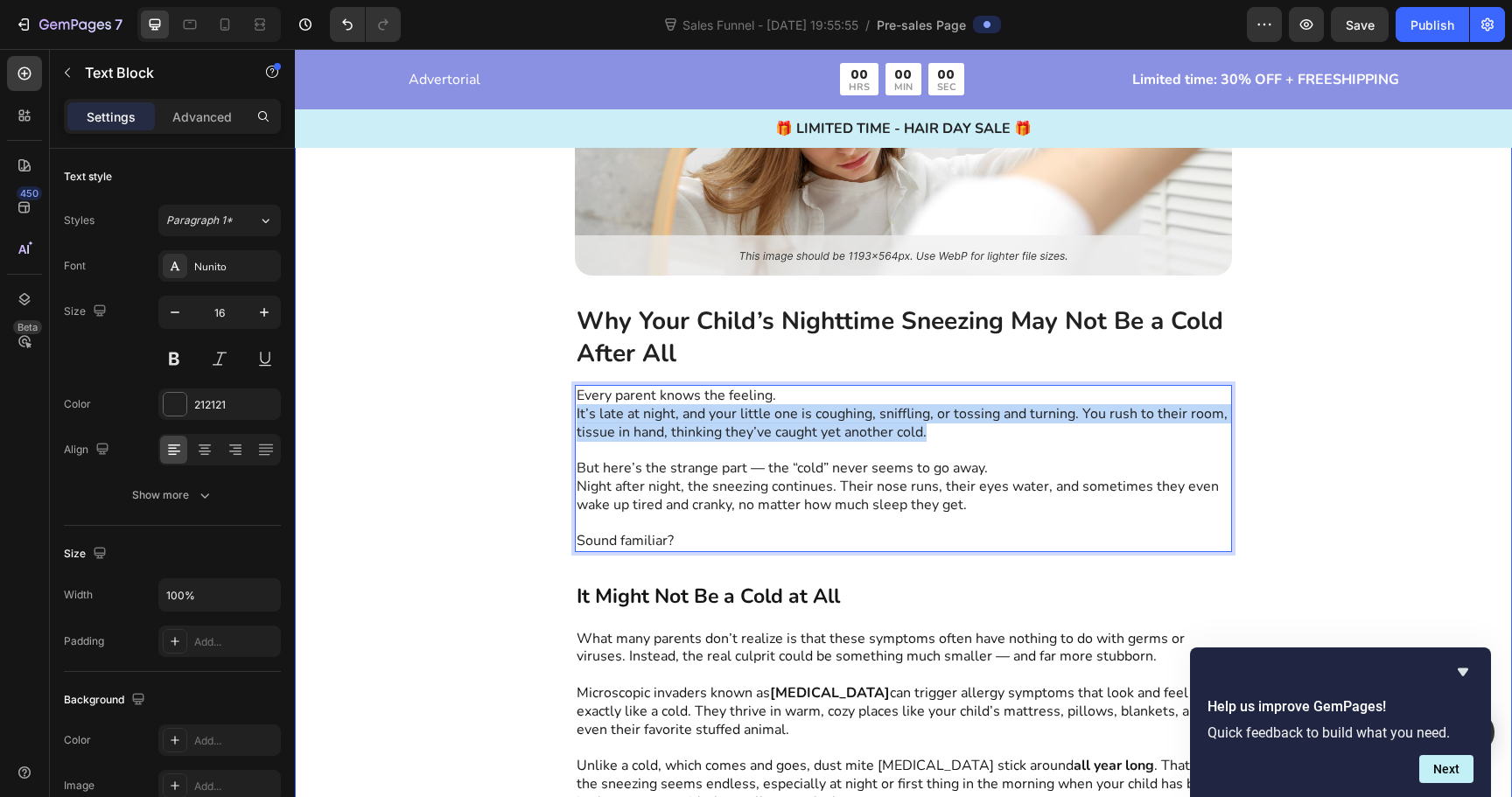
drag, startPoint x: 943, startPoint y: 437, endPoint x: 568, endPoint y: 408, distance: 376.1
click at [568, 408] on div "Image Why Your Child’s Nighttime Sneezing May Not Be a Cold After All Text Bloc…" at bounding box center [904, 377] width 1218 height 937
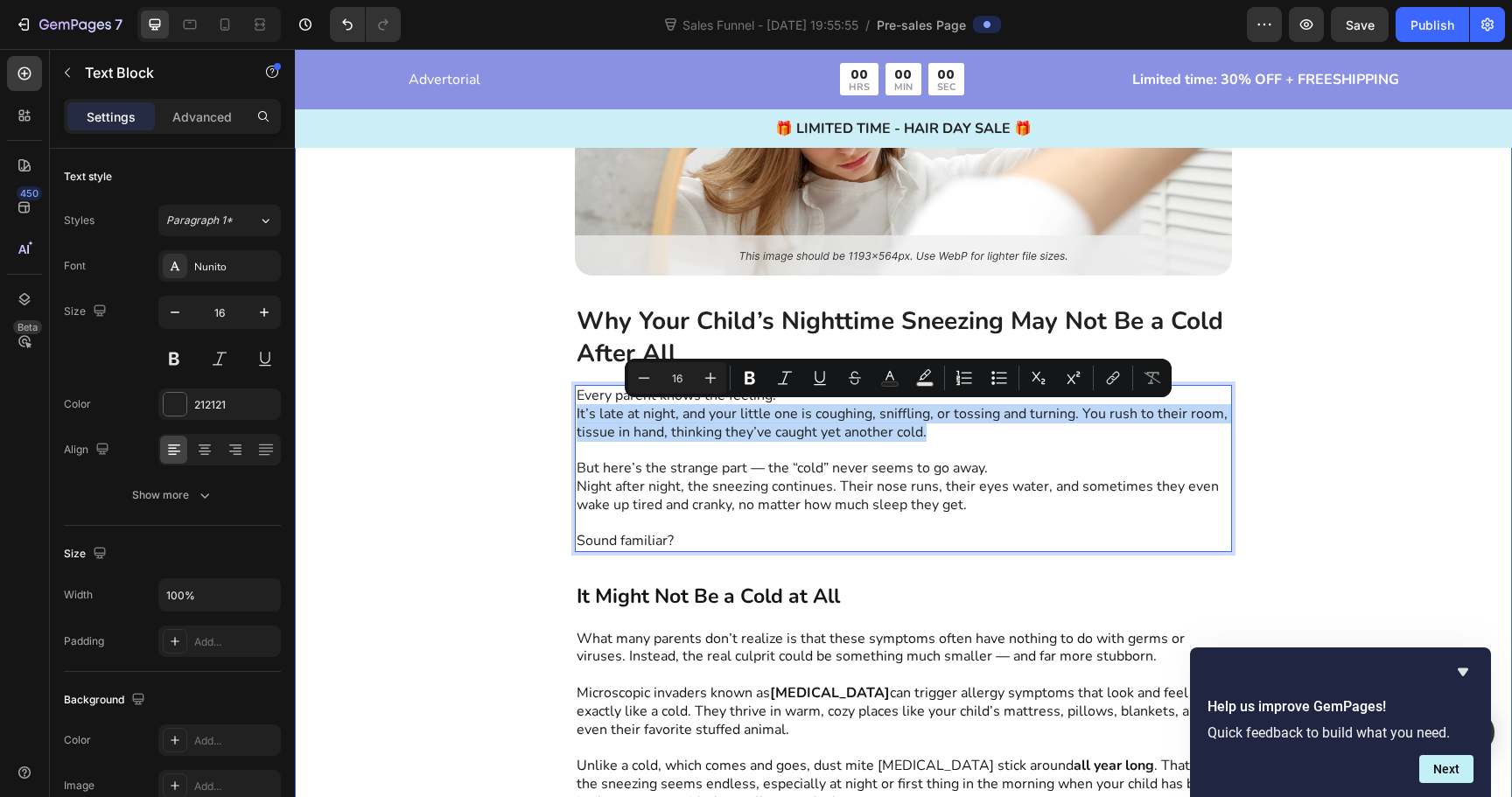
copy p "It’s late at night, and your little one is coughing, sniffling, or tossing and …"
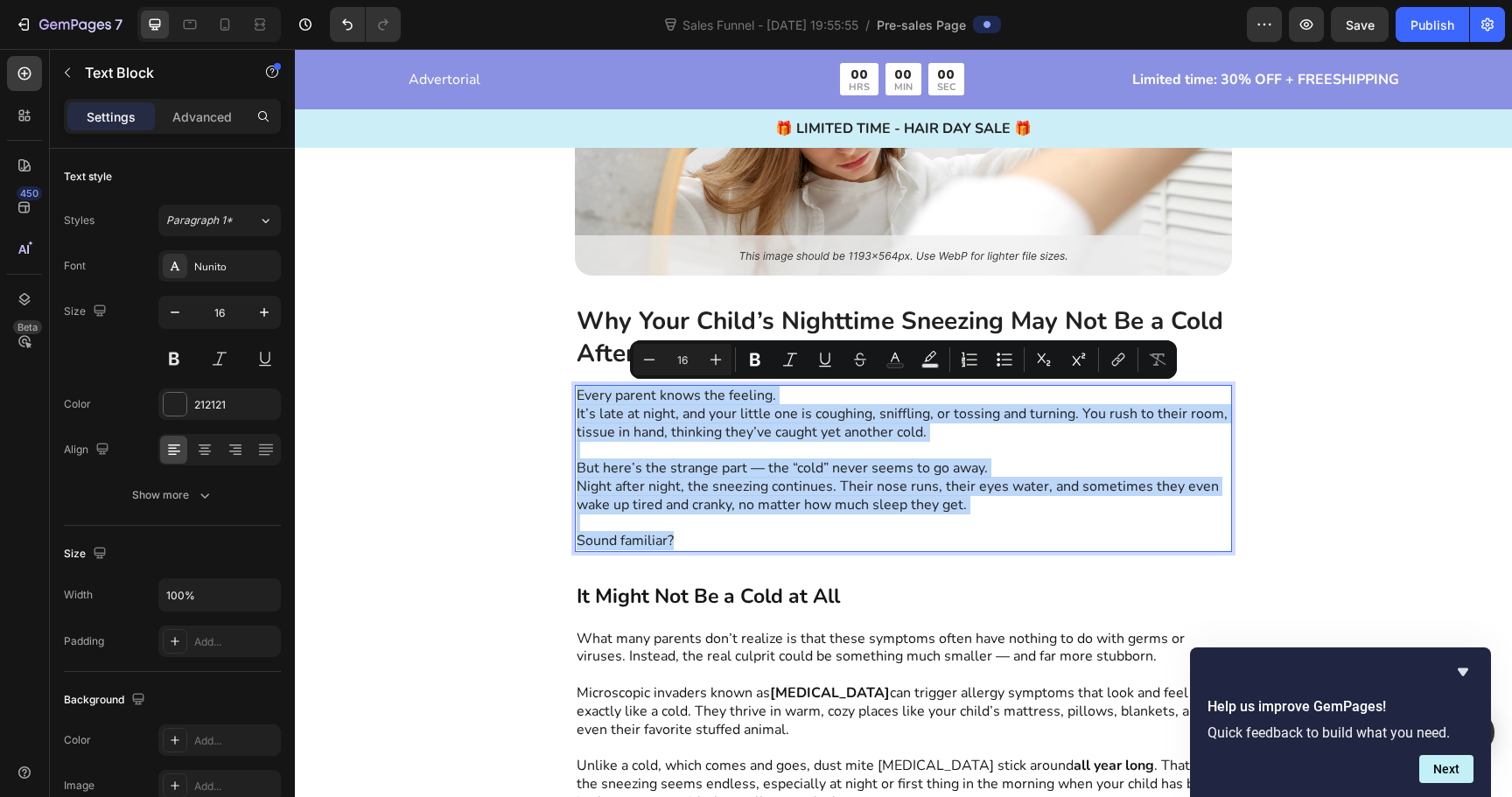
copy div "Every parent knows the feeling. It’s late at night, and your little one is coug…"
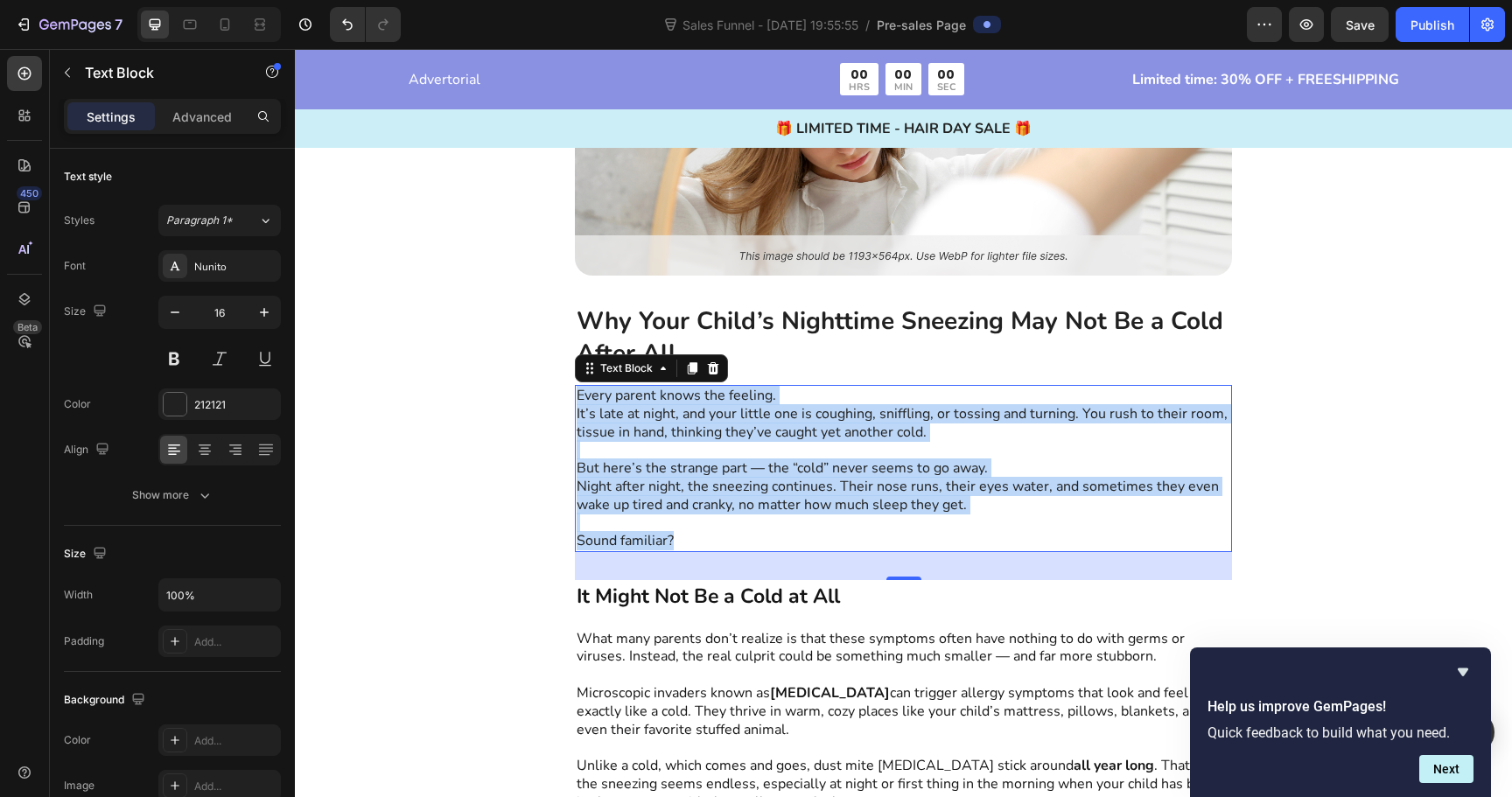
click at [683, 430] on p "It’s late at night, and your little one is coughing, sniffling, or tossing and …" at bounding box center [904, 423] width 653 height 37
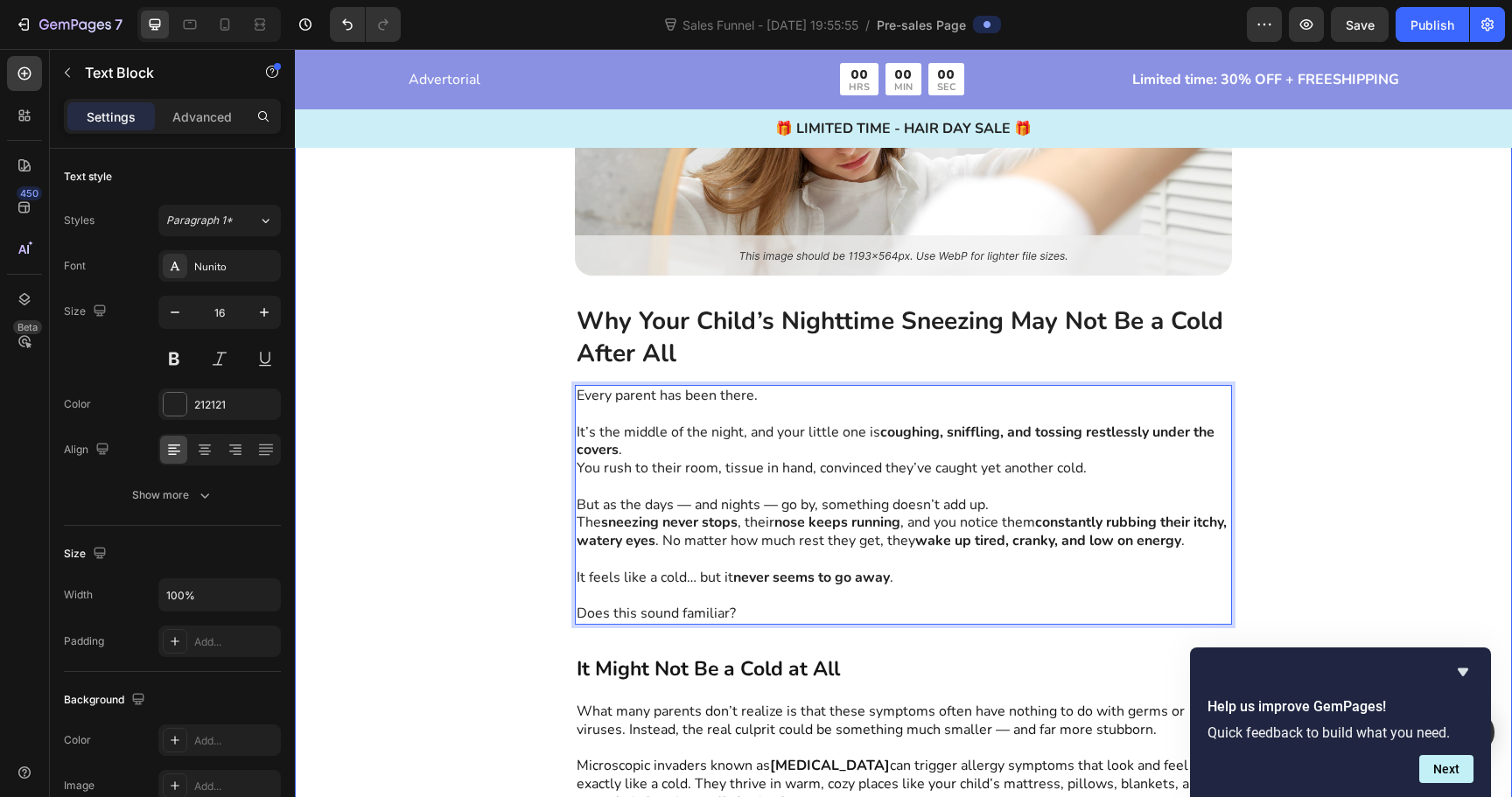
click at [503, 454] on div "Image Why Your Child’s Nighttime Sneezing May Not Be a Cold After All Text Bloc…" at bounding box center [904, 414] width 1218 height 1009
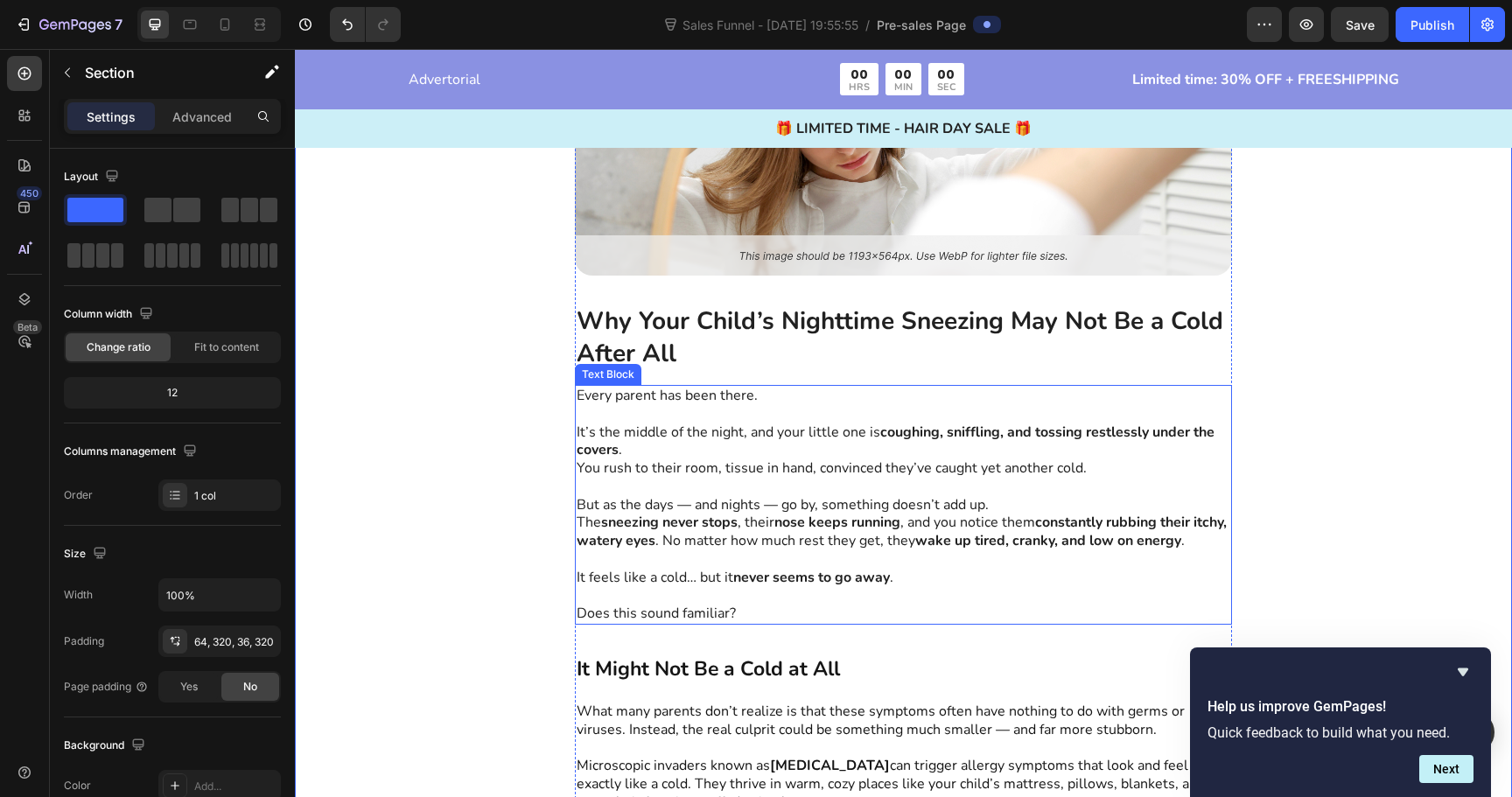
click at [734, 521] on strong "sneezing never stops" at bounding box center [670, 522] width 137 height 20
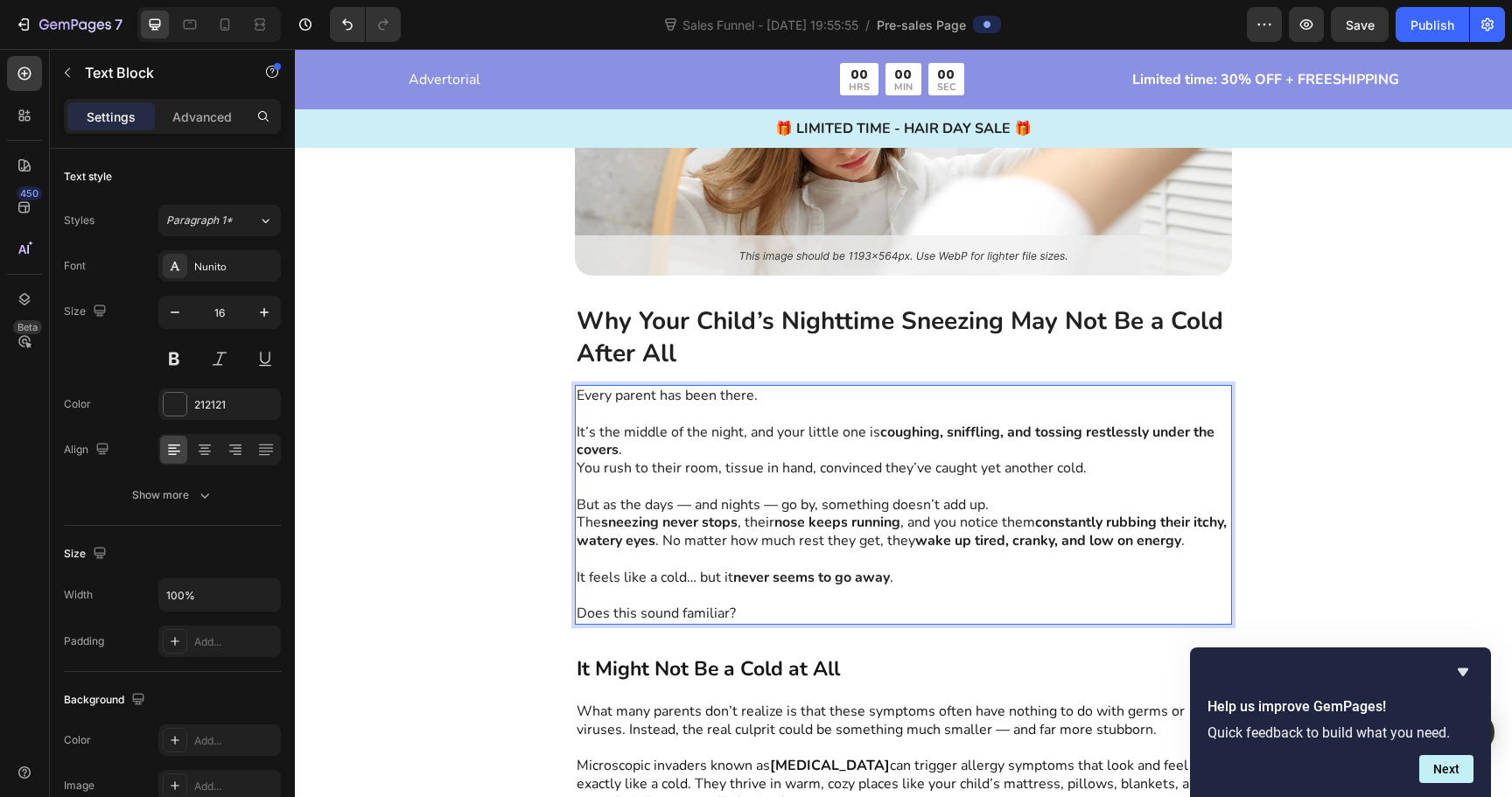
click at [1219, 515] on p "The sneezing never stops , their nose keeps running , and you notice them const…" at bounding box center [904, 532] width 653 height 37
click at [1260, 437] on div "Image Why Your Child’s Nighttime Sneezing May Not Be a Cold After All Text Bloc…" at bounding box center [904, 414] width 1218 height 1009
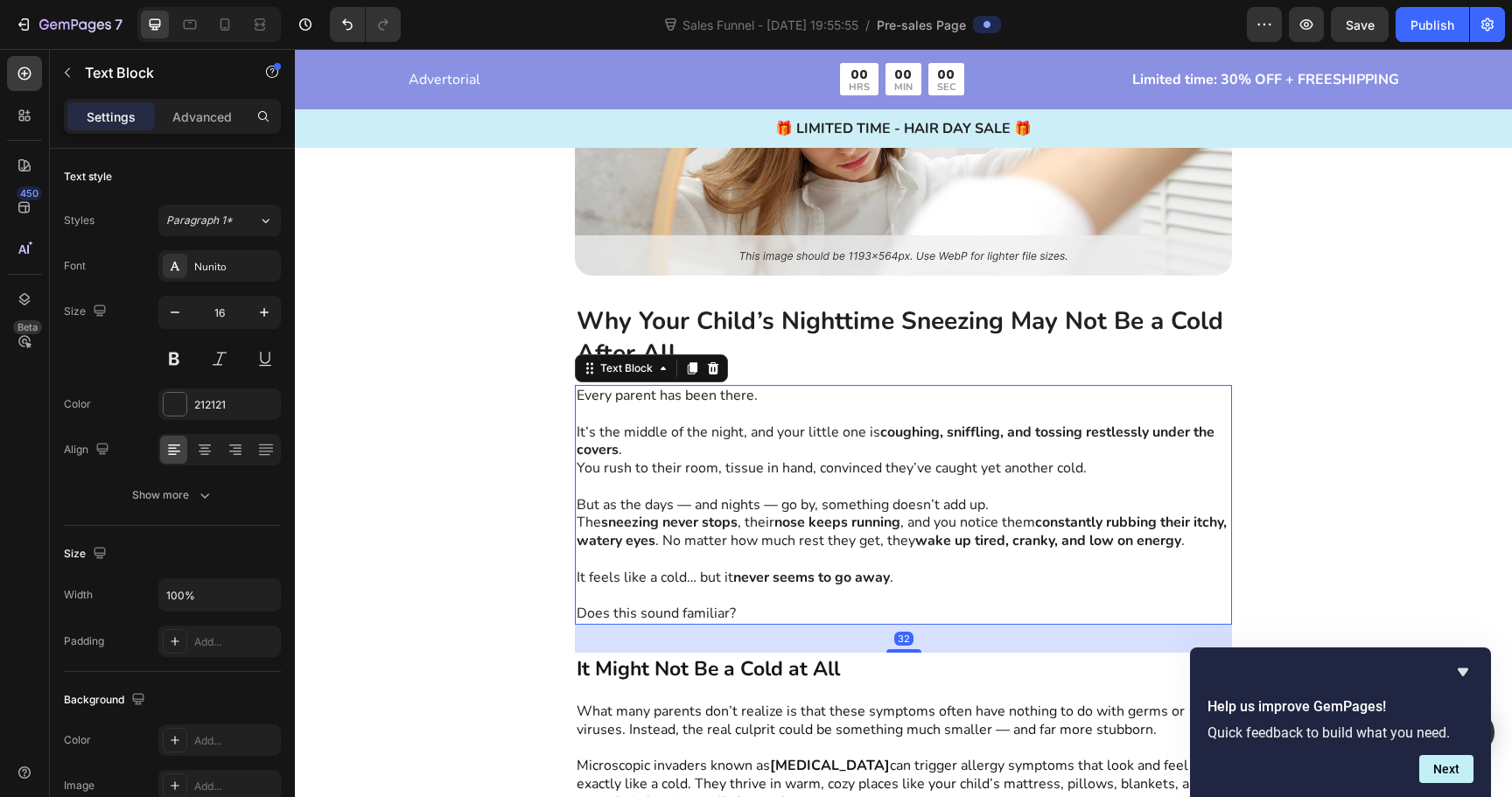
click at [1045, 510] on p "But as the days — and nights — go by, something doesn’t add up." at bounding box center [904, 505] width 653 height 19
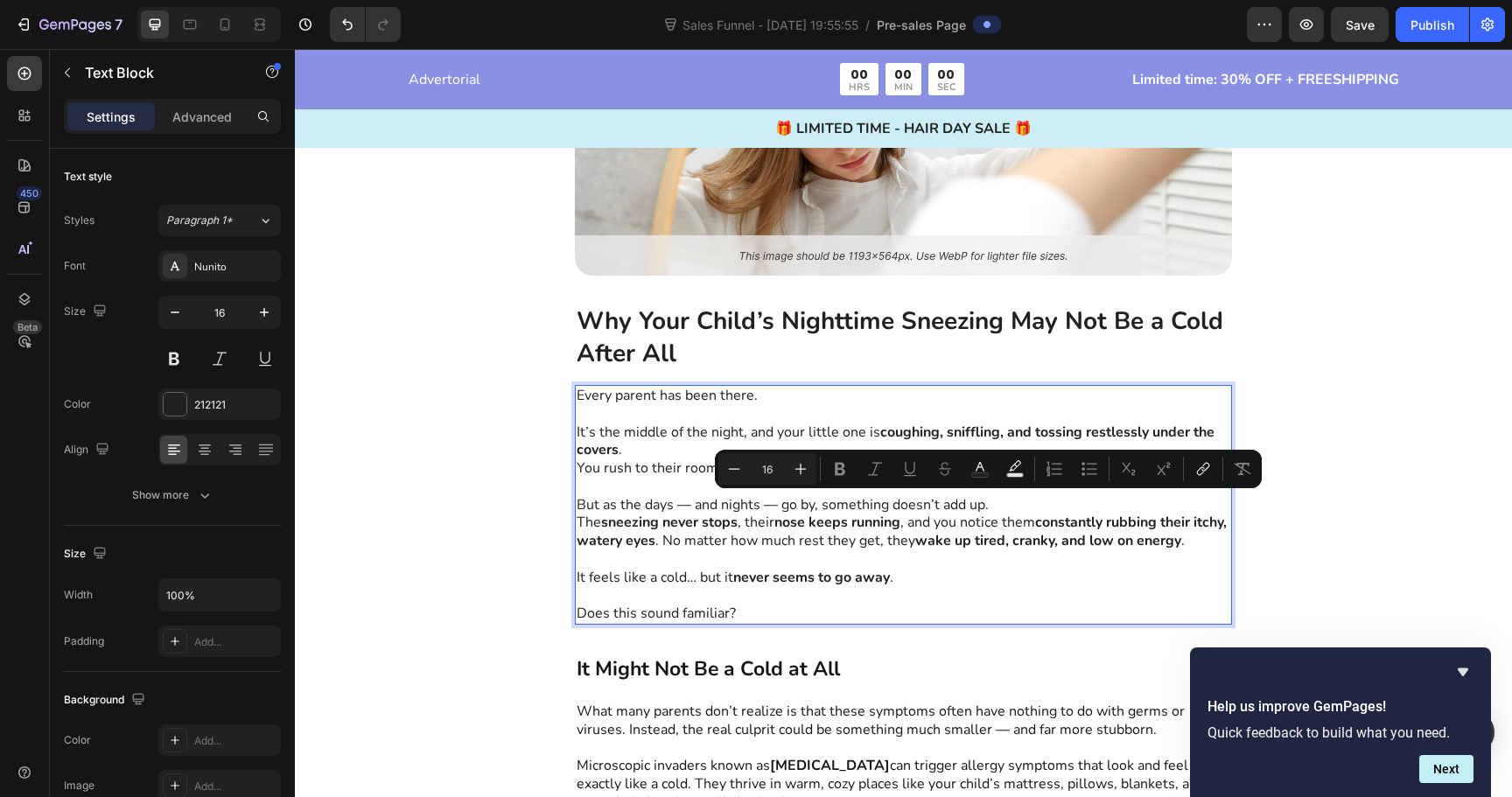
click at [916, 587] on p "Rich Text Editor. Editing area: main" at bounding box center [904, 596] width 653 height 19
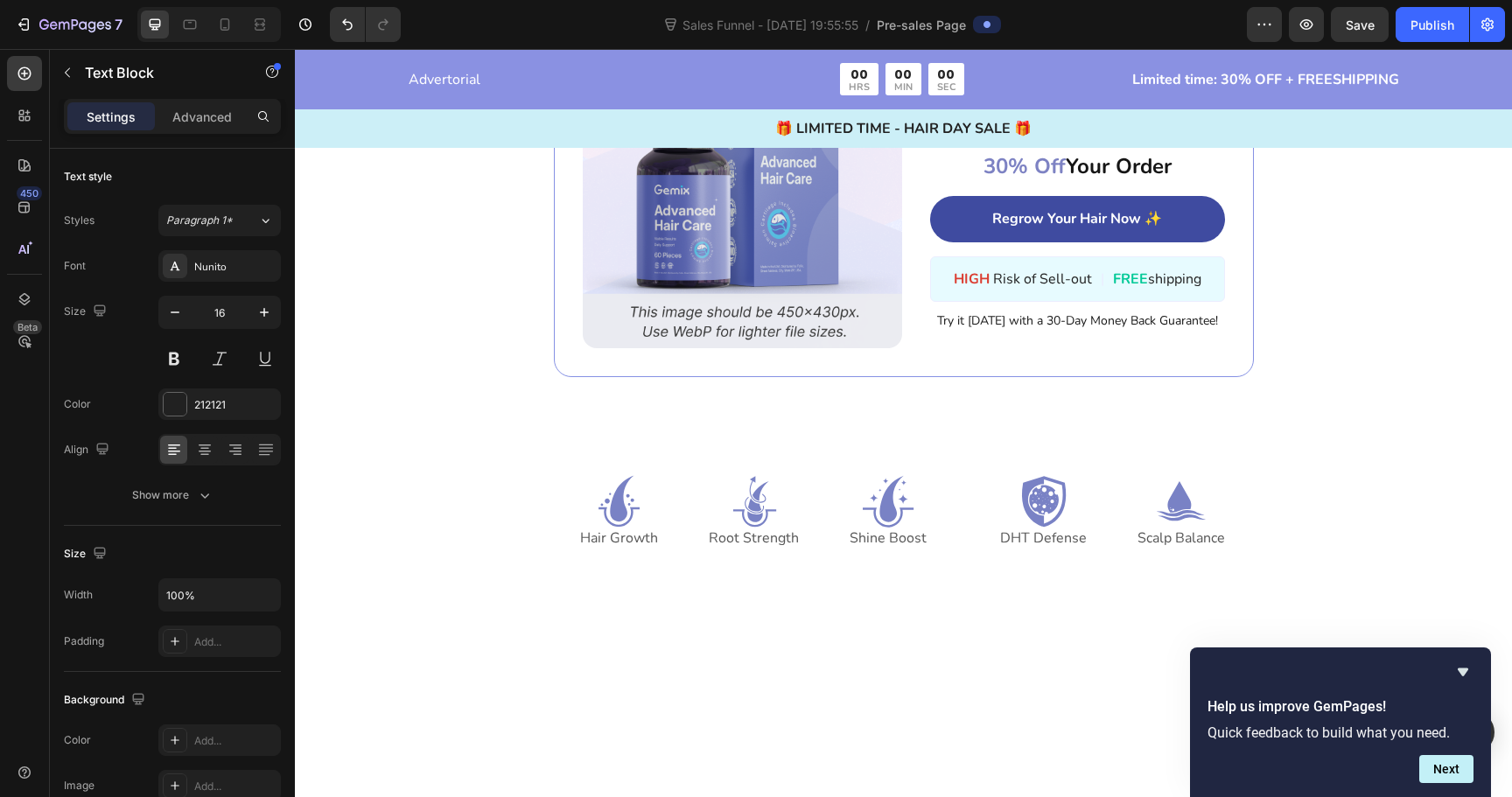
scroll to position [5669, 0]
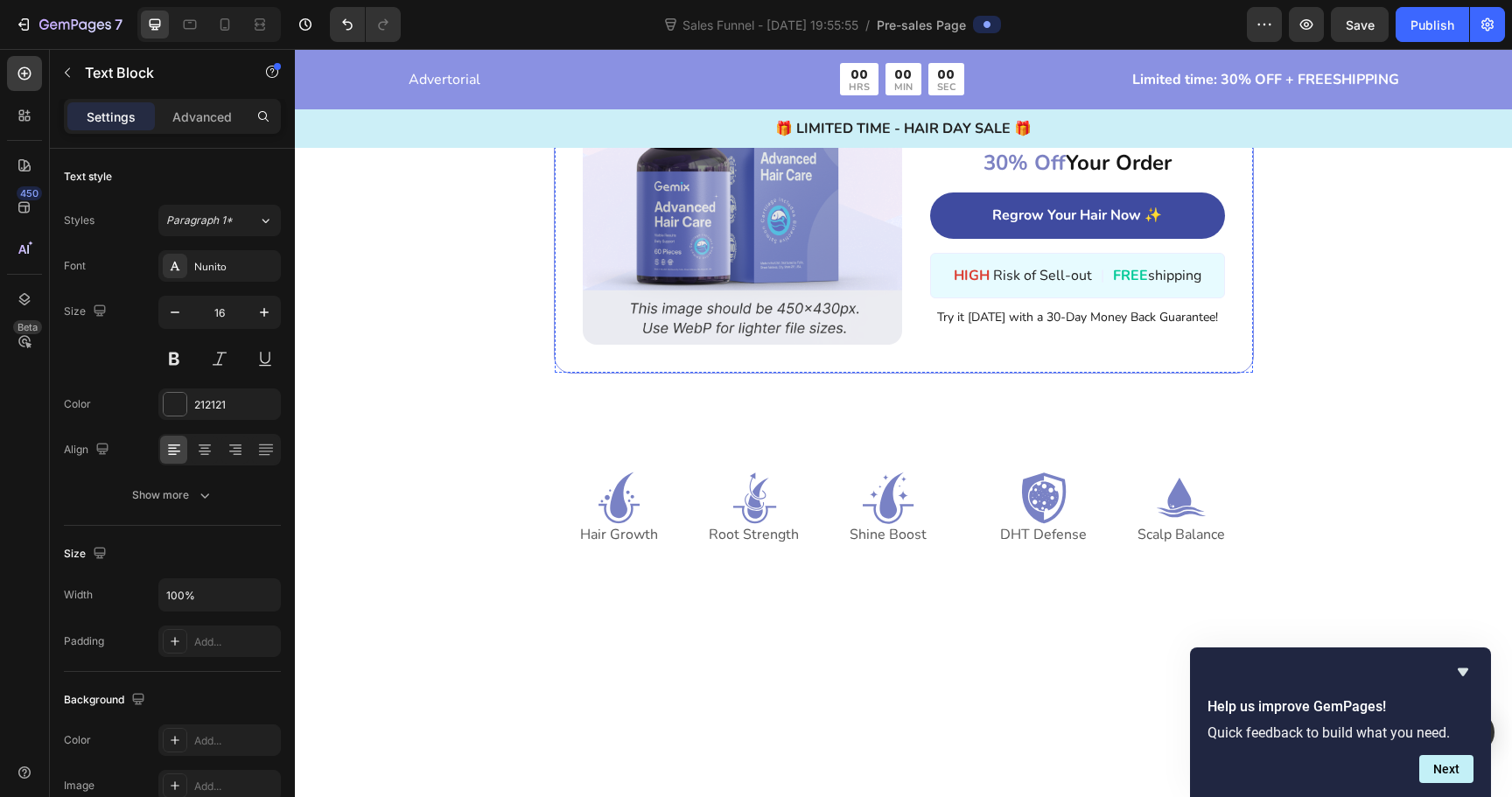
click at [1070, 113] on div "00 HRS" at bounding box center [1054, 94] width 43 height 38
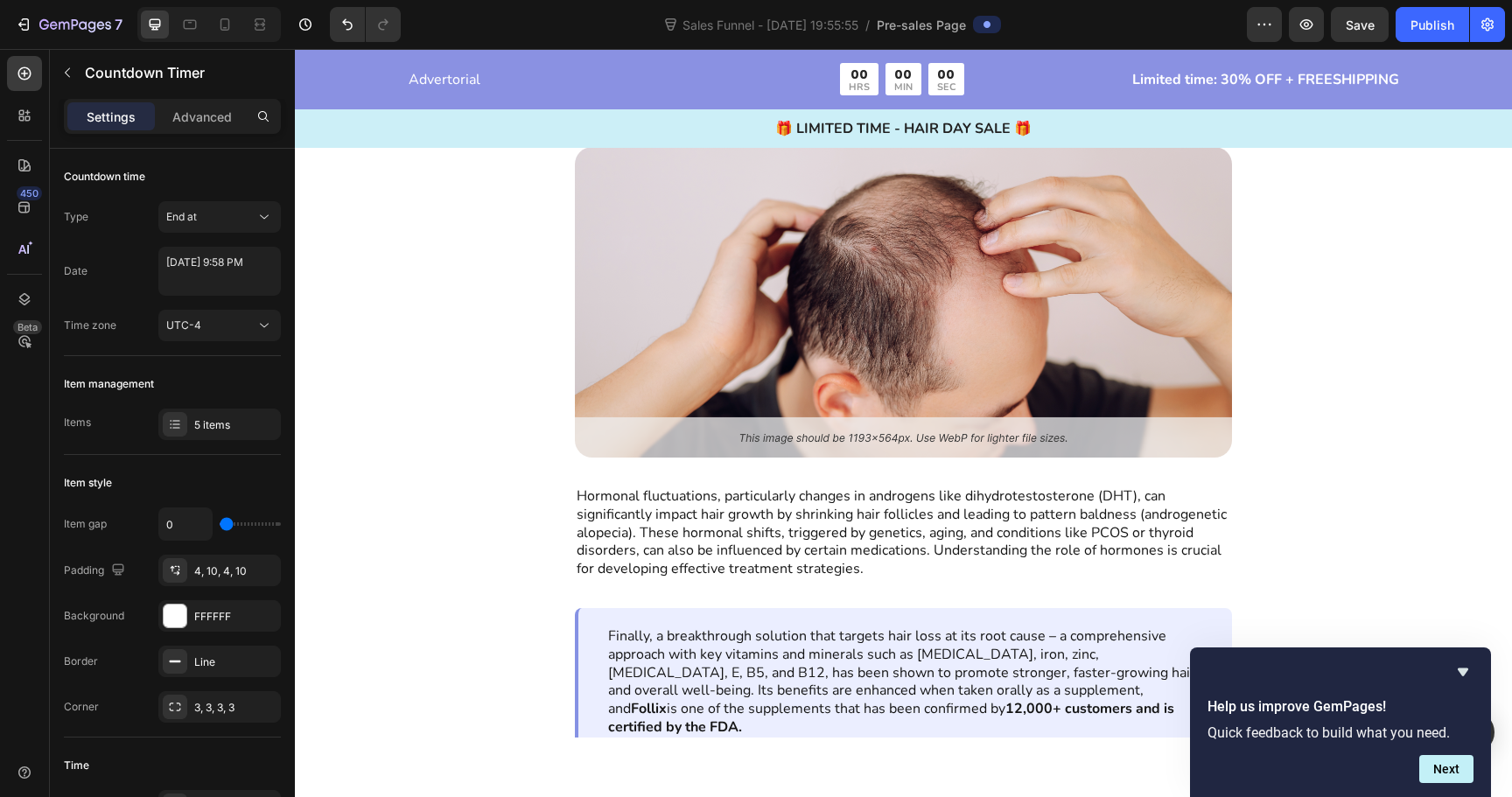
scroll to position [2446, 0]
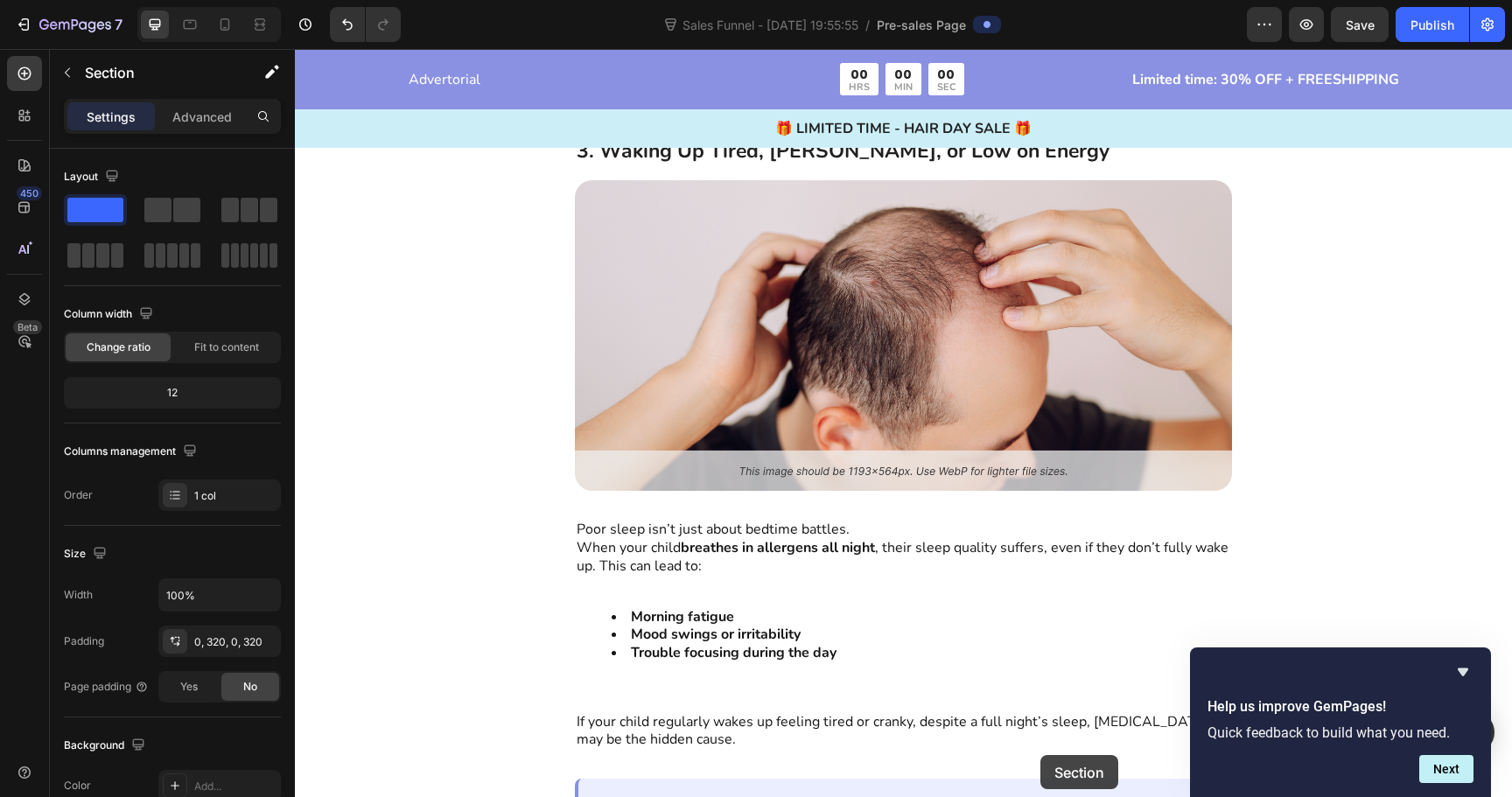
scroll to position [5129, 0]
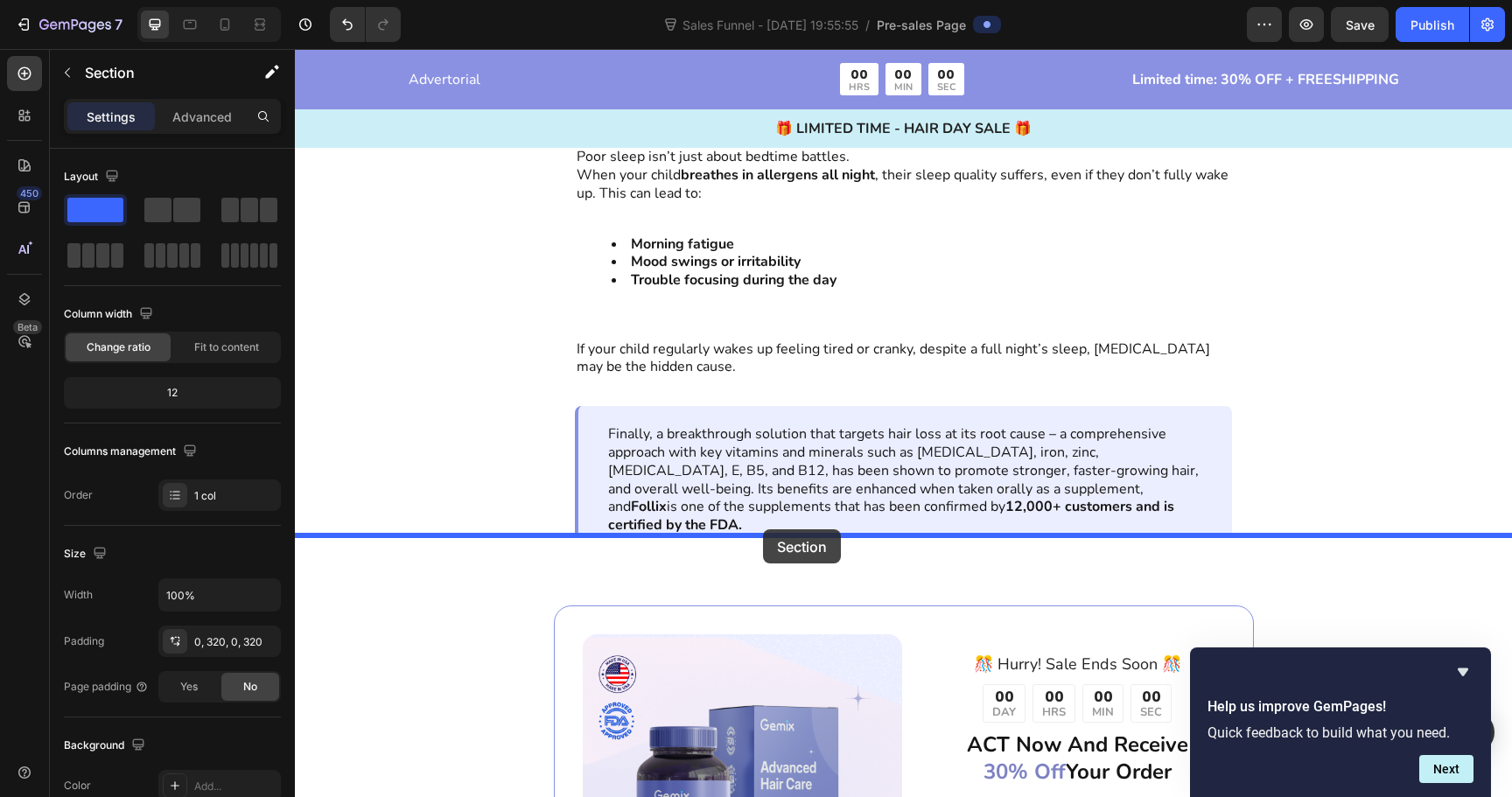
drag, startPoint x: 1161, startPoint y: 212, endPoint x: 762, endPoint y: 537, distance: 514.6
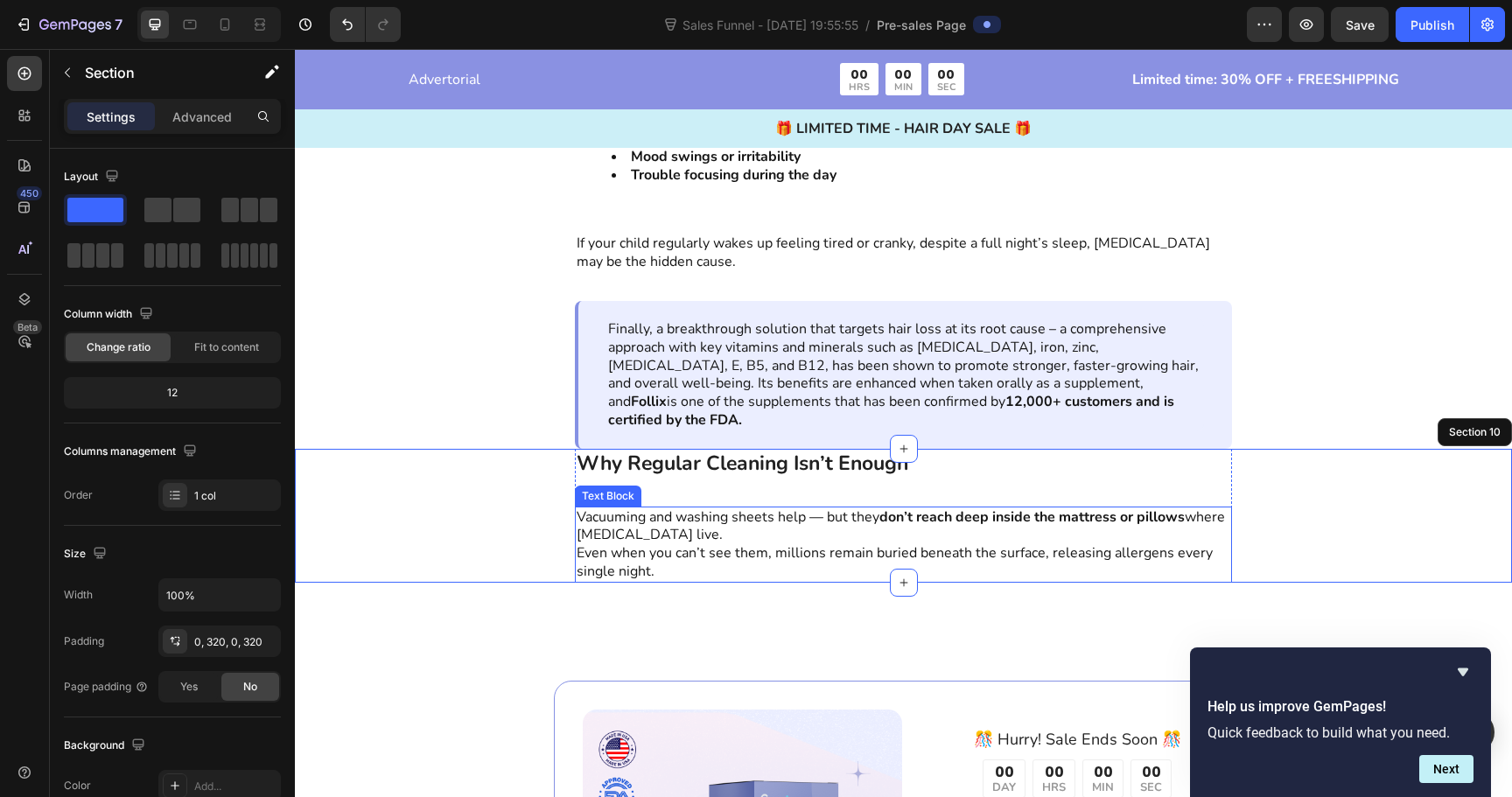
scroll to position [4986, 0]
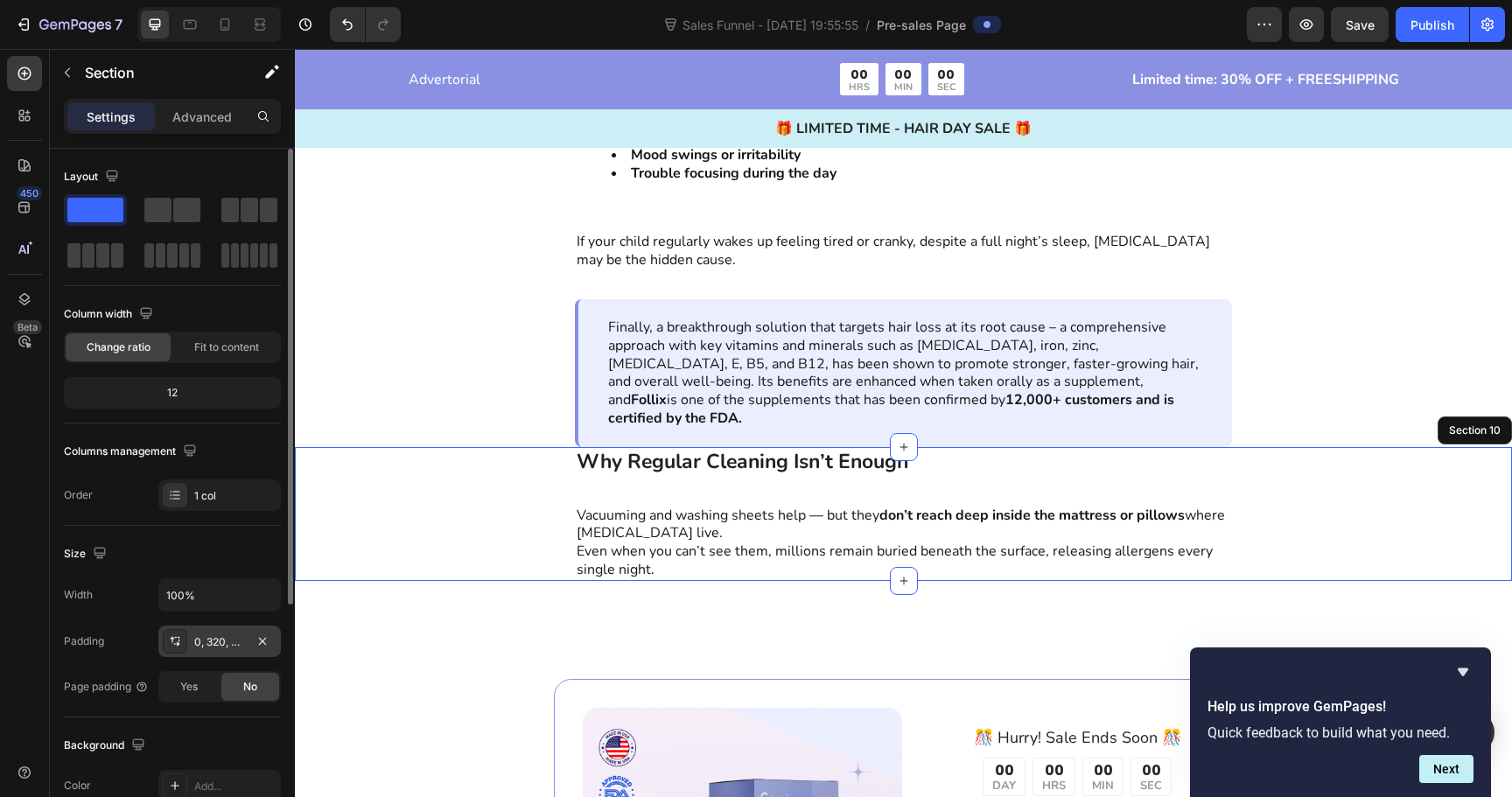
click at [198, 649] on div "0, 320, 0, 320" at bounding box center [219, 642] width 122 height 31
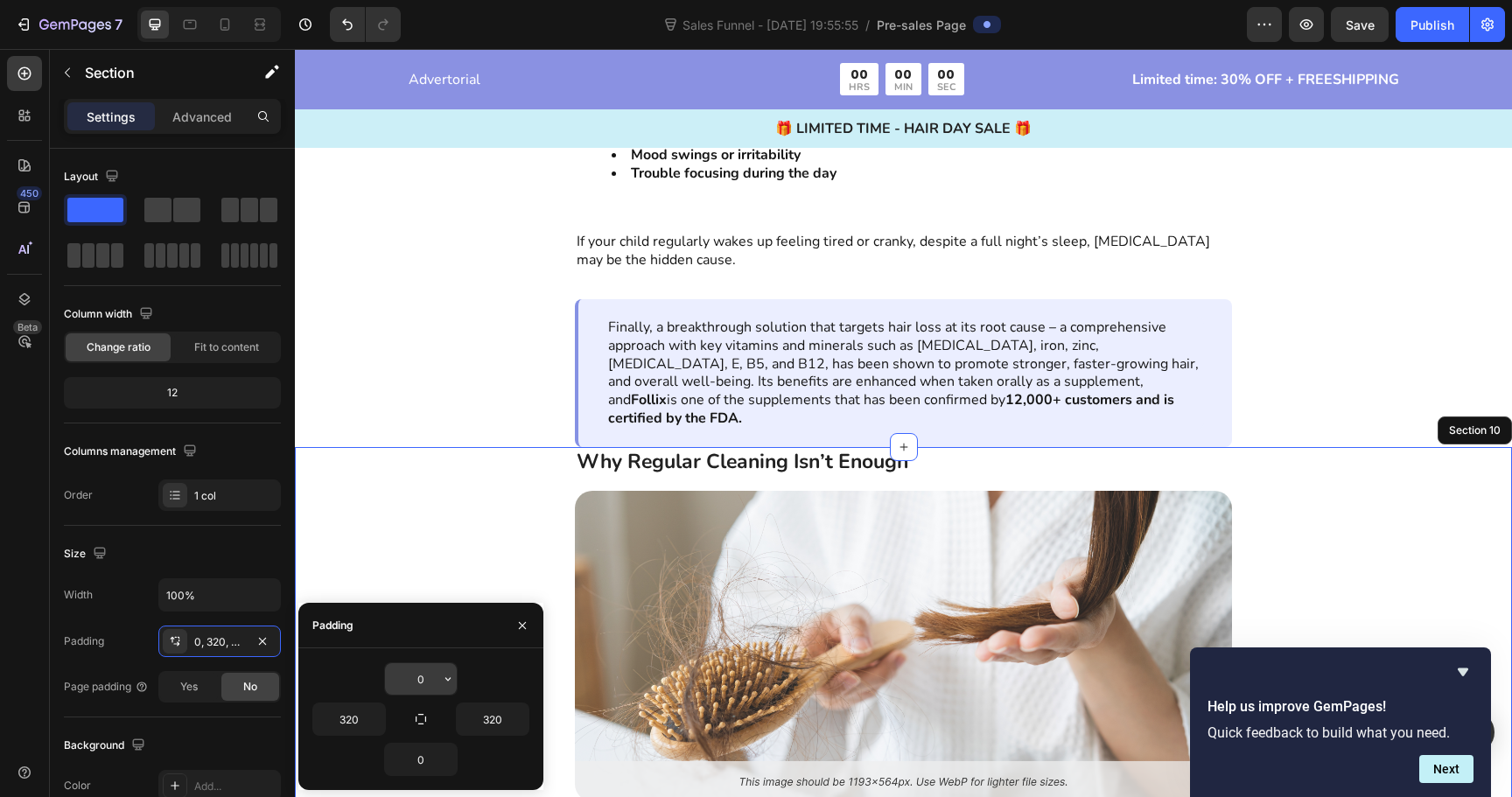
click at [427, 666] on input "0" at bounding box center [421, 679] width 71 height 31
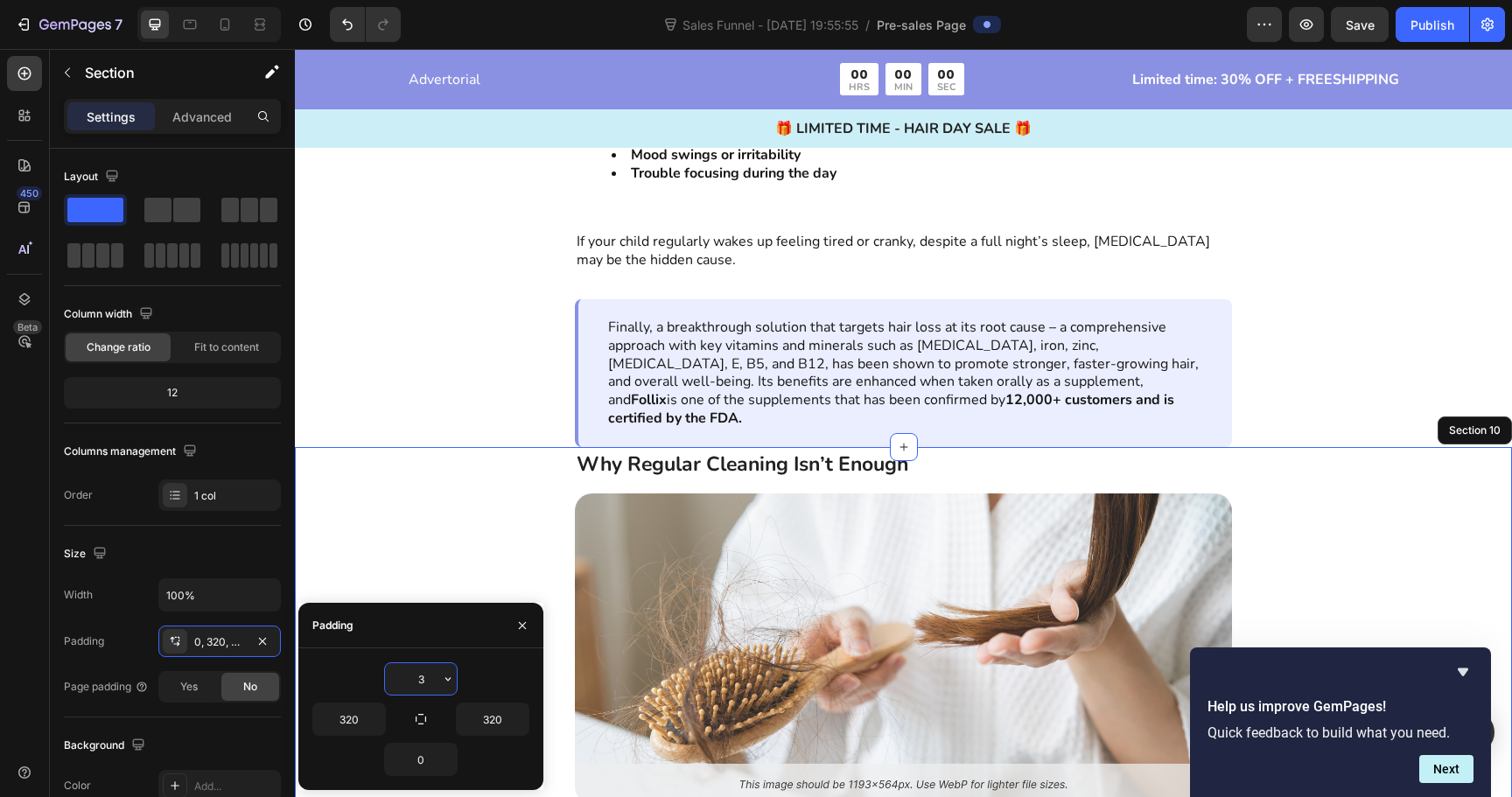
type input "36"
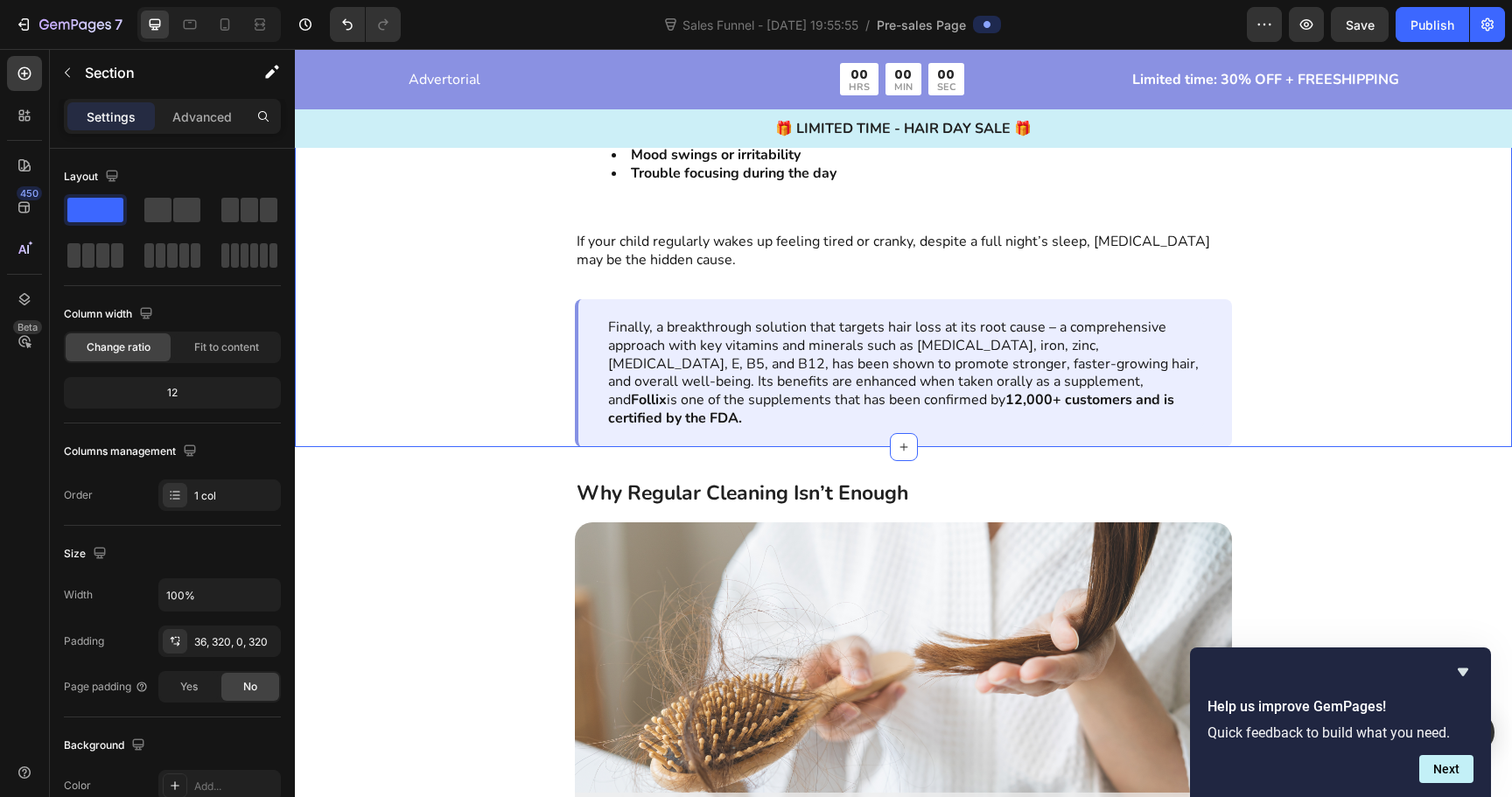
click at [478, 361] on div "3. Waking Up Tired, [PERSON_NAME], or Low on Energy Text Block Image Poor sleep…" at bounding box center [904, 36] width 1218 height 821
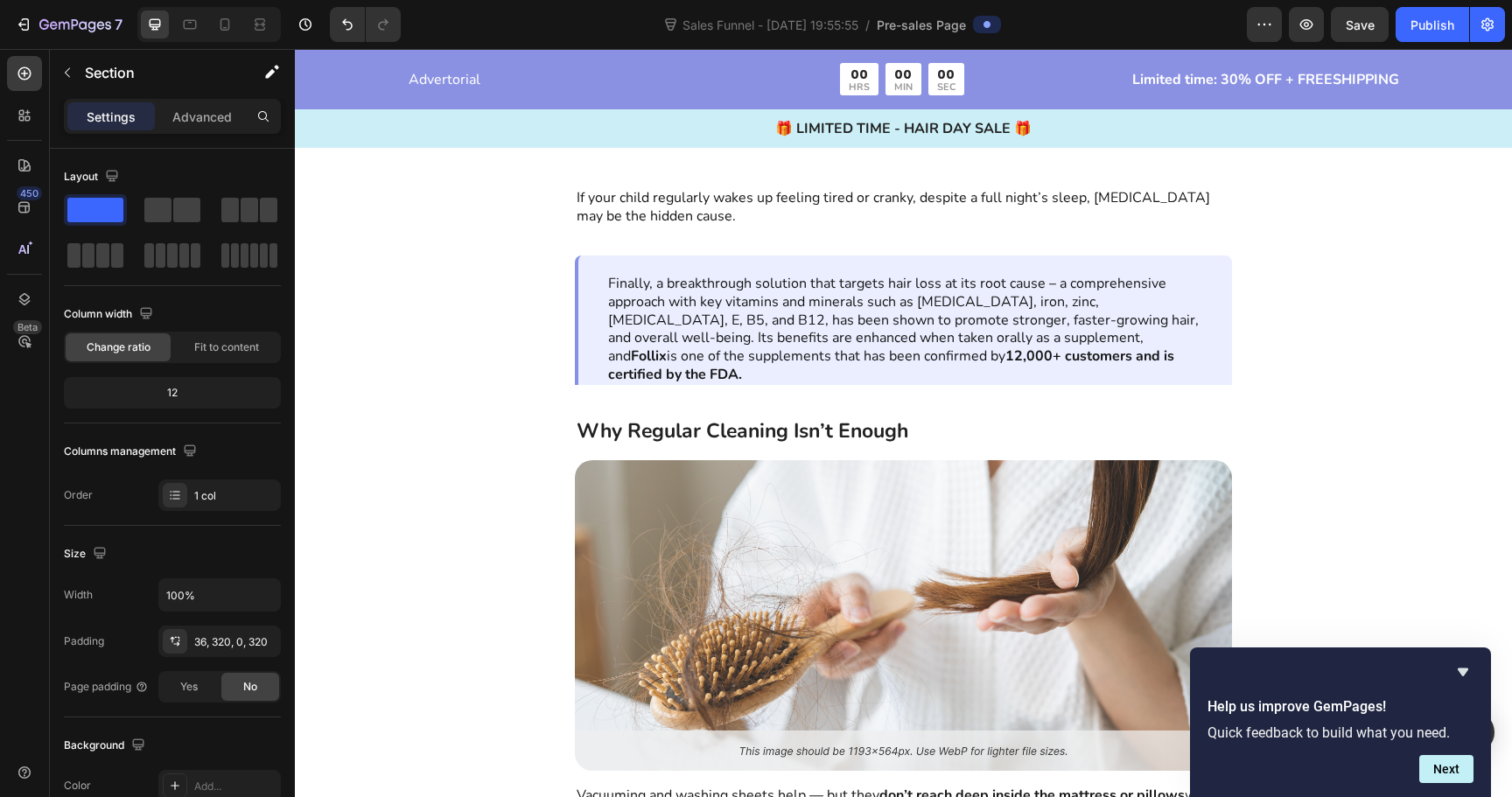
scroll to position [5066, 0]
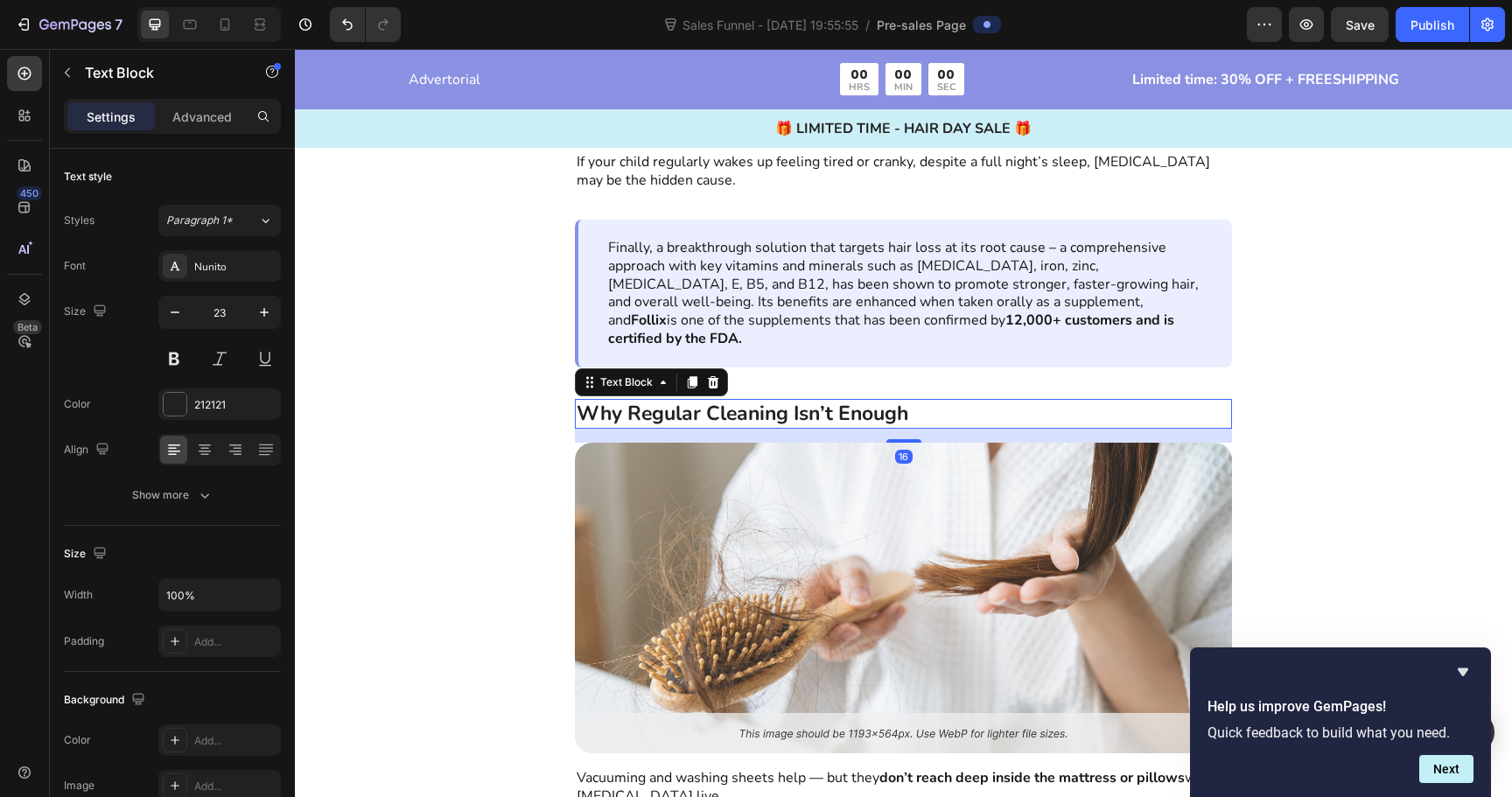
click at [751, 400] on strong "Why Regular Cleaning Isn’t Enough" at bounding box center [742, 414] width 332 height 27
click at [260, 314] on icon "button" at bounding box center [264, 313] width 18 height 18
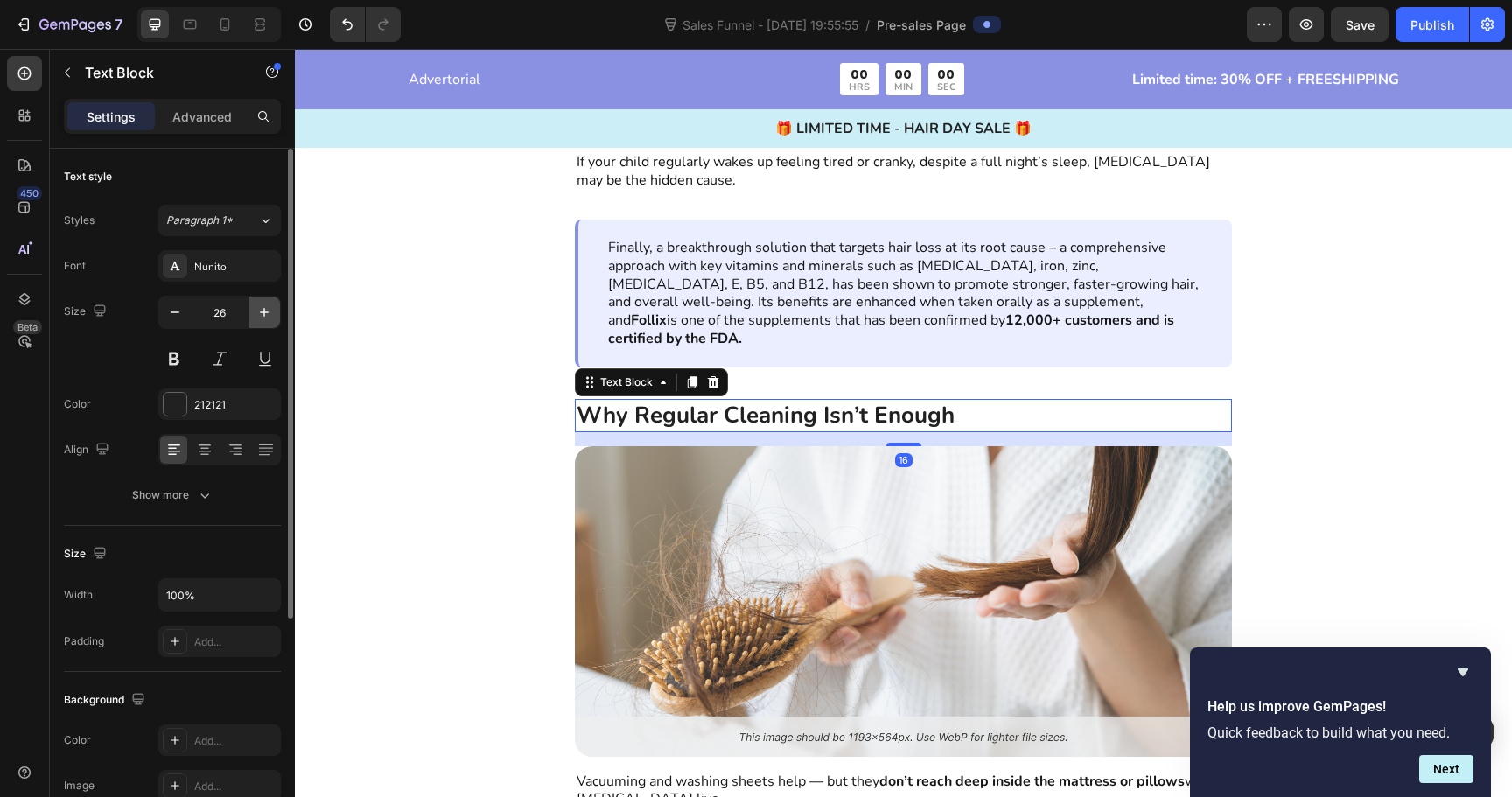
click at [260, 314] on icon "button" at bounding box center [264, 313] width 18 height 18
click at [259, 323] on button "button" at bounding box center [264, 312] width 31 height 31
type input "28"
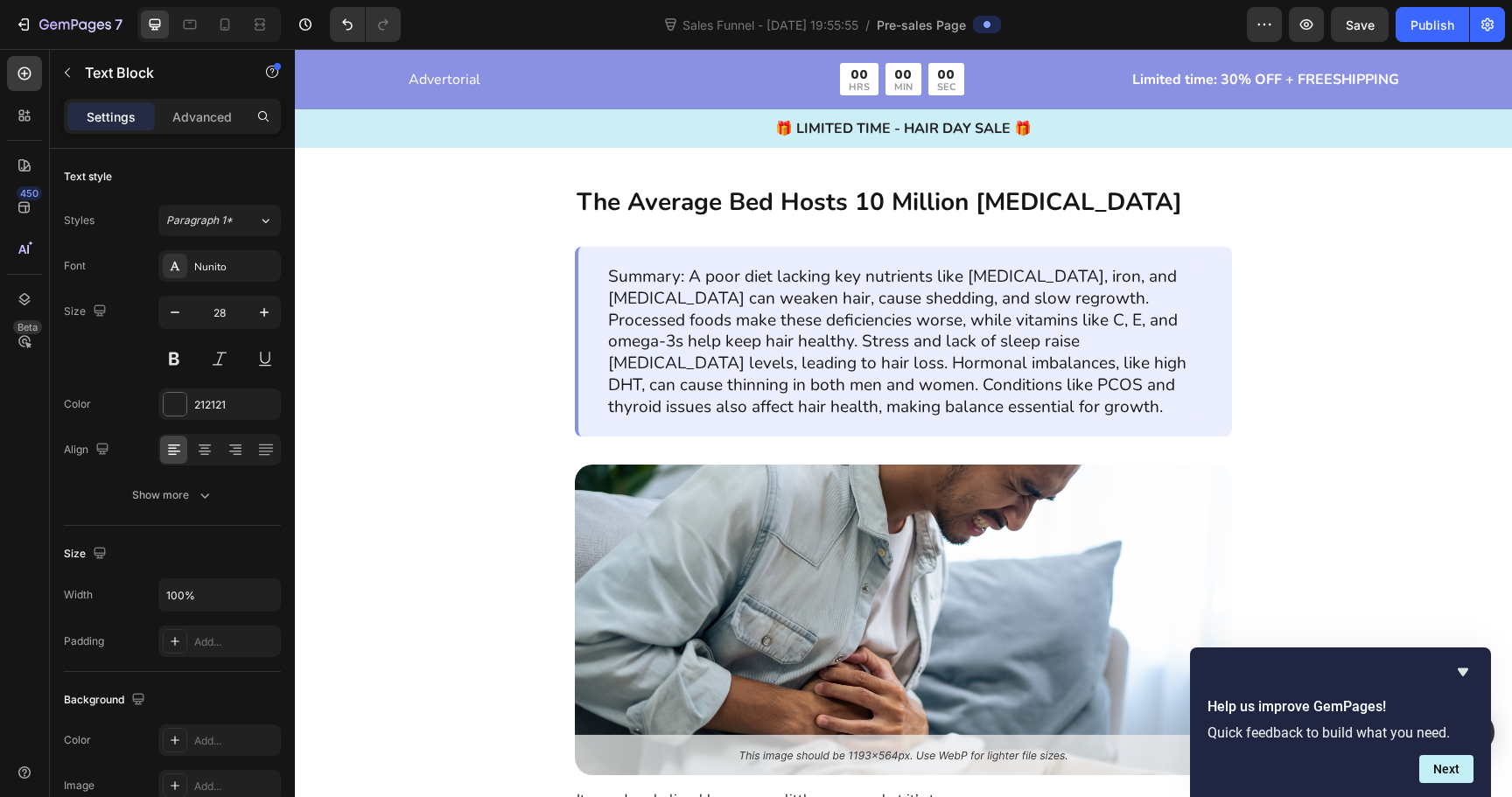
scroll to position [1370, 0]
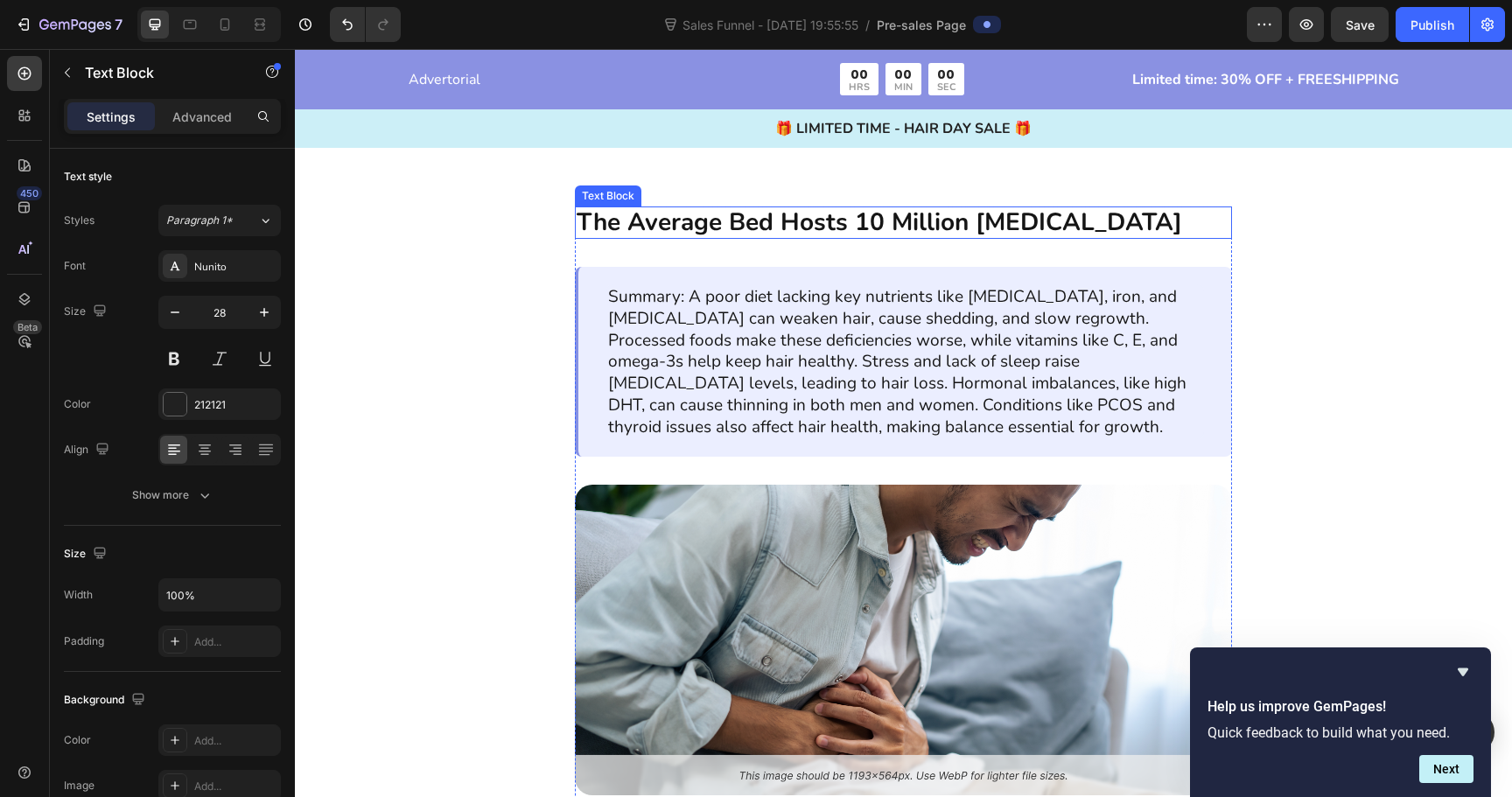
click at [647, 212] on strong "The Average Bed Hosts 10 Million [MEDICAL_DATA]" at bounding box center [879, 222] width 605 height 33
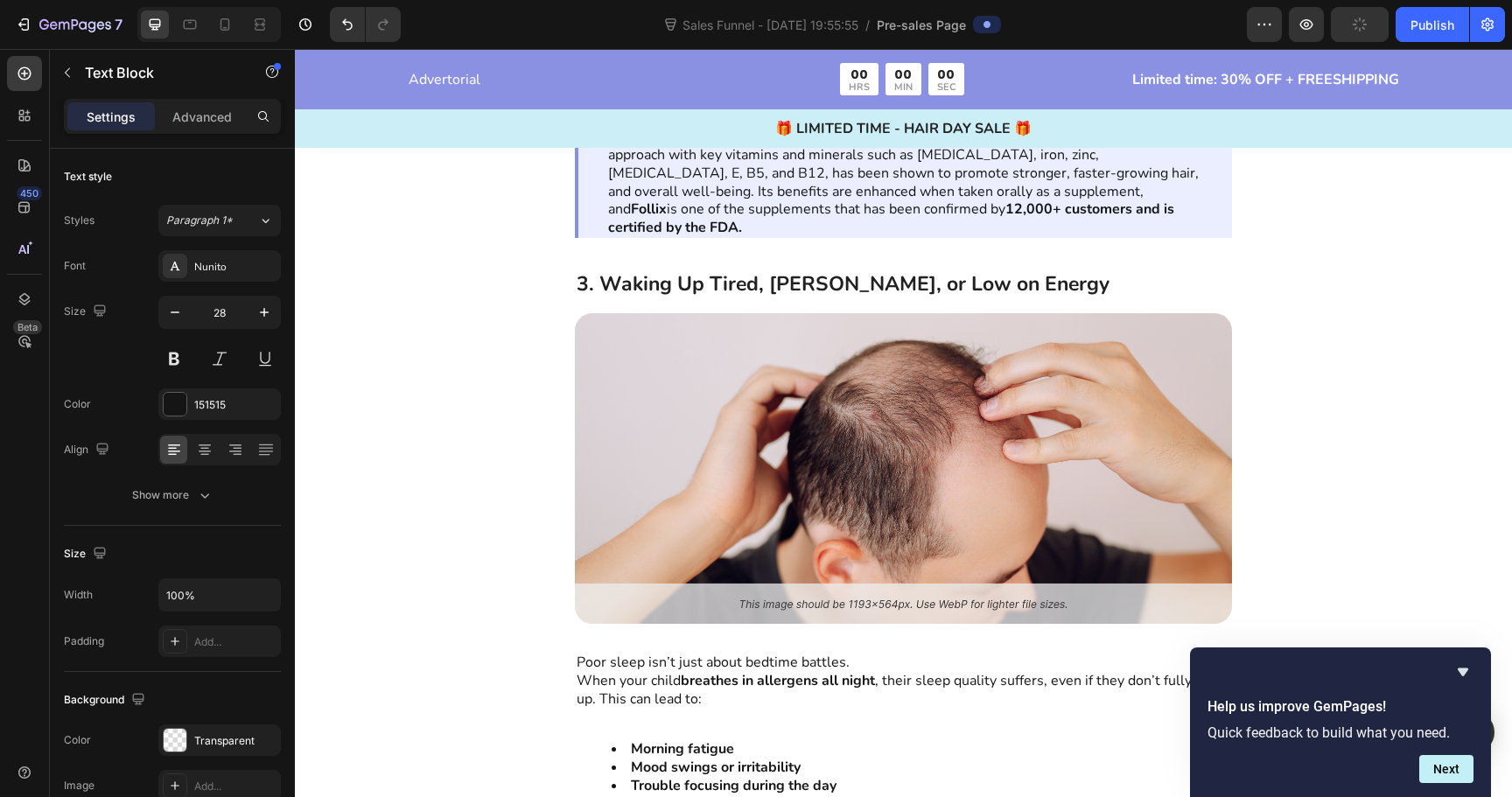
scroll to position [4392, 0]
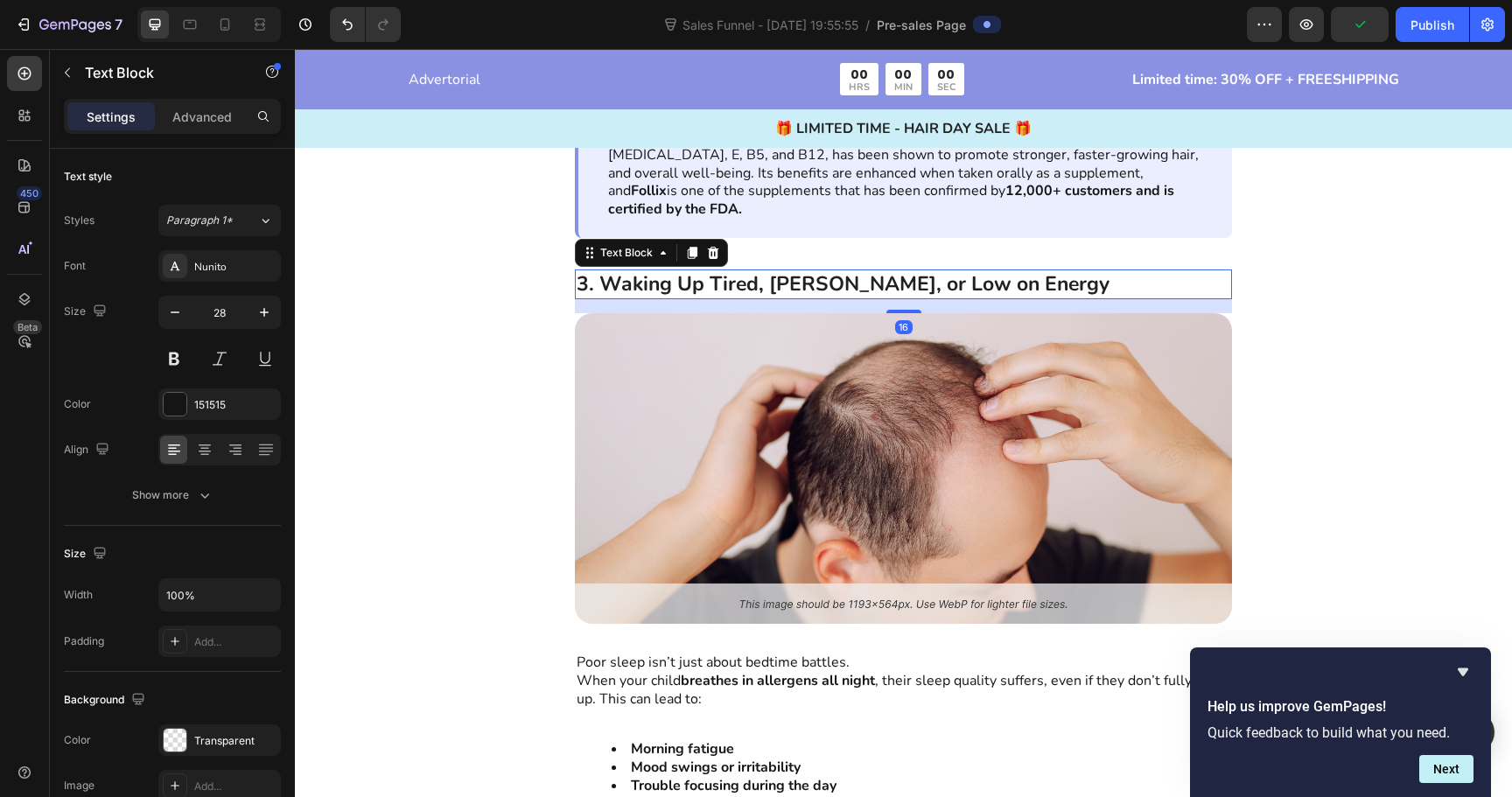
click at [613, 271] on strong "3. Waking Up Tired, [PERSON_NAME], or Low on Energy" at bounding box center [843, 285] width 533 height 27
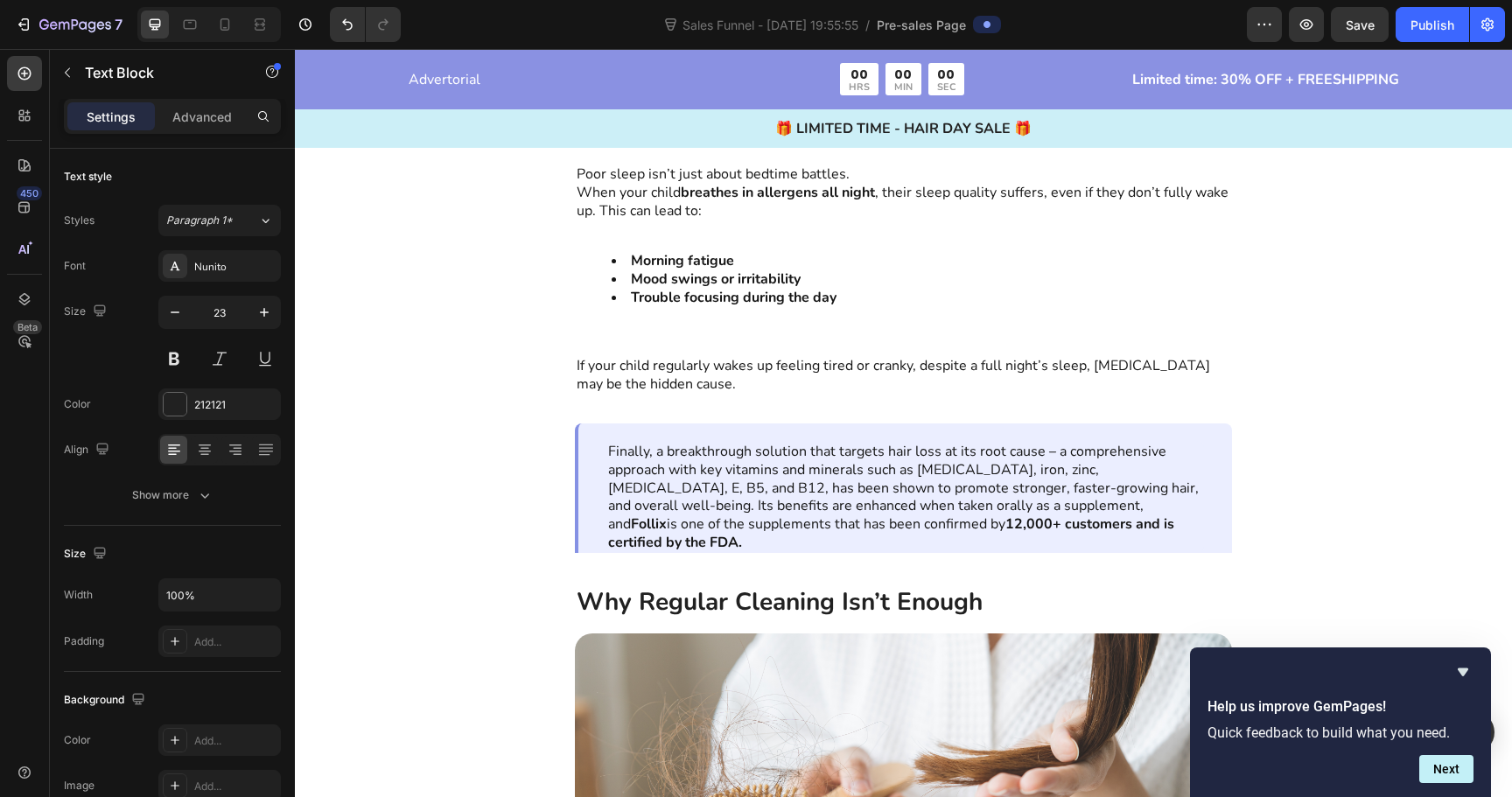
scroll to position [4858, 0]
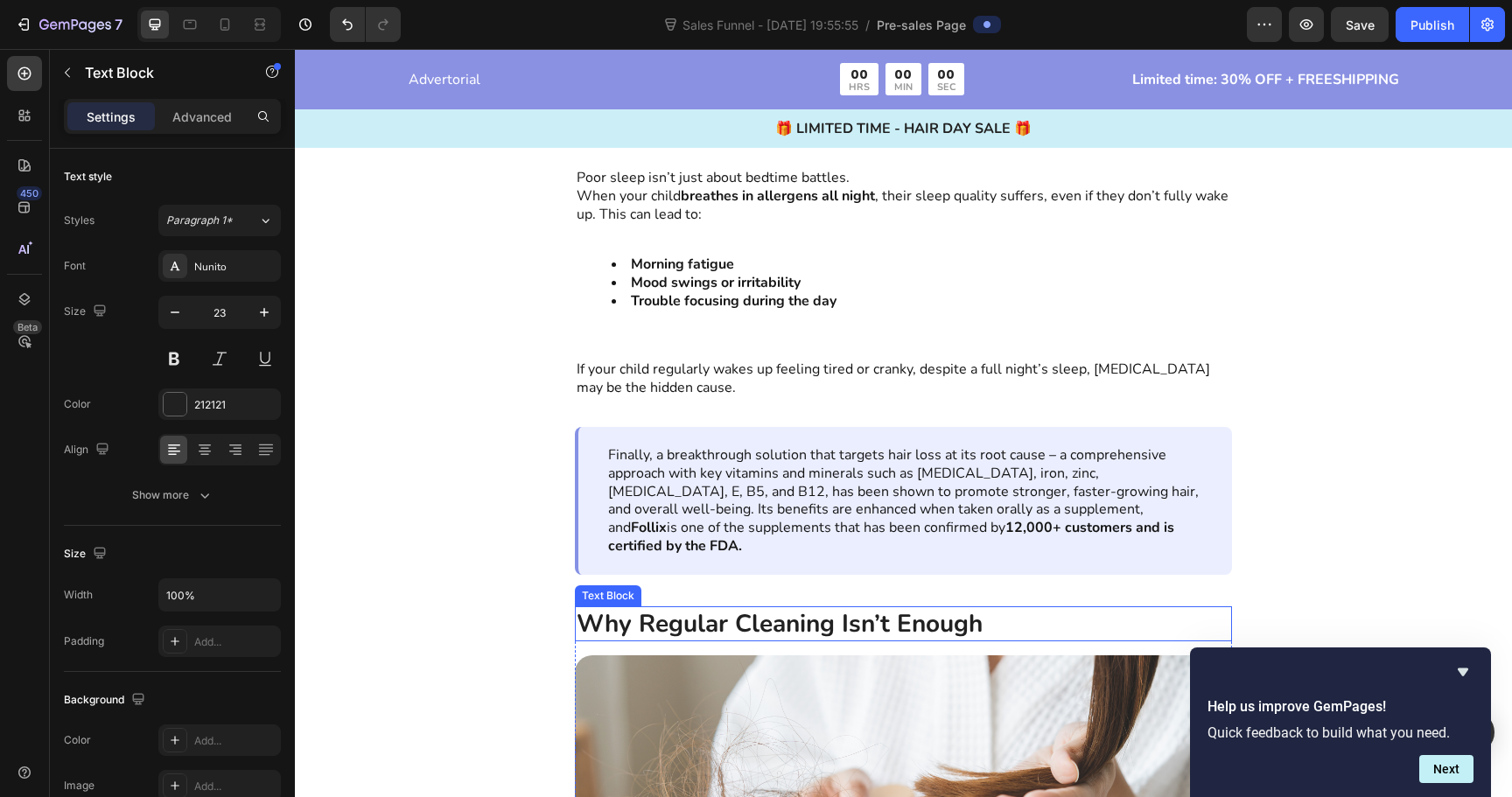
click at [645, 612] on strong "Why Regular Cleaning Isn’t Enough" at bounding box center [779, 624] width 406 height 33
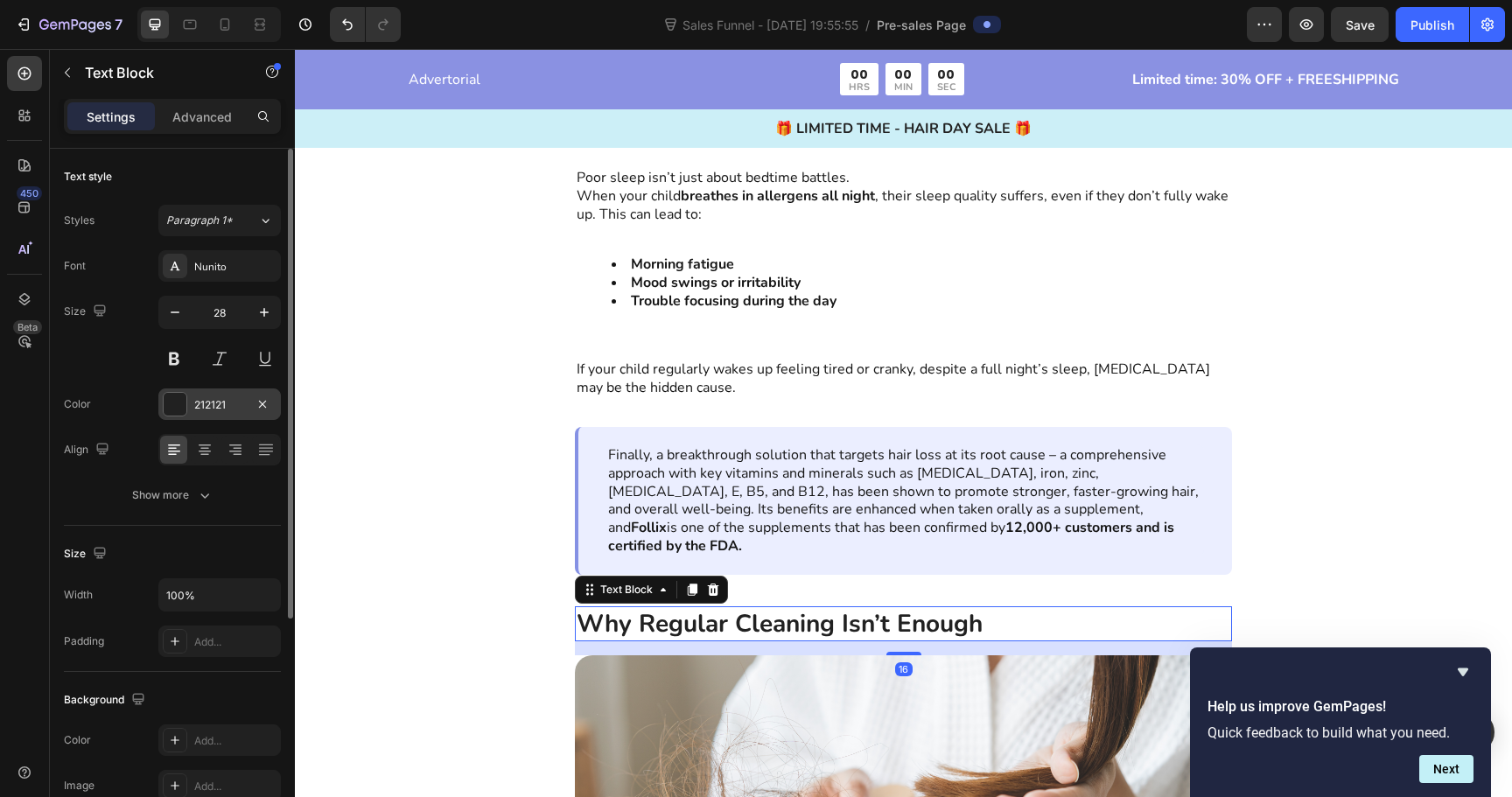
click at [203, 412] on div "212121" at bounding box center [220, 405] width 51 height 16
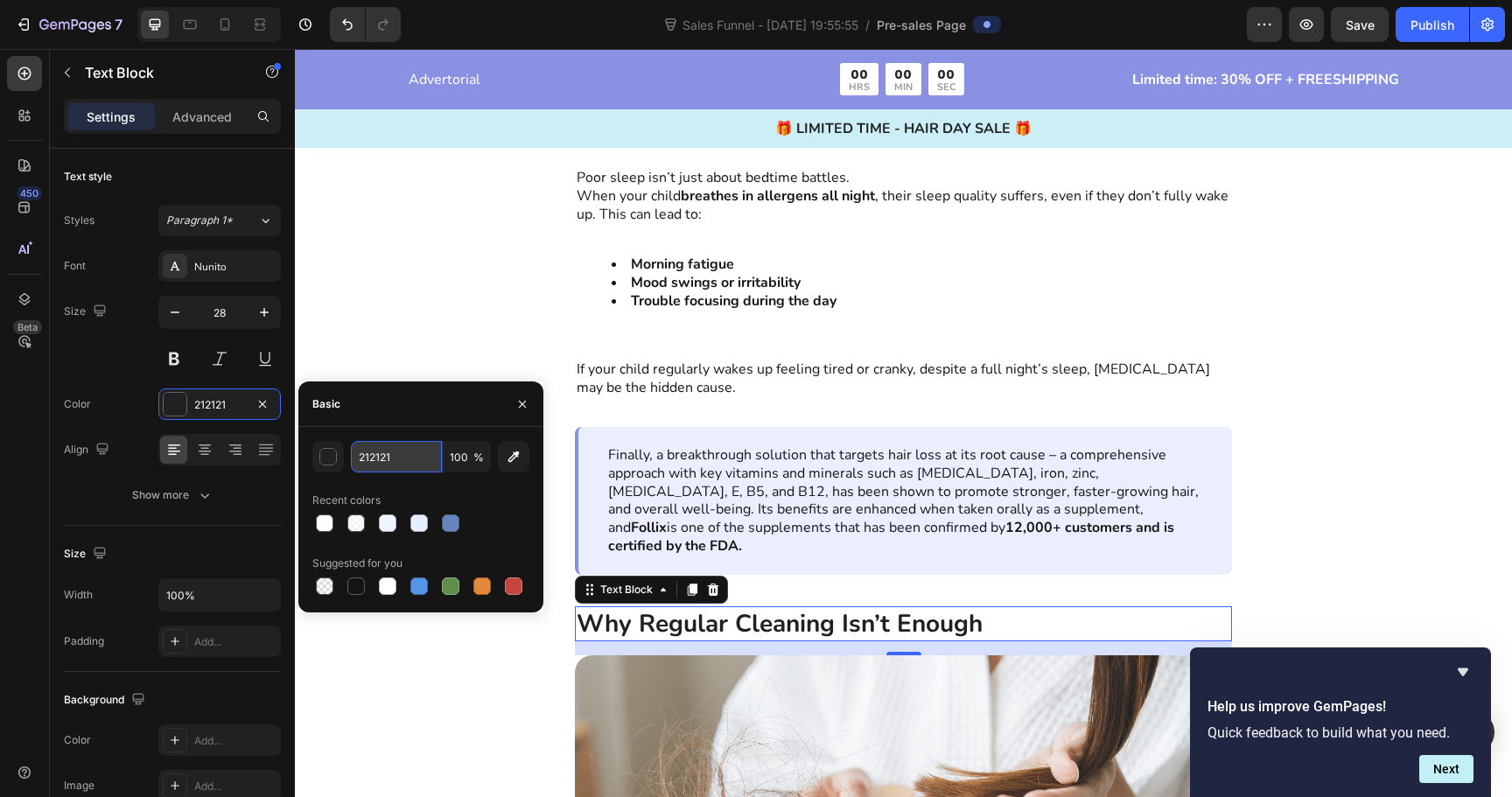
click at [381, 468] on input "212121" at bounding box center [396, 457] width 91 height 31
type input "151515"
click at [416, 352] on div "3. Waking Up Tired, [PERSON_NAME], or Low on Energy Text Block Image Poor sleep…" at bounding box center [904, 164] width 1218 height 821
